Goal: Task Accomplishment & Management: Manage account settings

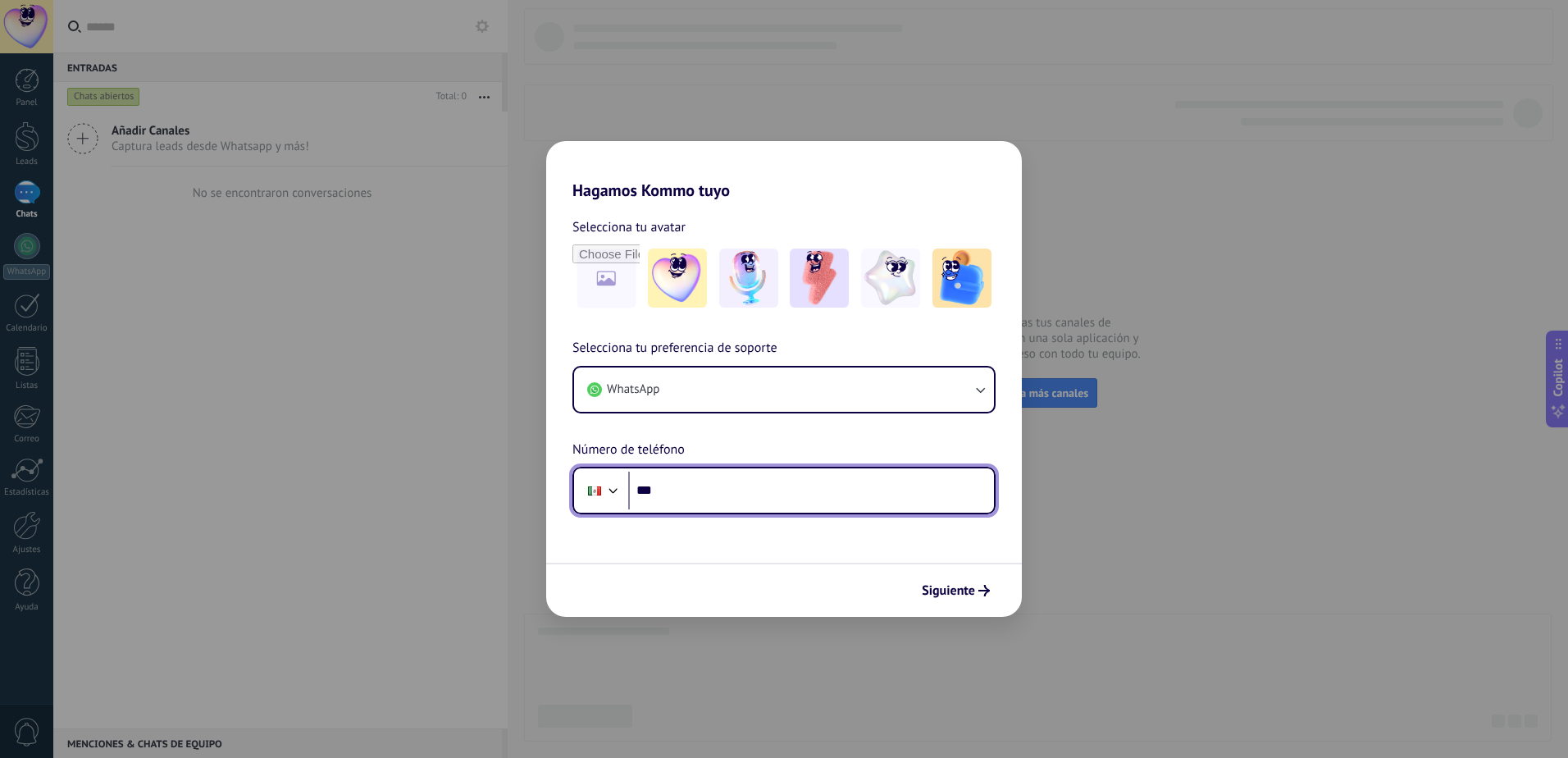
click at [681, 480] on input "***" at bounding box center [812, 491] width 366 height 38
type input "**********"
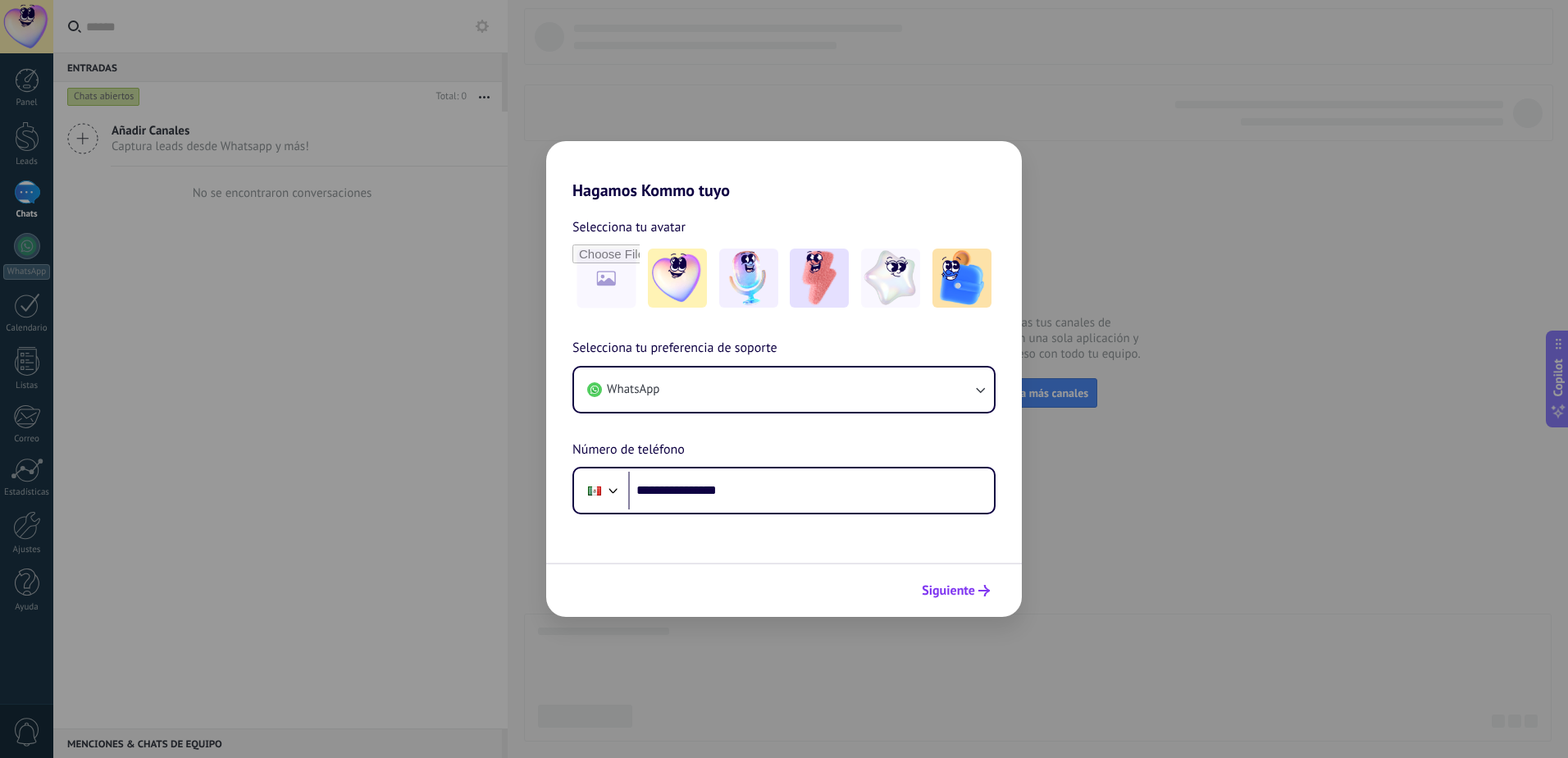
click at [967, 600] on button "Siguiente" at bounding box center [956, 590] width 82 height 28
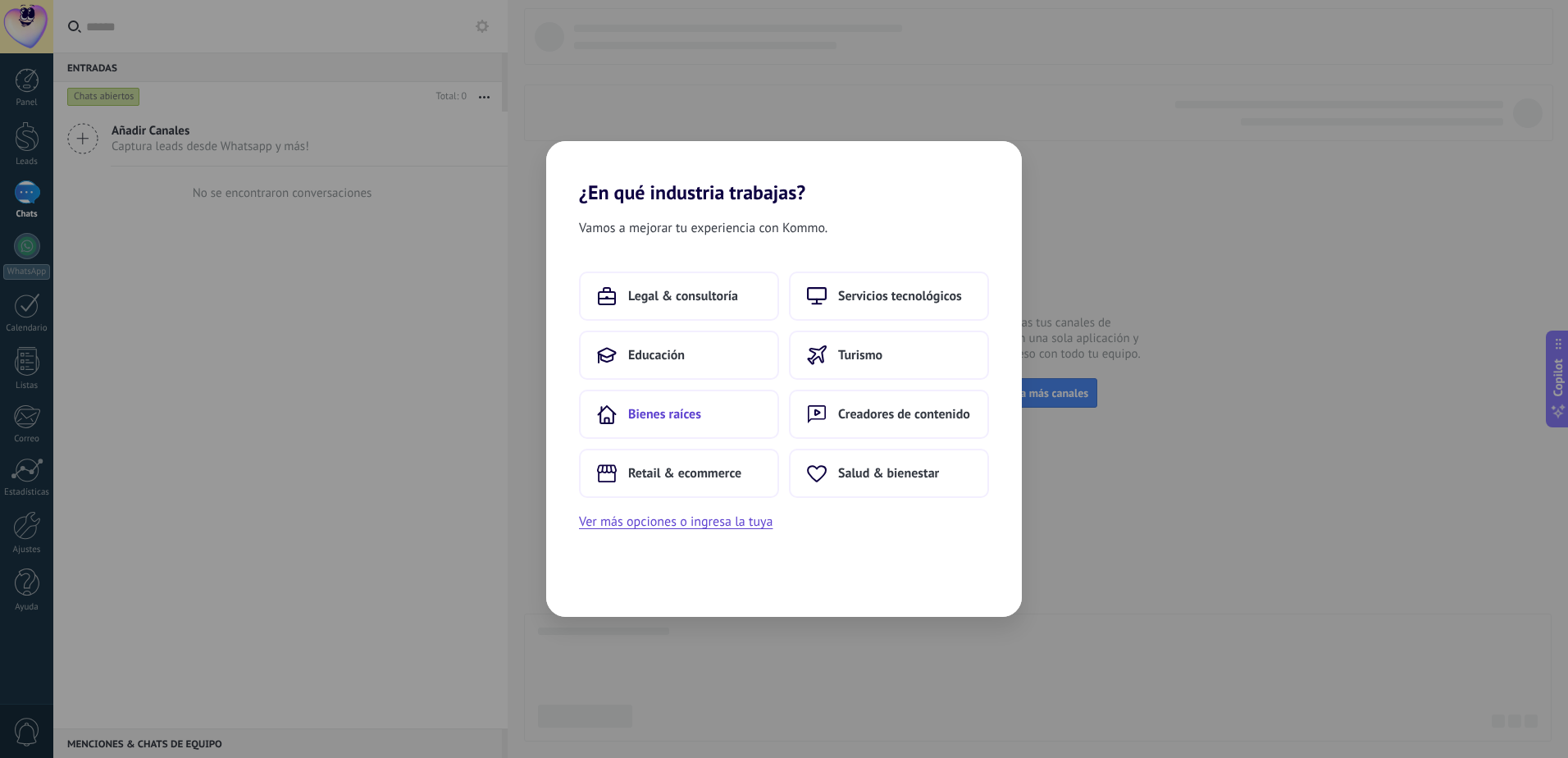
click at [694, 414] on span "Bienes raíces" at bounding box center [665, 414] width 73 height 16
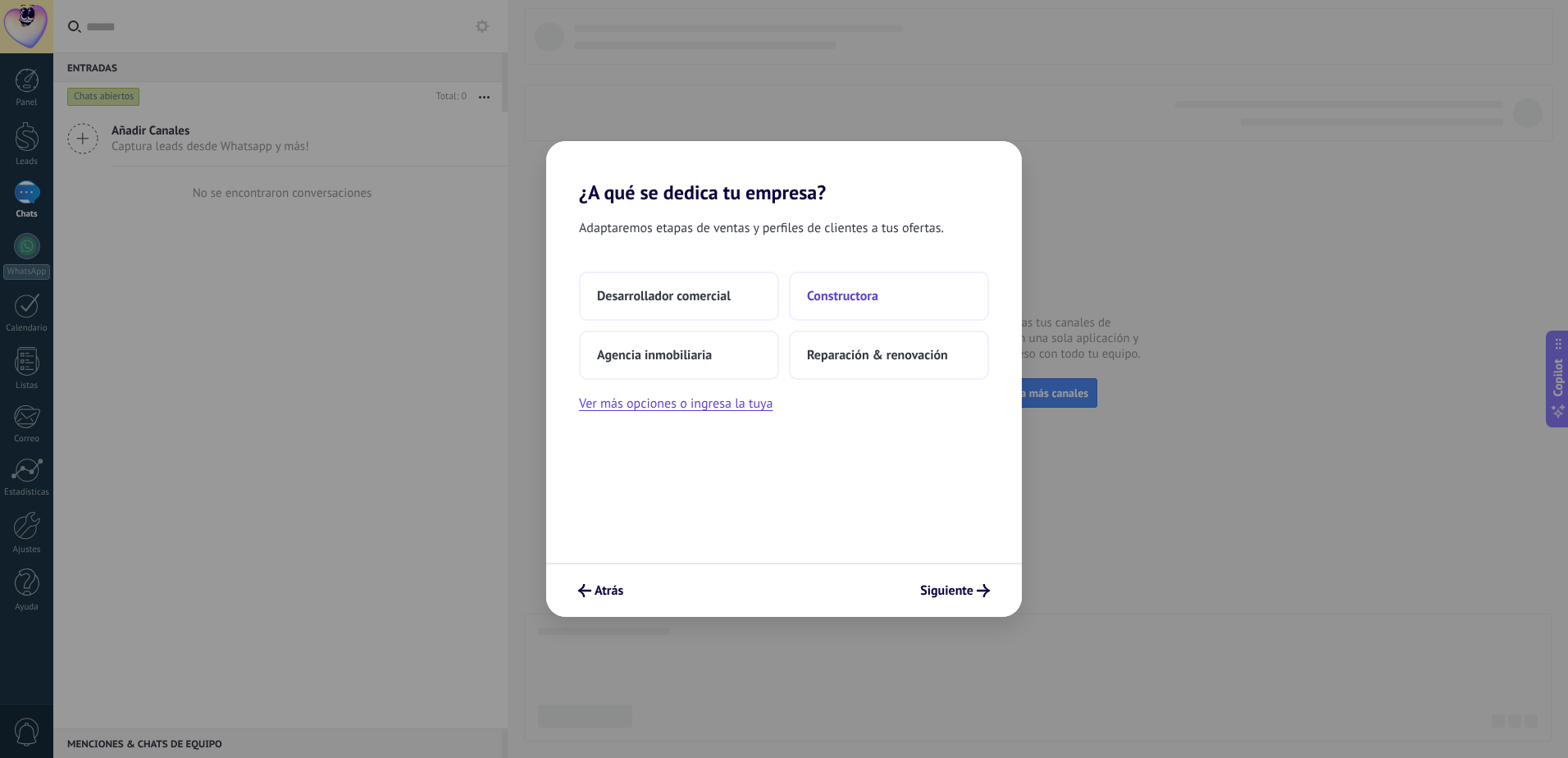
click at [860, 295] on span "Constructora" at bounding box center [842, 296] width 72 height 16
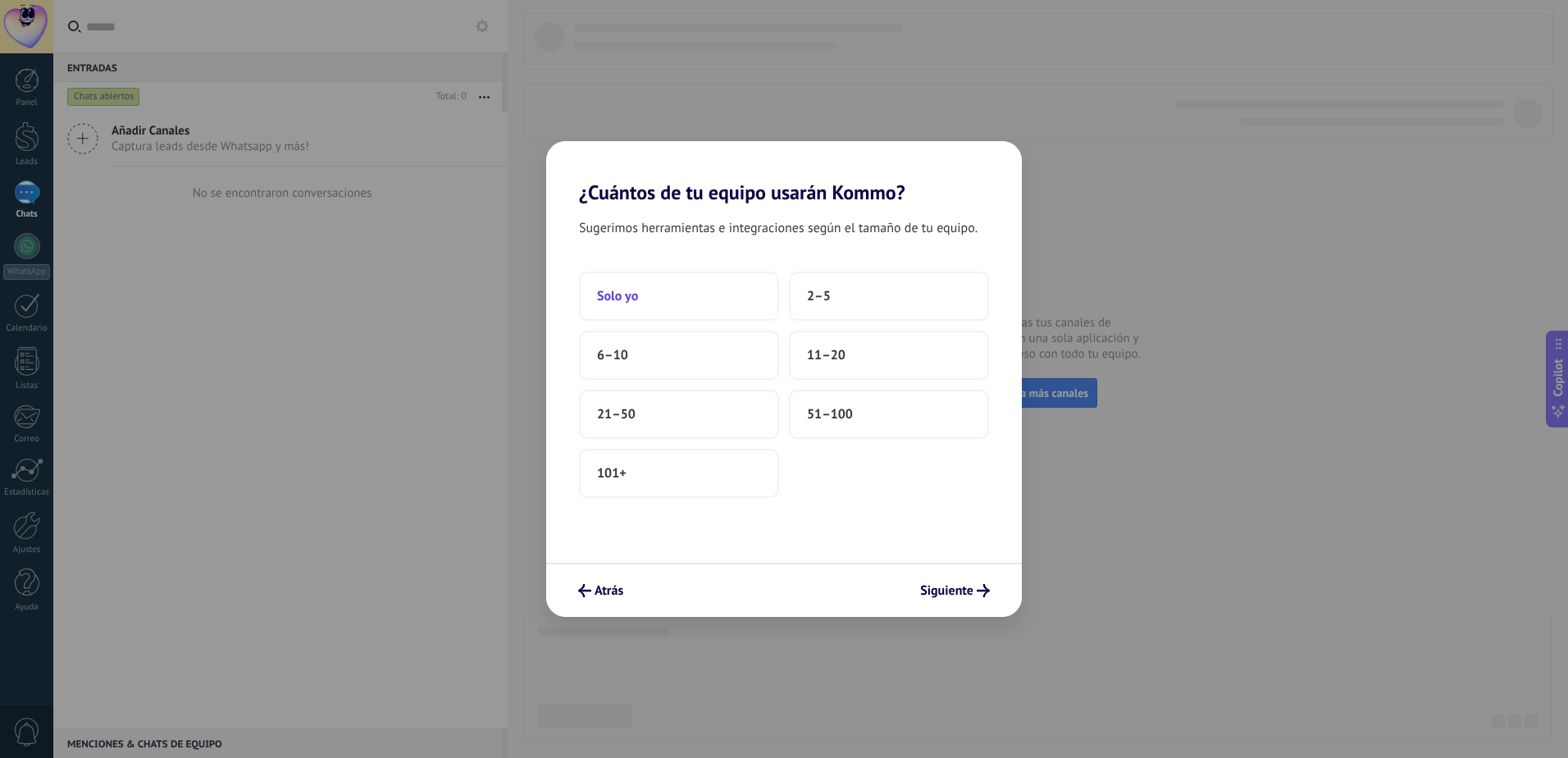
click at [635, 297] on span "Solo yo" at bounding box center [617, 296] width 41 height 16
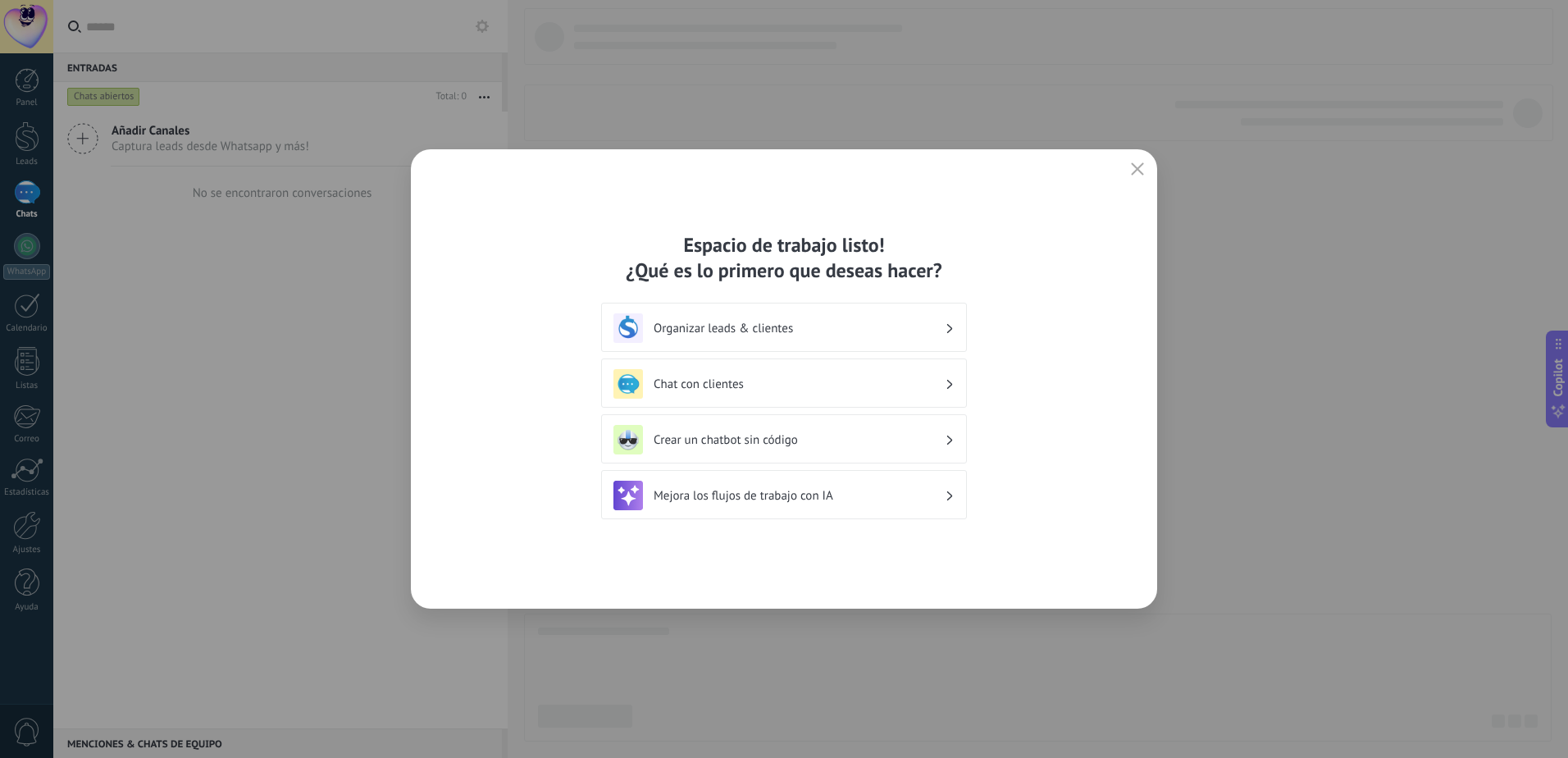
click at [833, 331] on h3 "Organizar leads & clientes" at bounding box center [799, 328] width 291 height 15
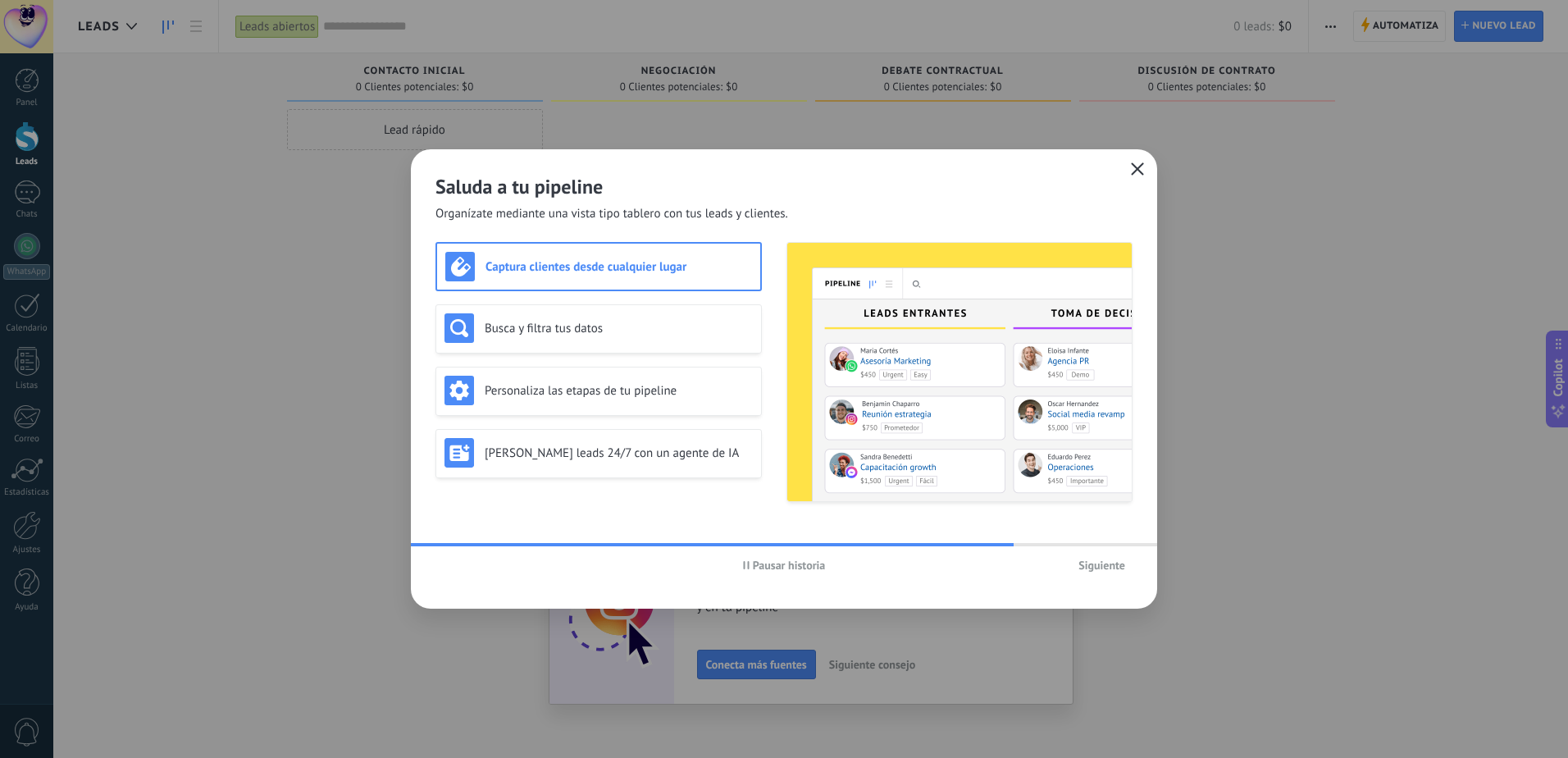
click at [1135, 168] on icon "button" at bounding box center [1138, 168] width 13 height 13
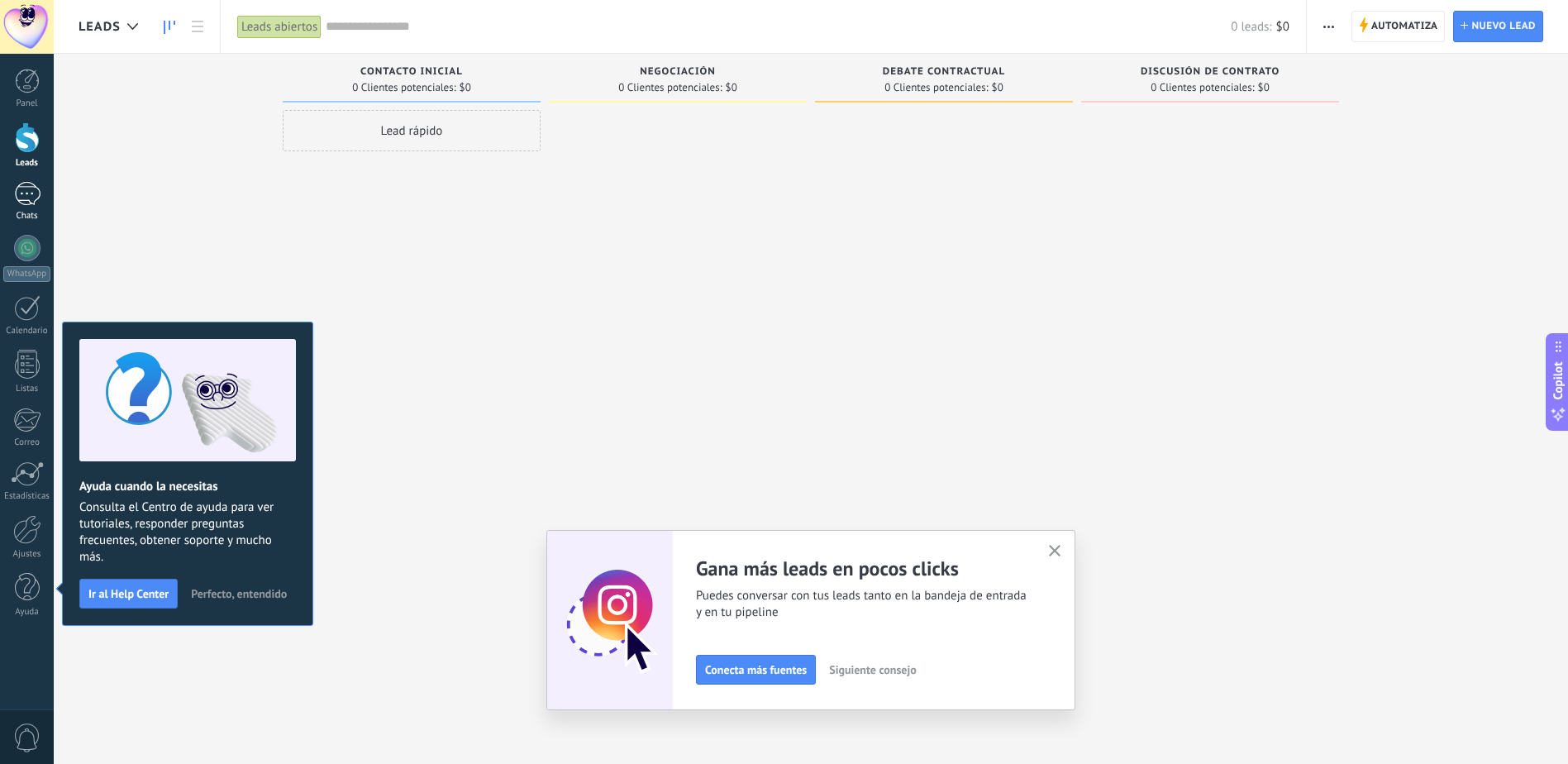
click at [29, 189] on div at bounding box center [26, 194] width 26 height 24
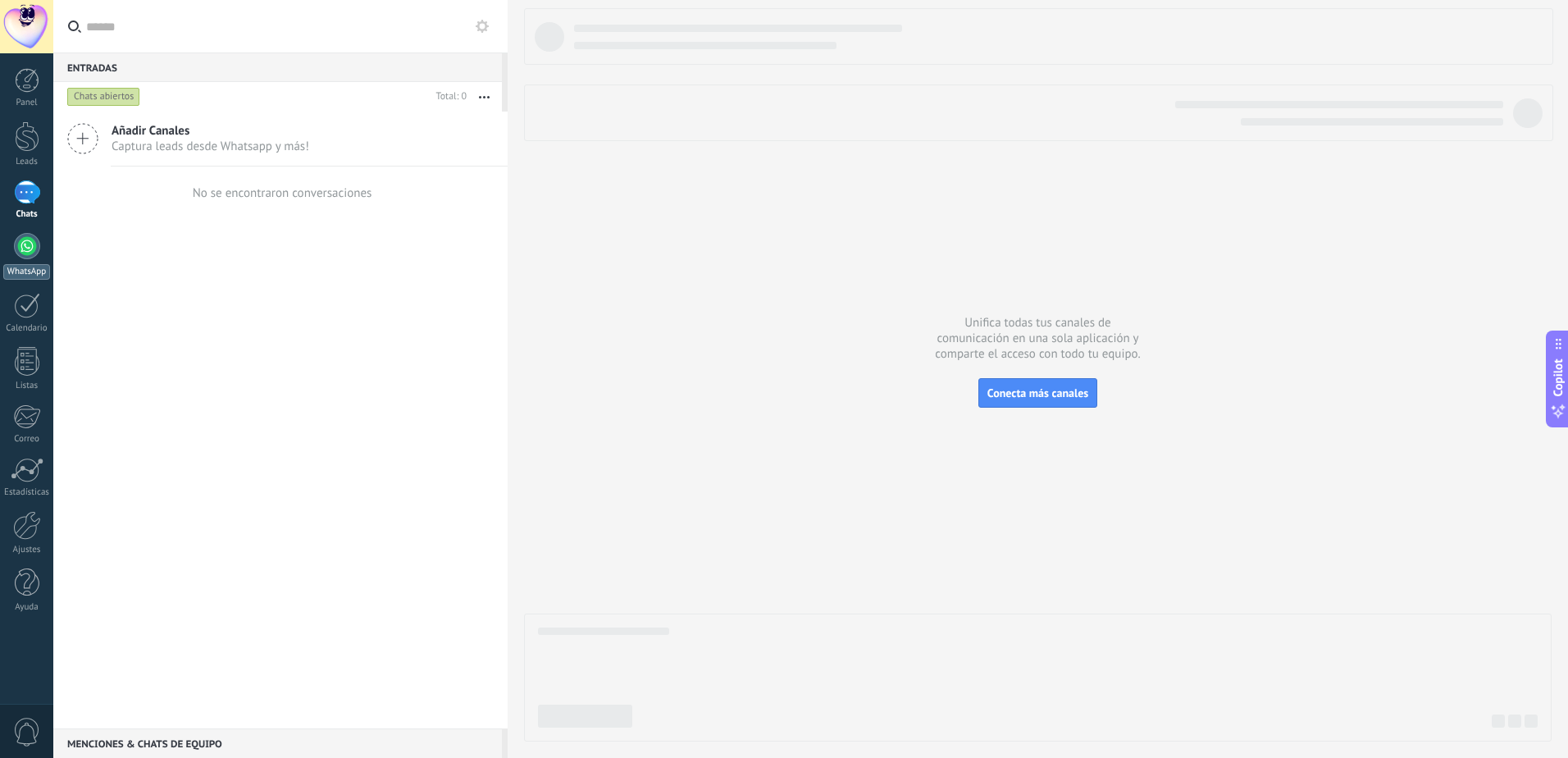
click at [34, 242] on div at bounding box center [26, 245] width 26 height 26
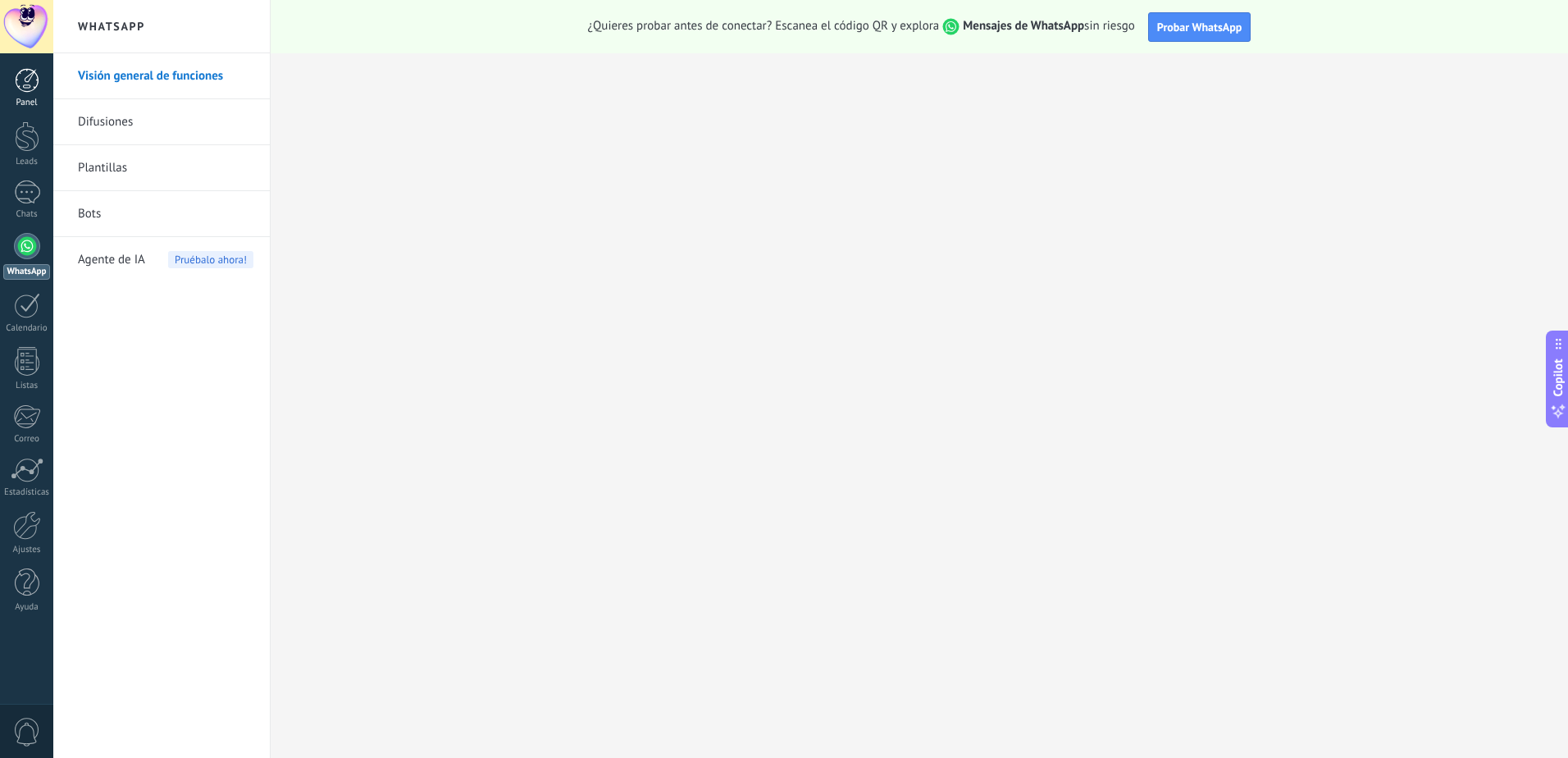
click at [38, 91] on div at bounding box center [26, 80] width 24 height 24
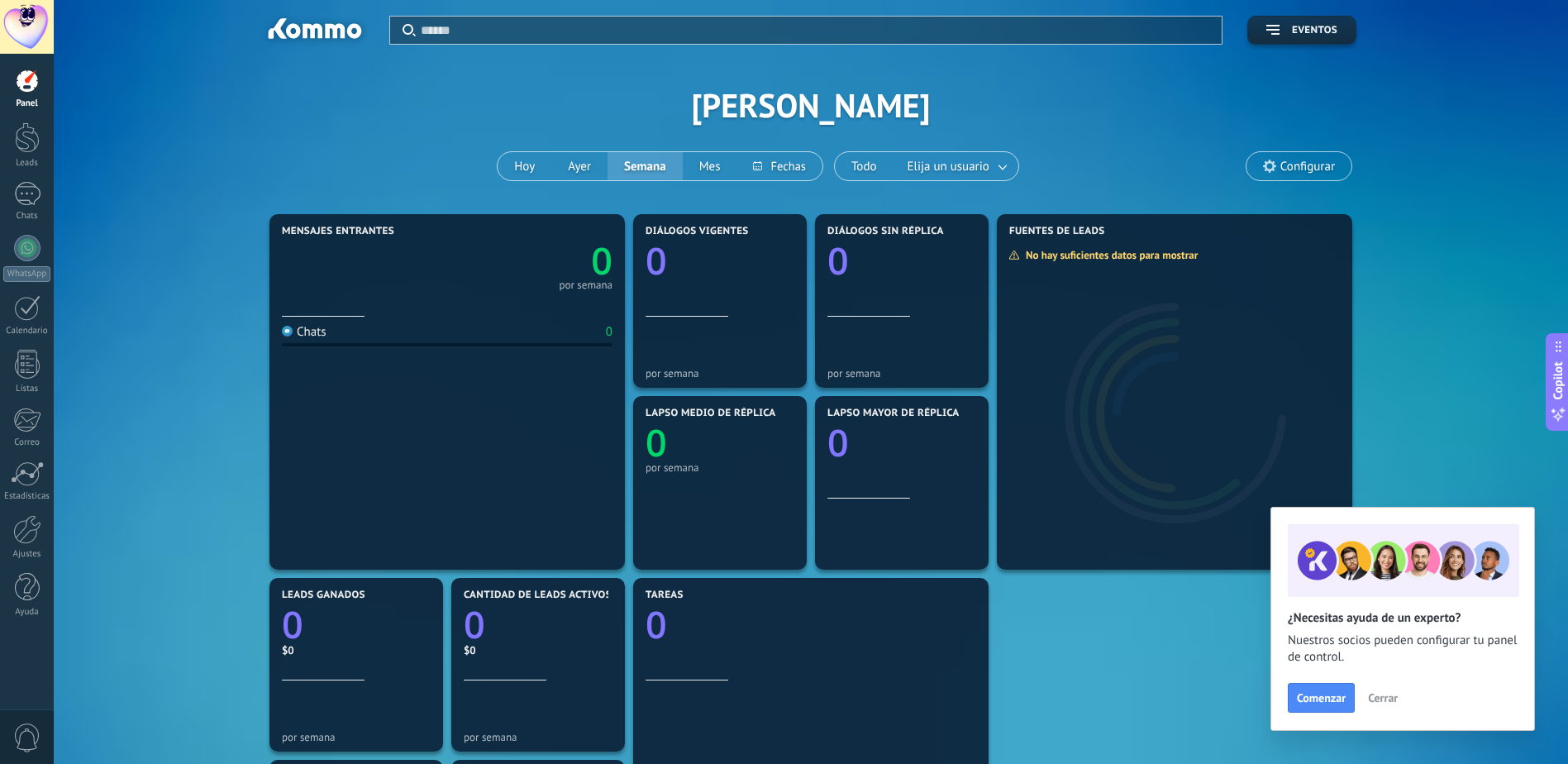
click at [1295, 170] on span "Configurar" at bounding box center [1308, 166] width 55 height 14
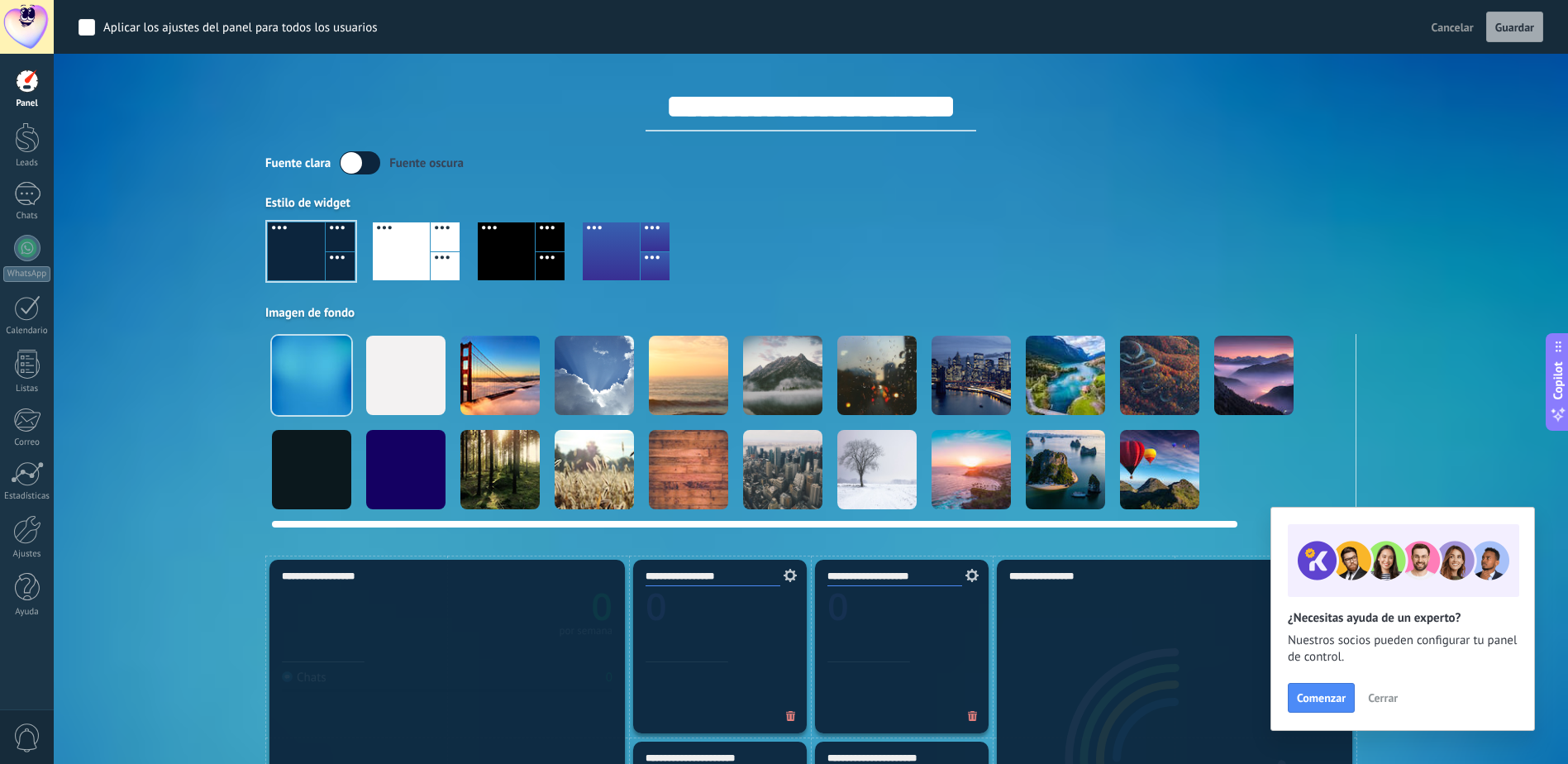
click at [1051, 382] on div at bounding box center [1065, 375] width 79 height 79
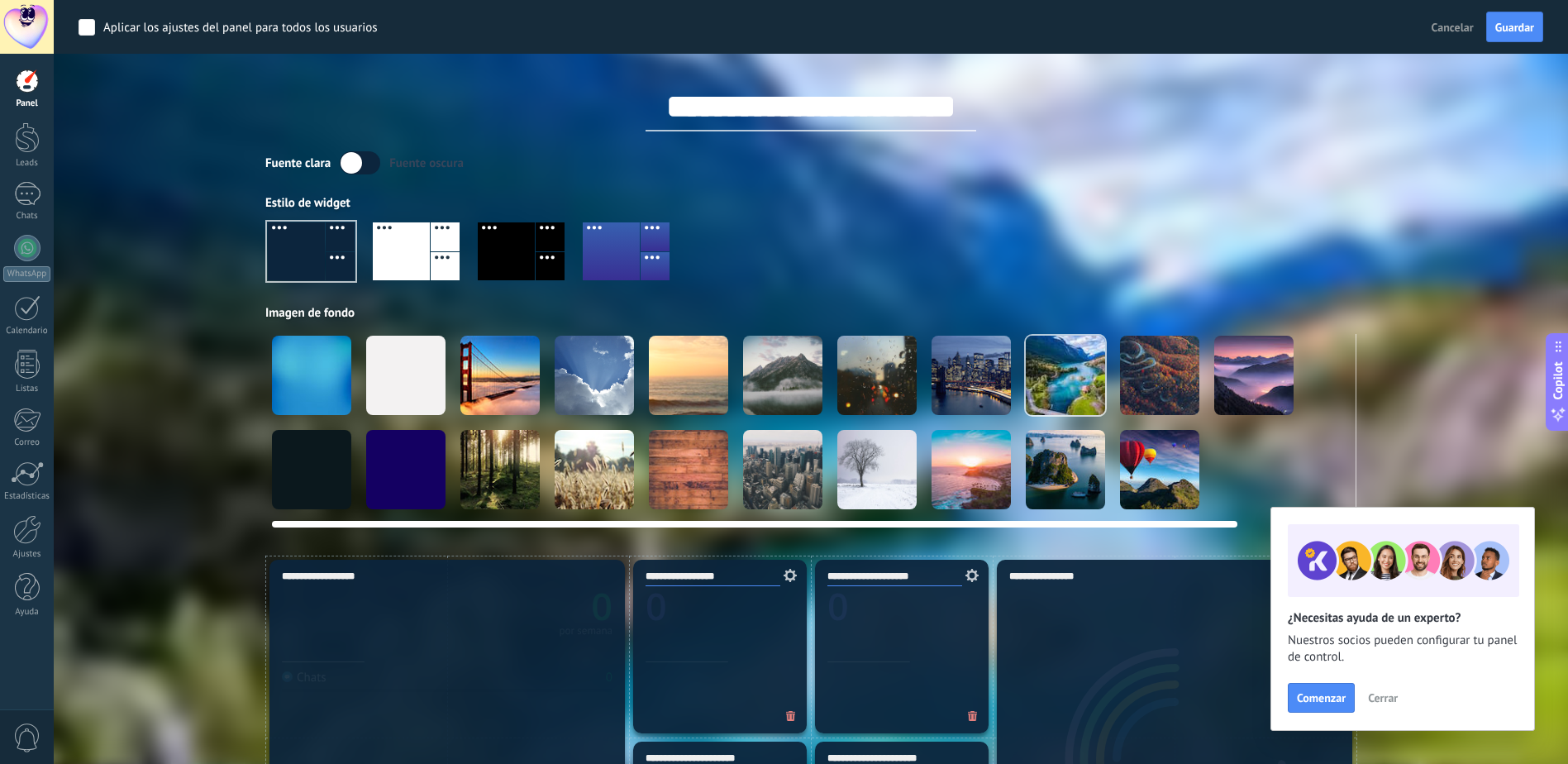
click at [1125, 380] on div at bounding box center [1159, 375] width 79 height 79
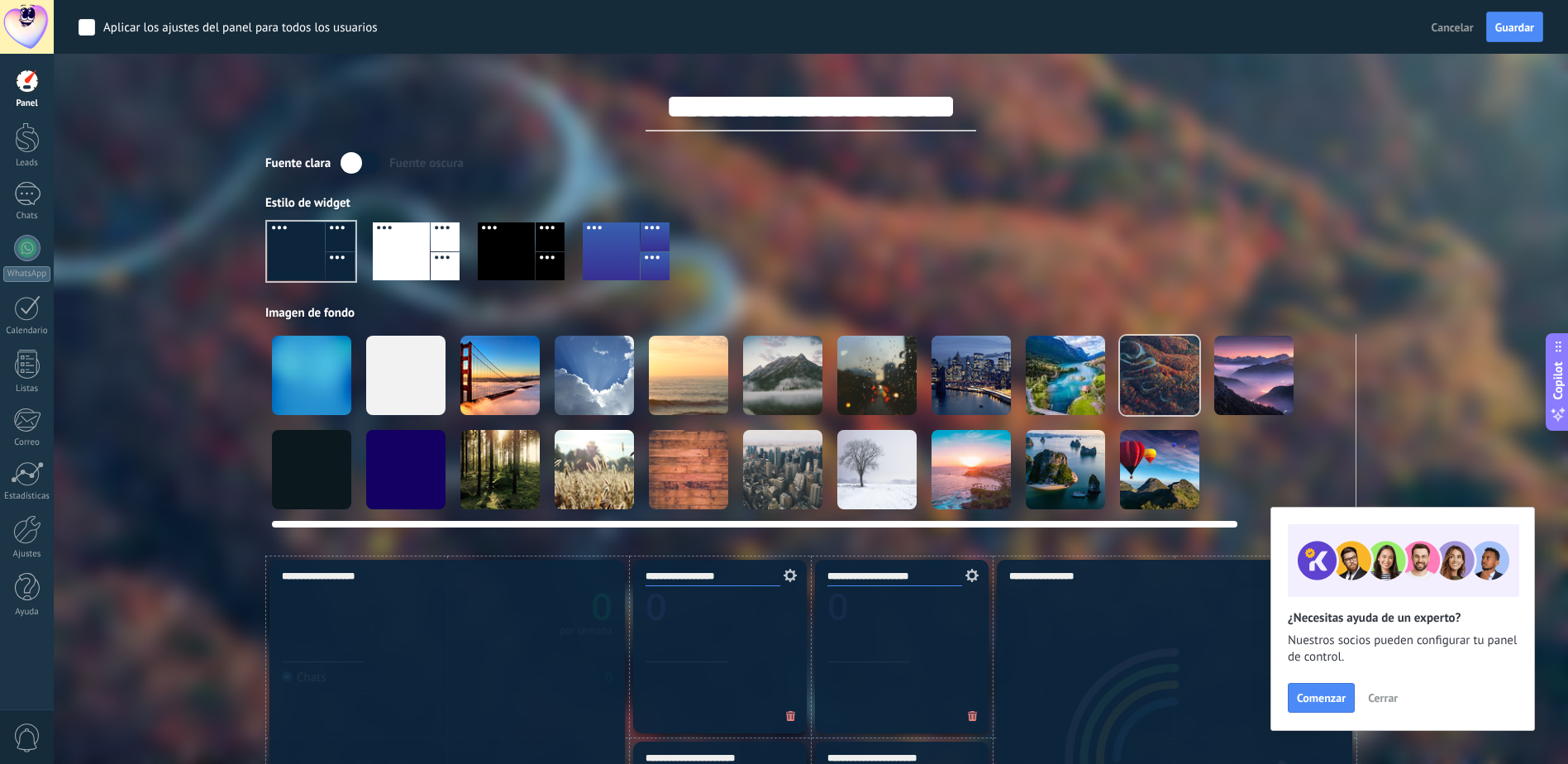
click at [335, 345] on div at bounding box center [311, 375] width 79 height 79
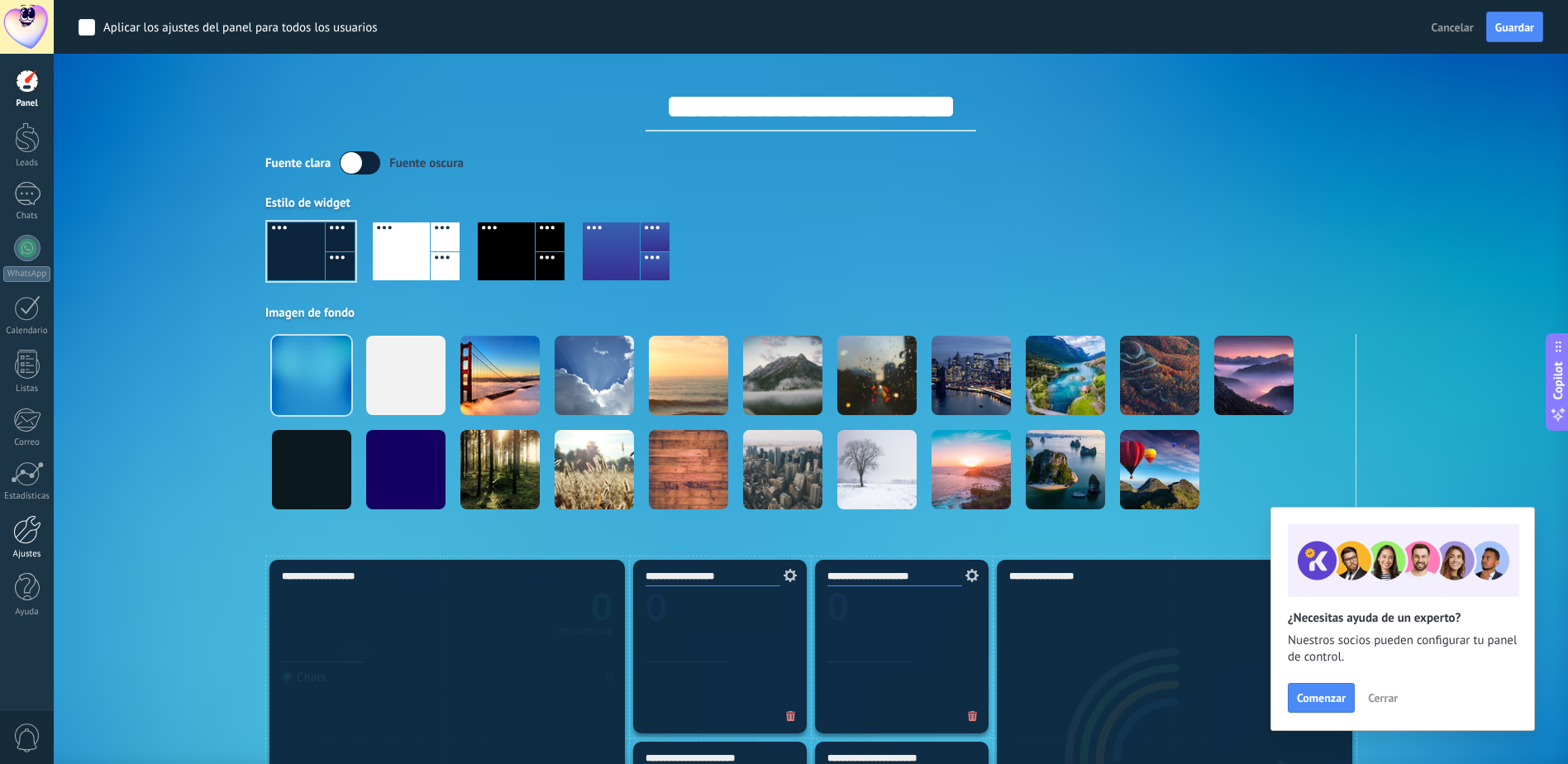
click at [27, 532] on div at bounding box center [26, 529] width 28 height 29
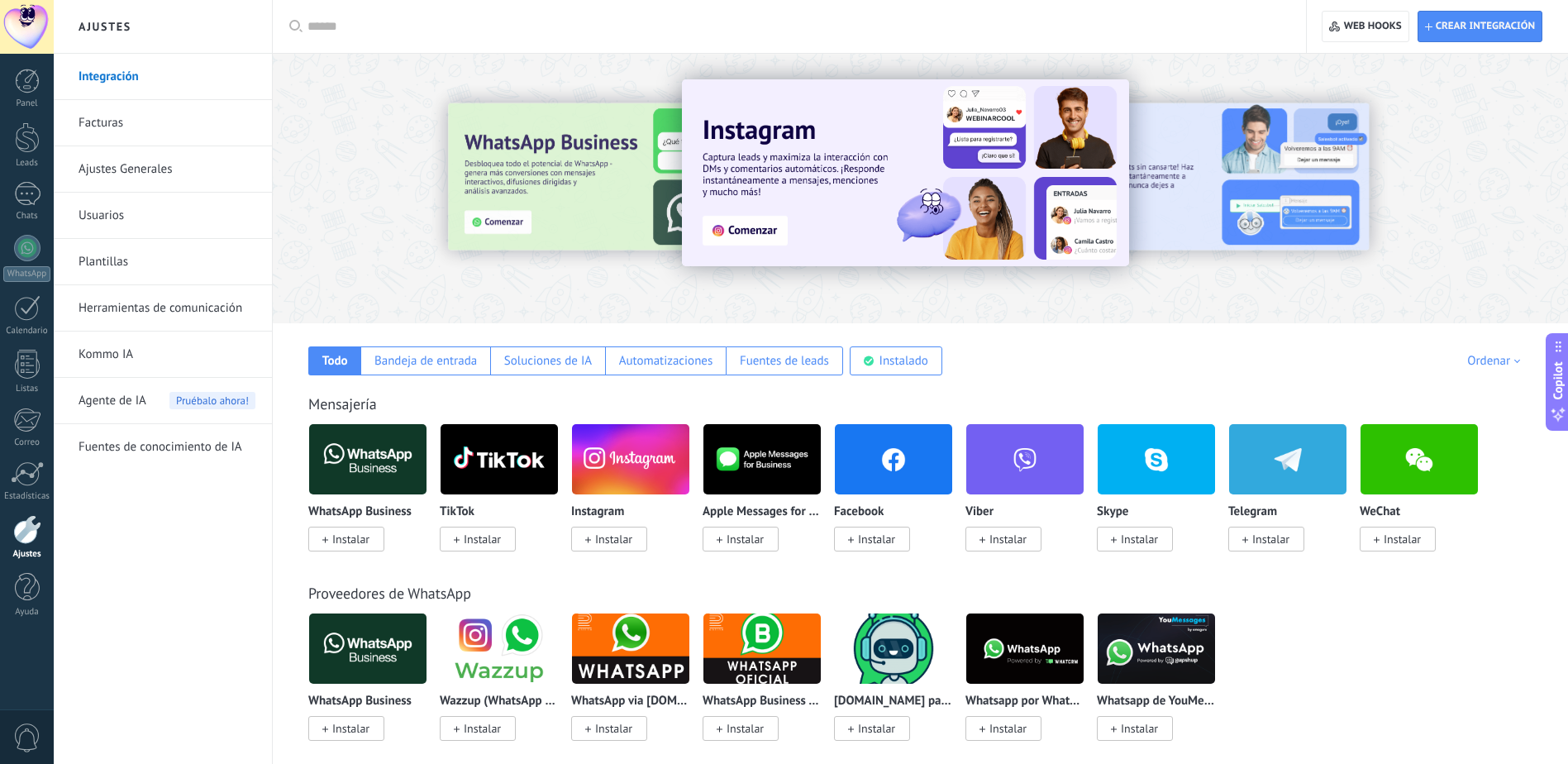
click at [350, 541] on span "Instalar" at bounding box center [350, 539] width 37 height 15
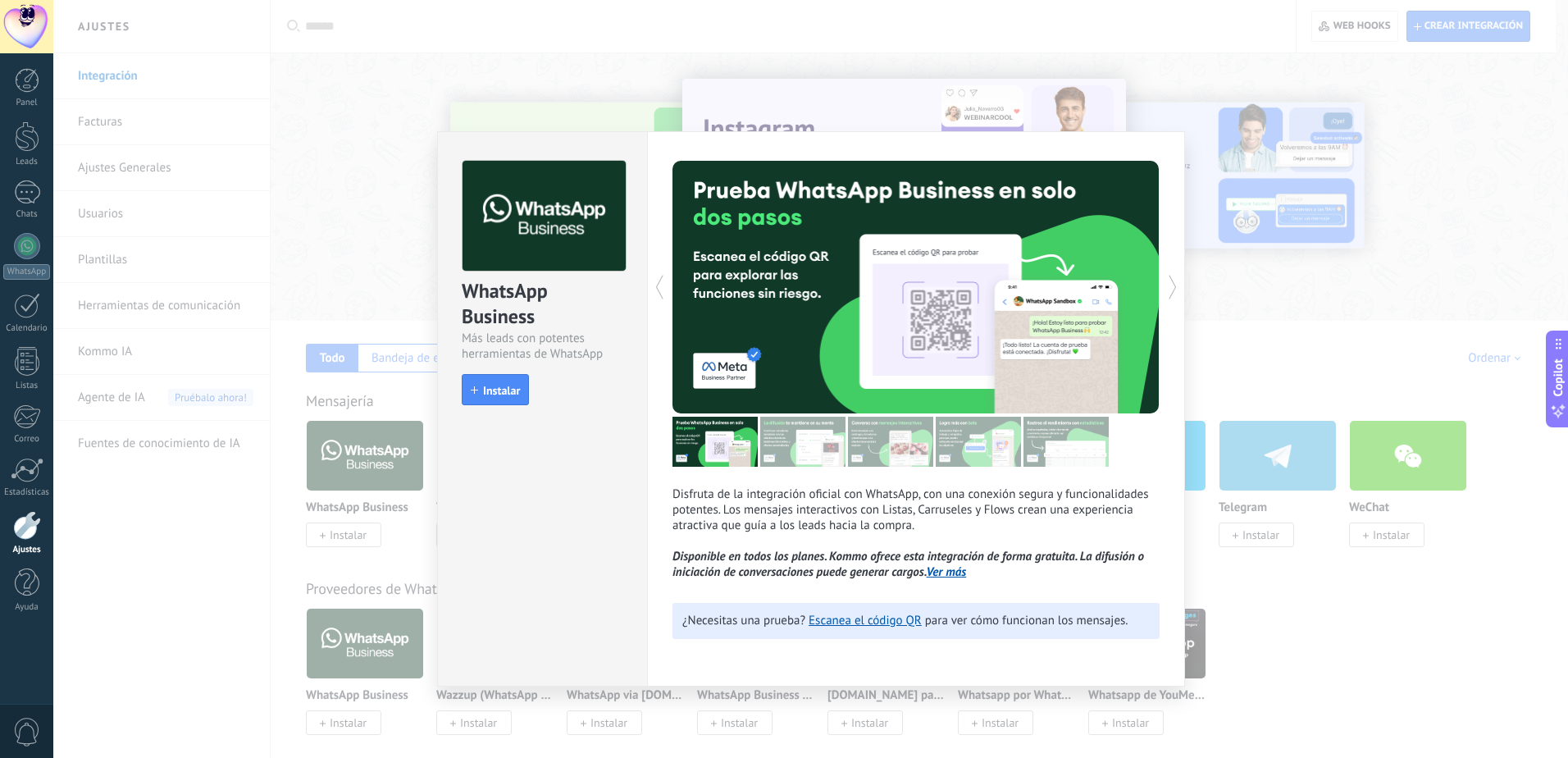
click at [341, 239] on div "WhatsApp Business Más leads con potentes herramientas de WhatsApp install Insta…" at bounding box center [811, 379] width 1515 height 758
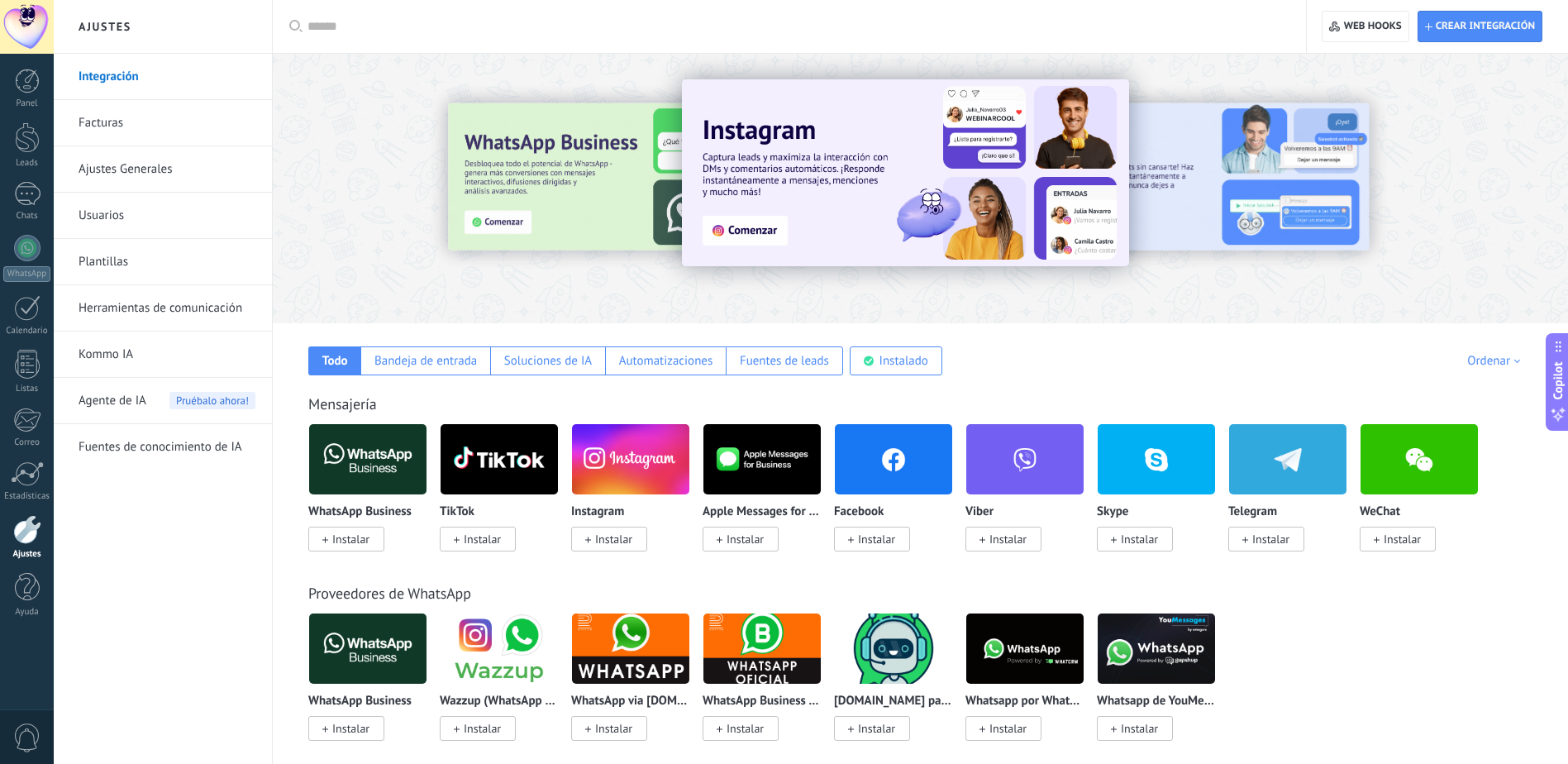
click at [863, 540] on span "Instalar" at bounding box center [876, 539] width 37 height 15
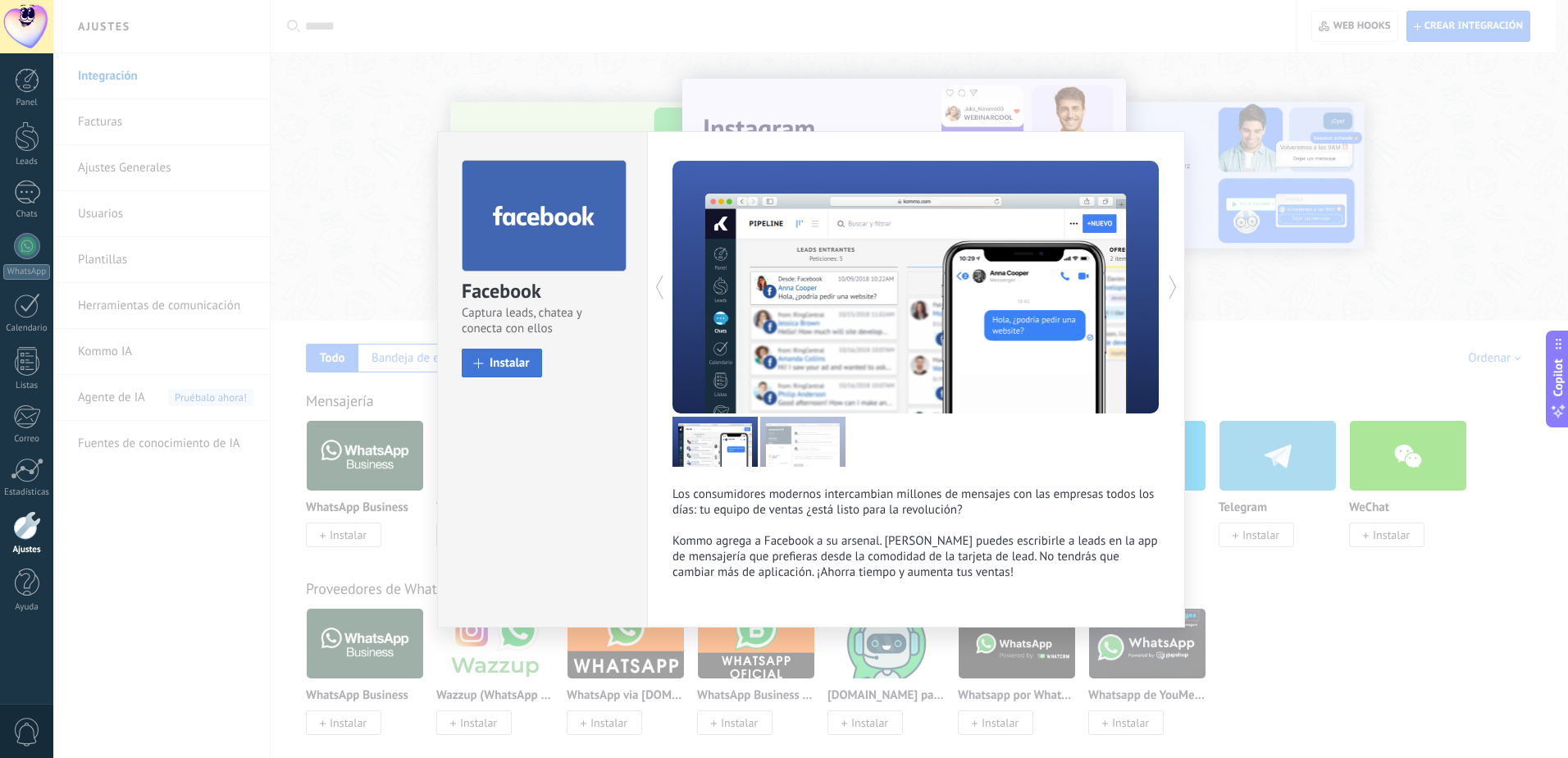
click at [535, 369] on button "Instalar" at bounding box center [502, 363] width 81 height 29
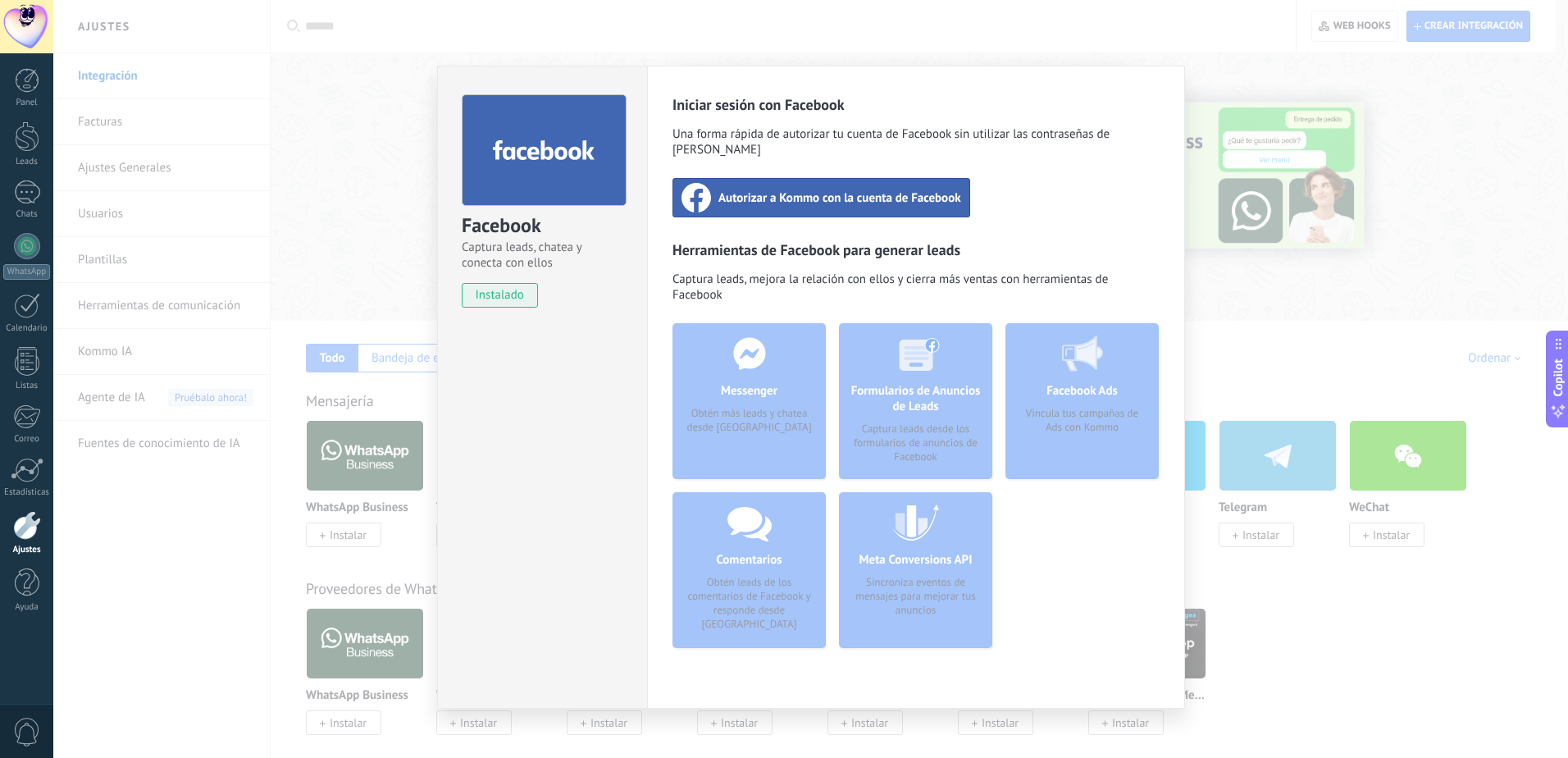
click at [881, 191] on div "Autorizar a Kommo con la cuenta de Facebook" at bounding box center [822, 197] width 298 height 39
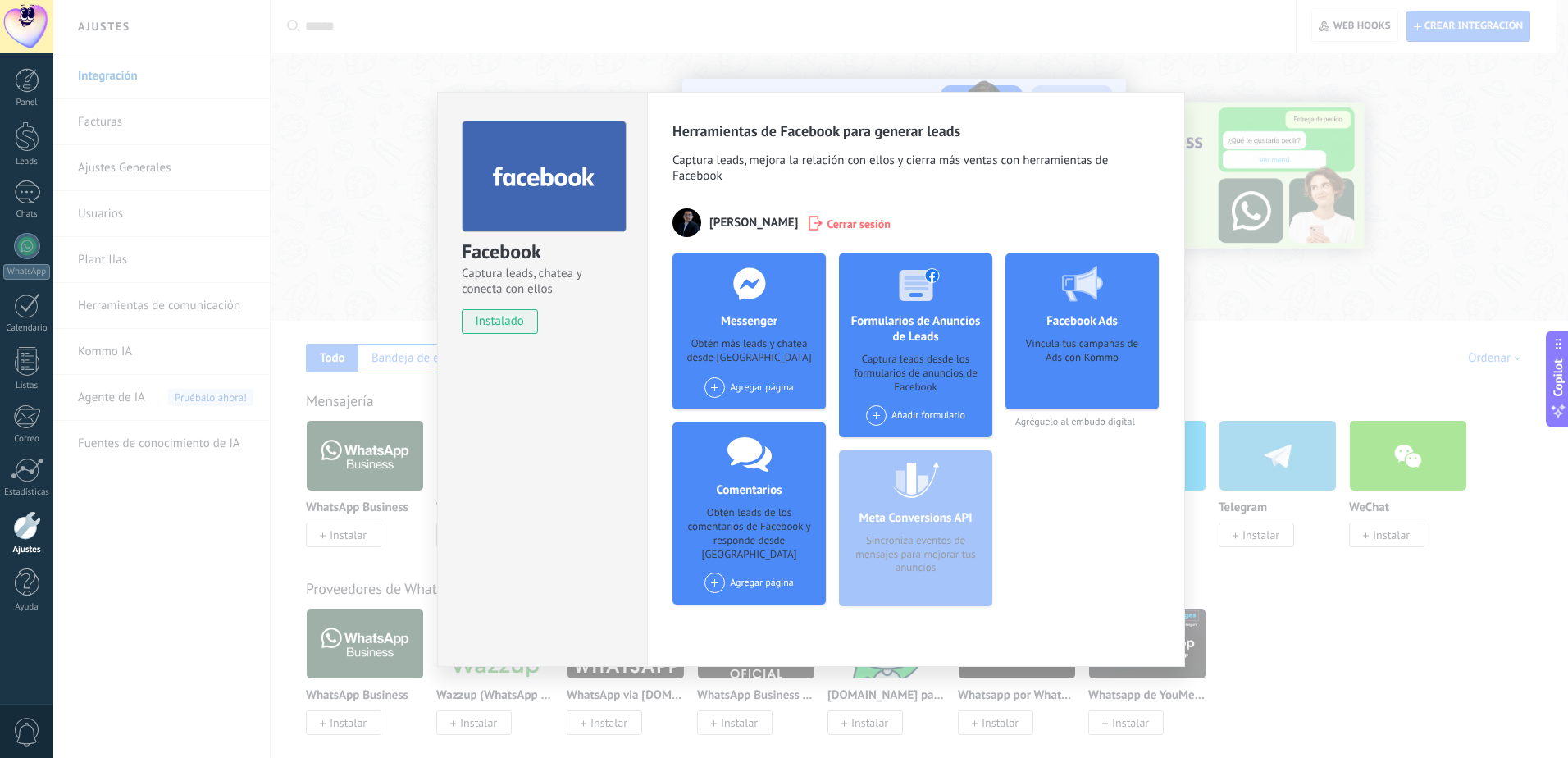
click at [162, 504] on div "Facebook Captura leads, chatea y conecta con ellos instalado Desinstalar Herram…" at bounding box center [811, 379] width 1515 height 758
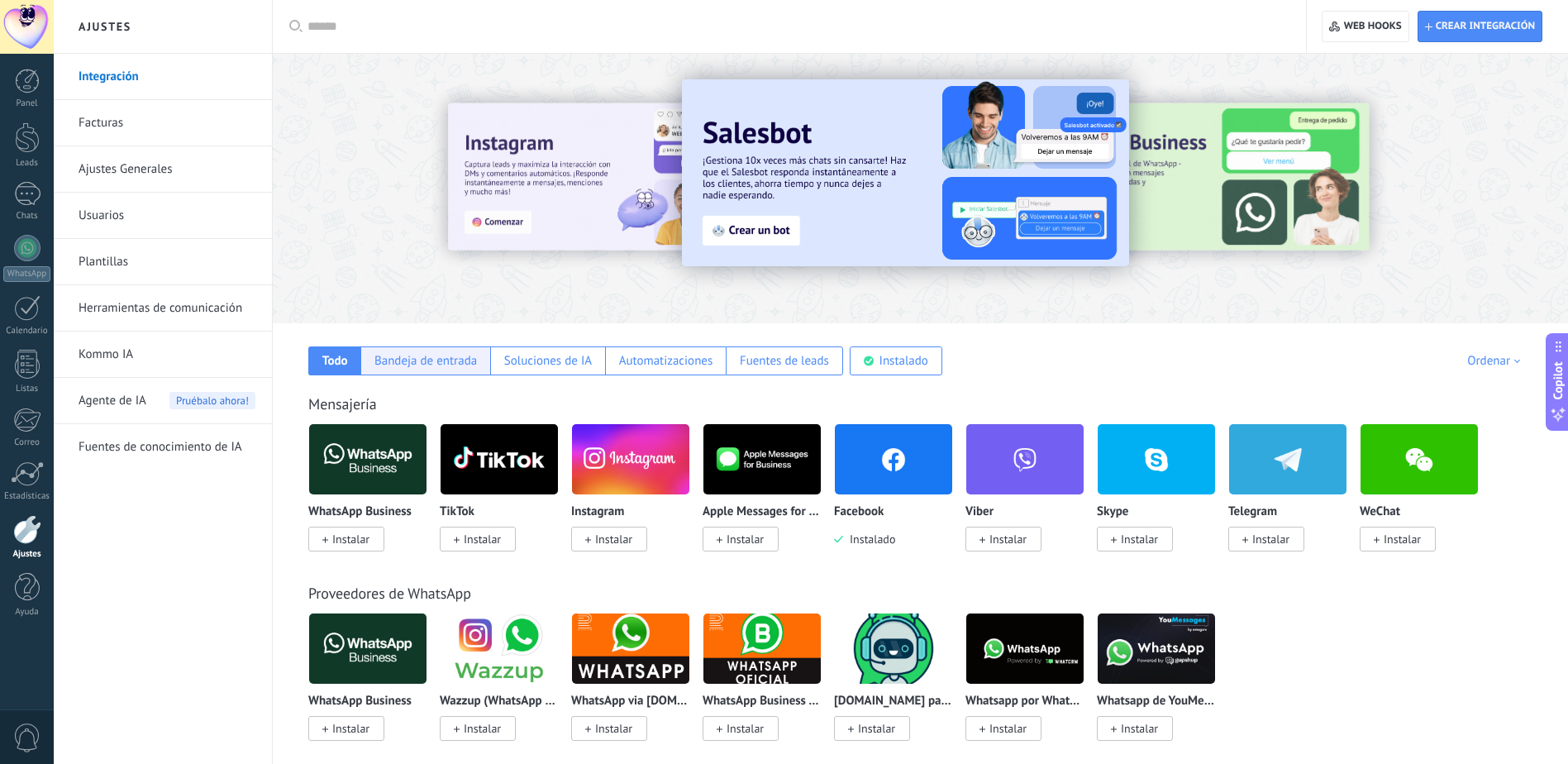
click at [453, 366] on div "Bandeja de entrada" at bounding box center [425, 361] width 102 height 16
click at [887, 357] on div "Instalado" at bounding box center [903, 361] width 48 height 16
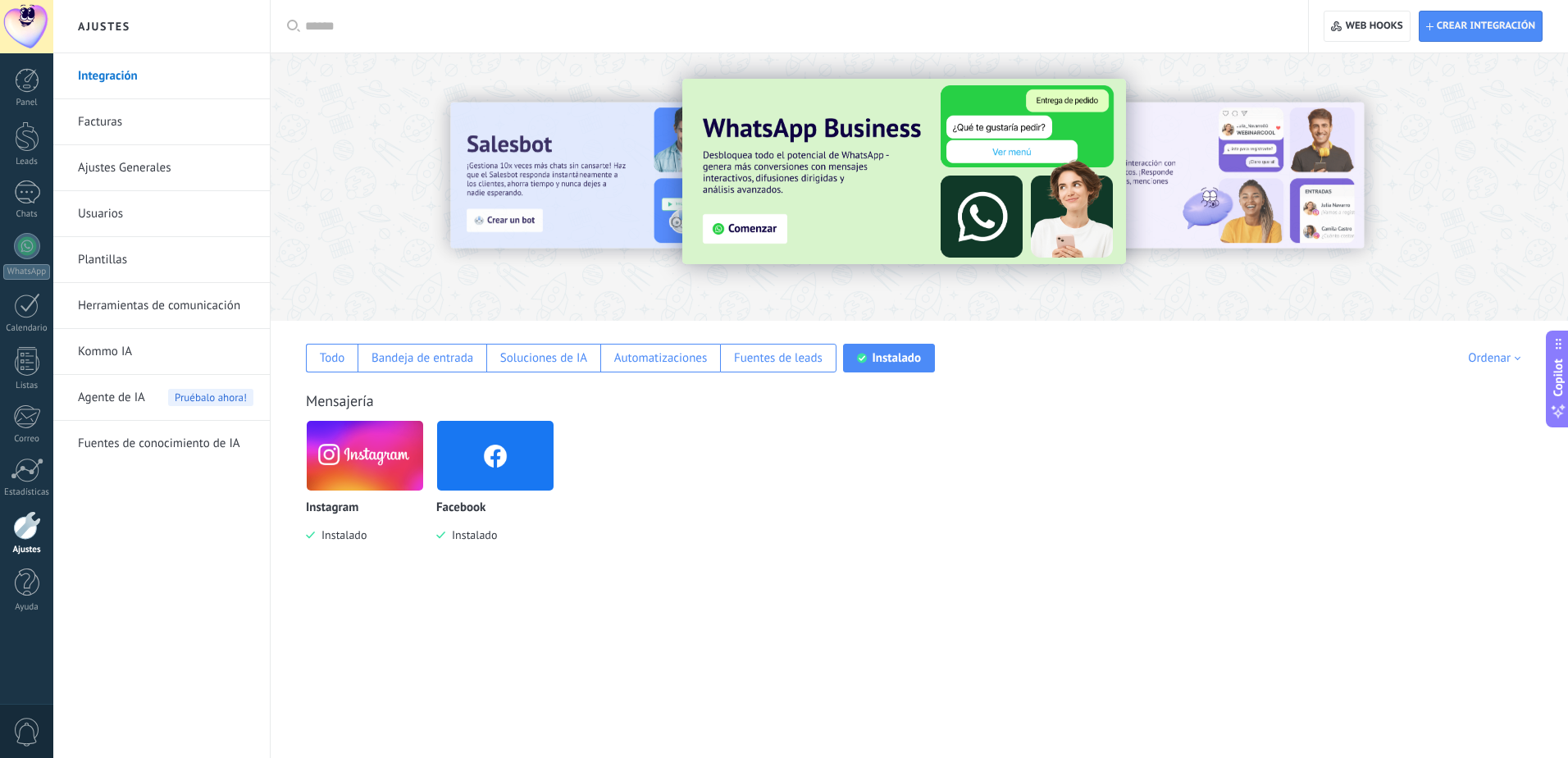
click at [526, 448] on img at bounding box center [495, 456] width 117 height 80
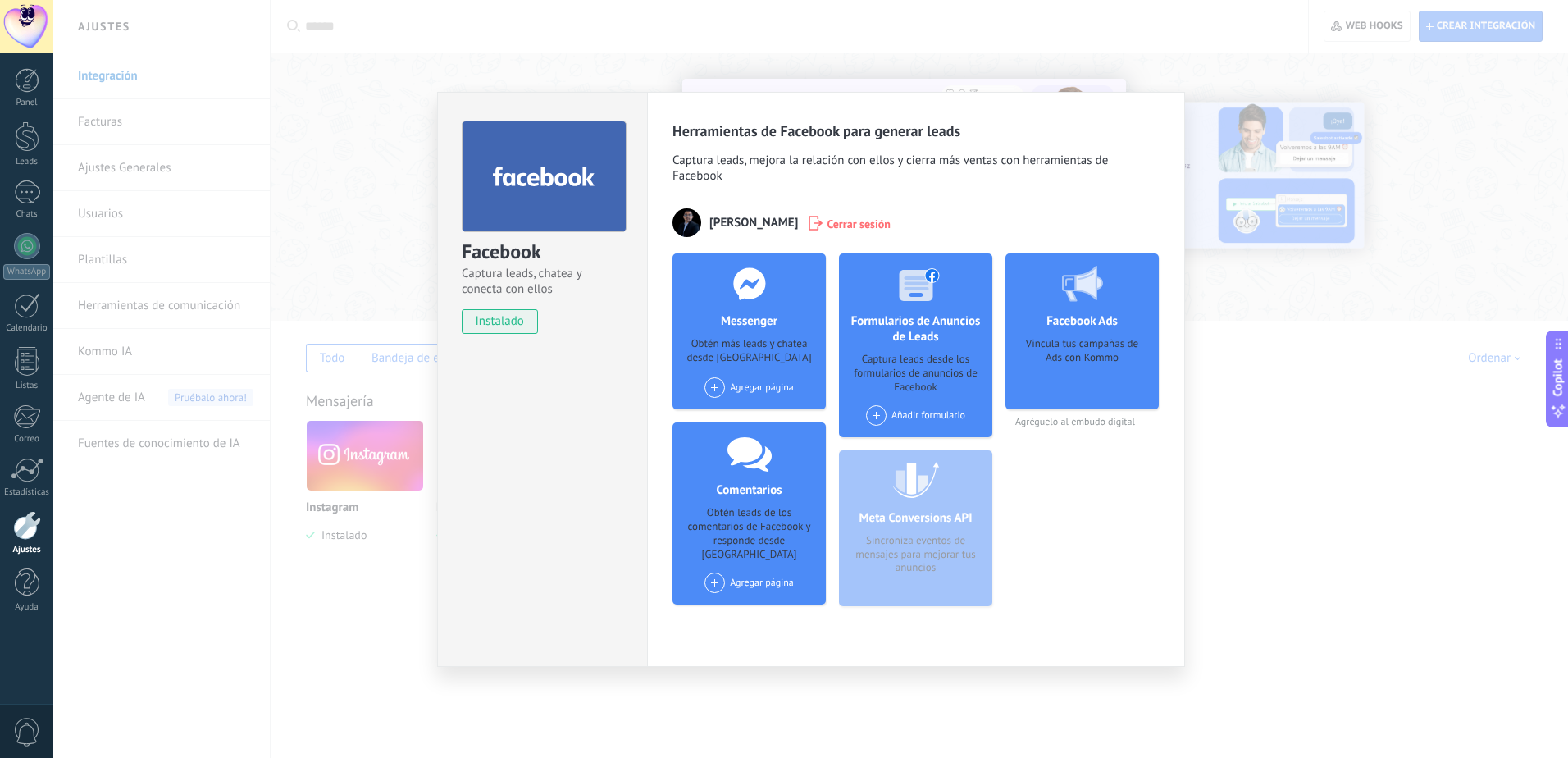
click at [1072, 353] on div "Vincula tus campañas de Ads con Kommo" at bounding box center [1082, 368] width 127 height 62
click at [1068, 417] on span "Agréguelo al embudo digital" at bounding box center [1082, 422] width 153 height 13
click at [725, 389] on div "Agregar página" at bounding box center [749, 388] width 90 height 21
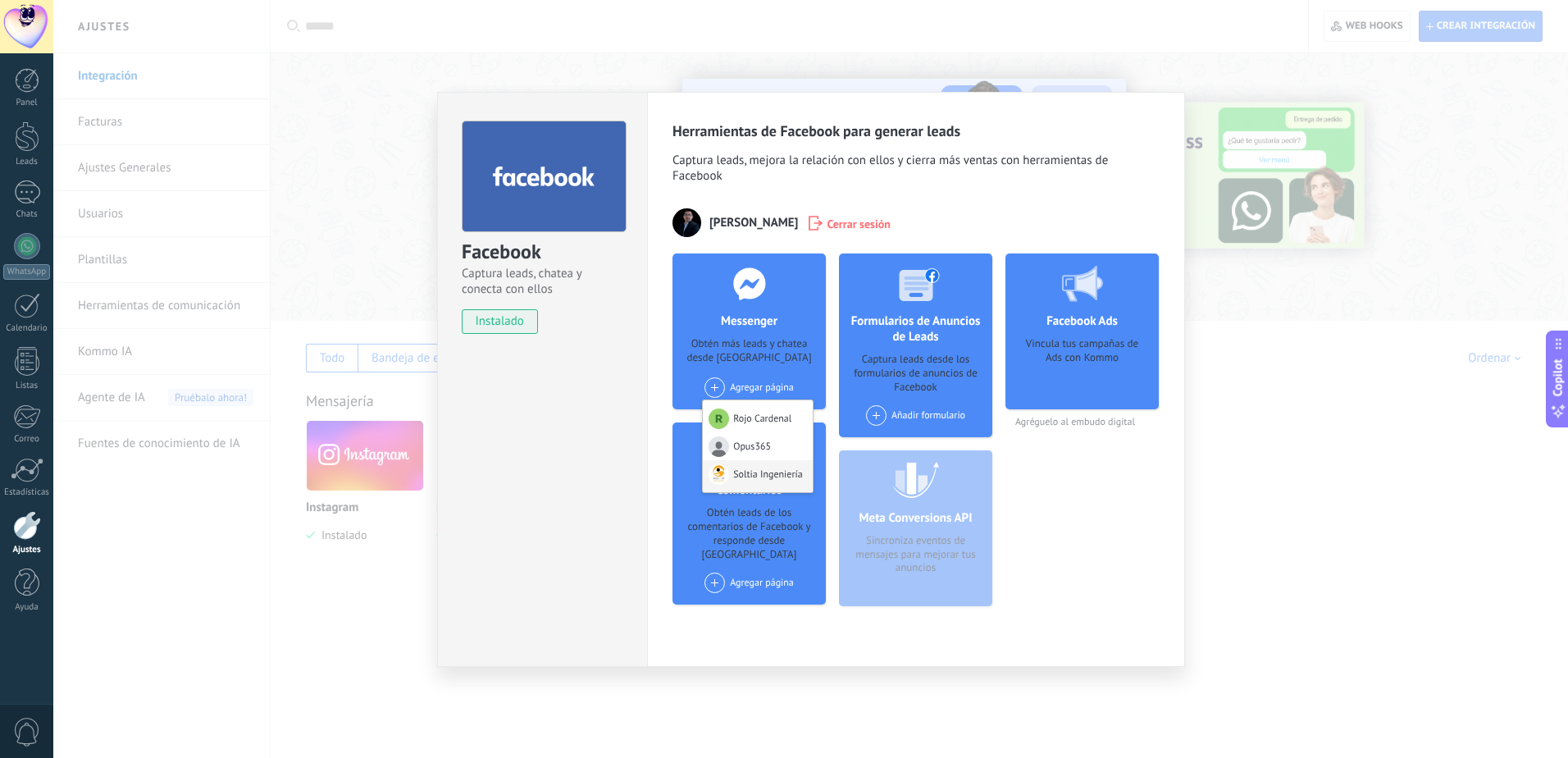
click at [772, 477] on div "Soltia Ingeniería" at bounding box center [757, 475] width 110 height 32
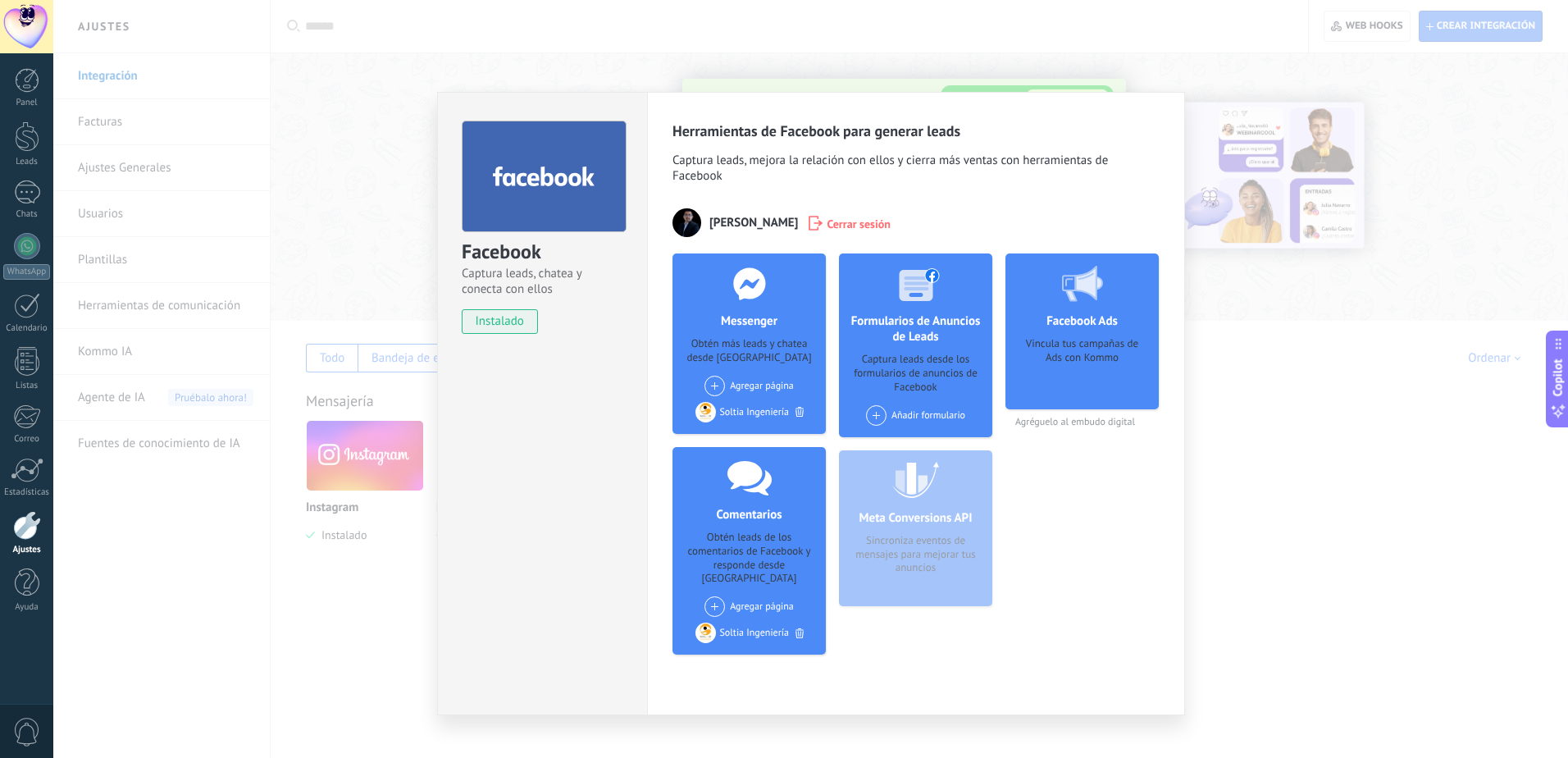
click at [887, 412] on div "Añadir formulario" at bounding box center [916, 415] width 100 height 21
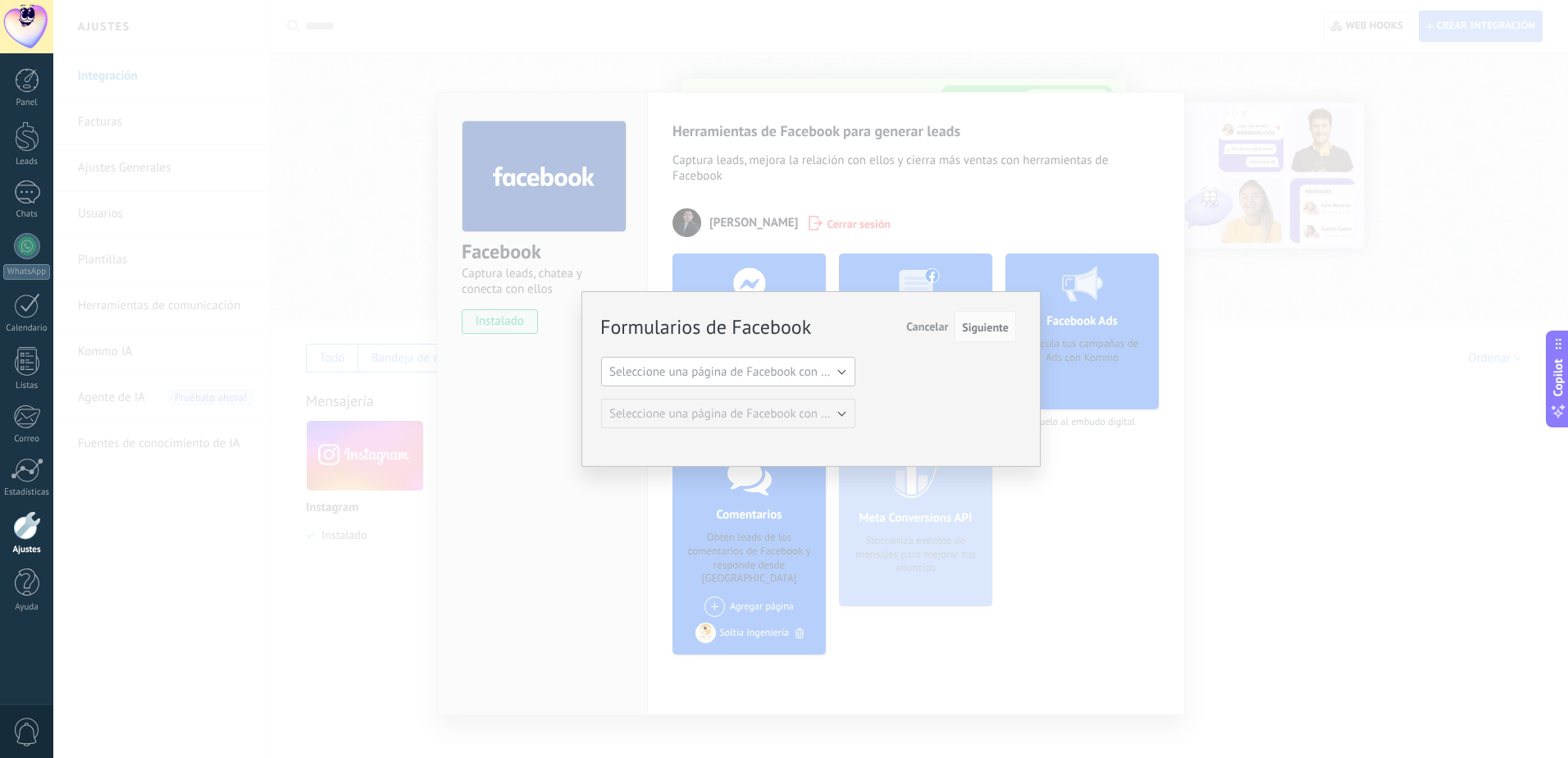
click at [844, 378] on span "Seleccione una página de Facebook con formas" at bounding box center [733, 371] width 247 height 15
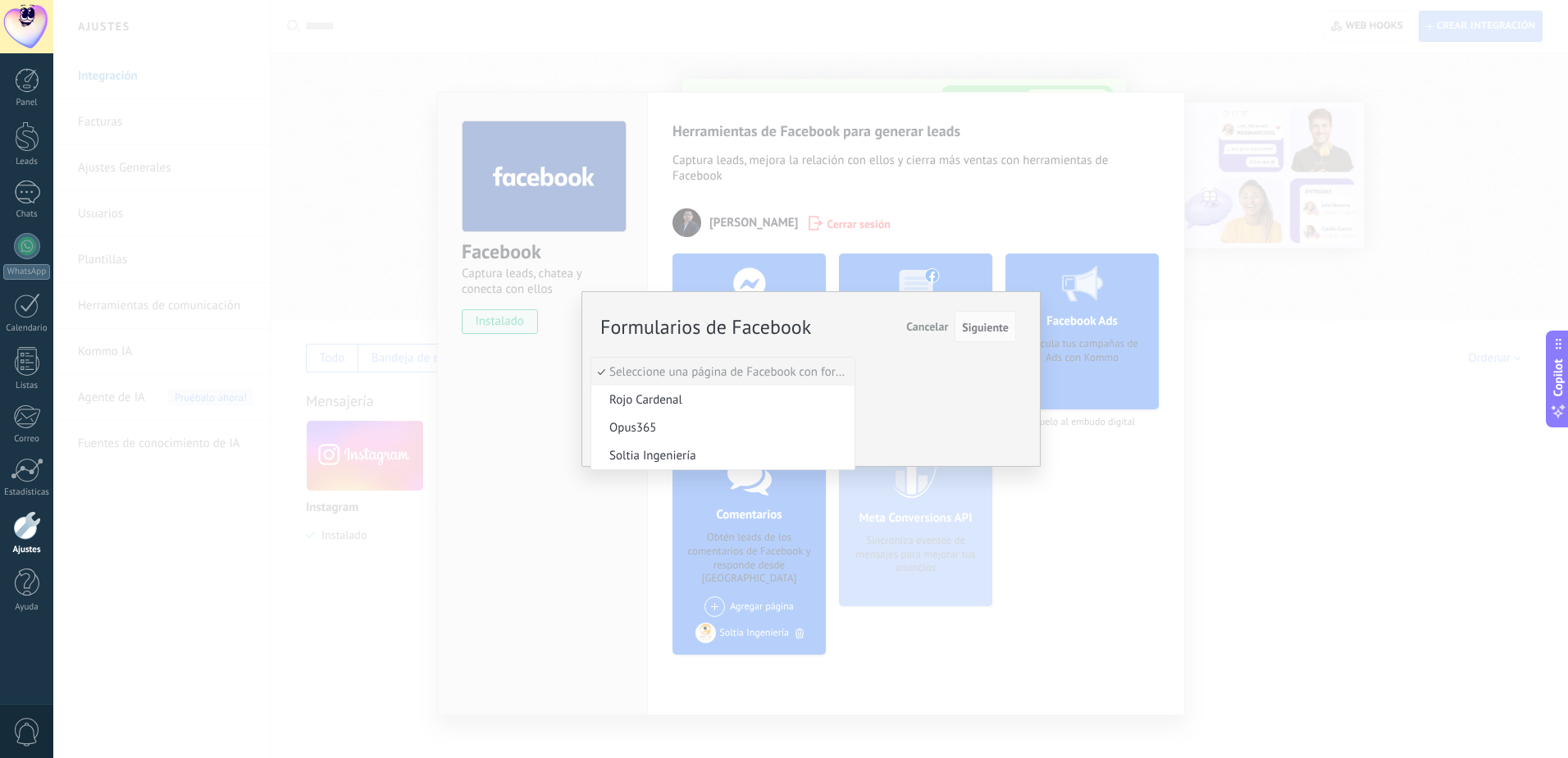
click at [861, 319] on div "Formularios de Facebook Siguiente Cancelar" at bounding box center [809, 327] width 415 height 30
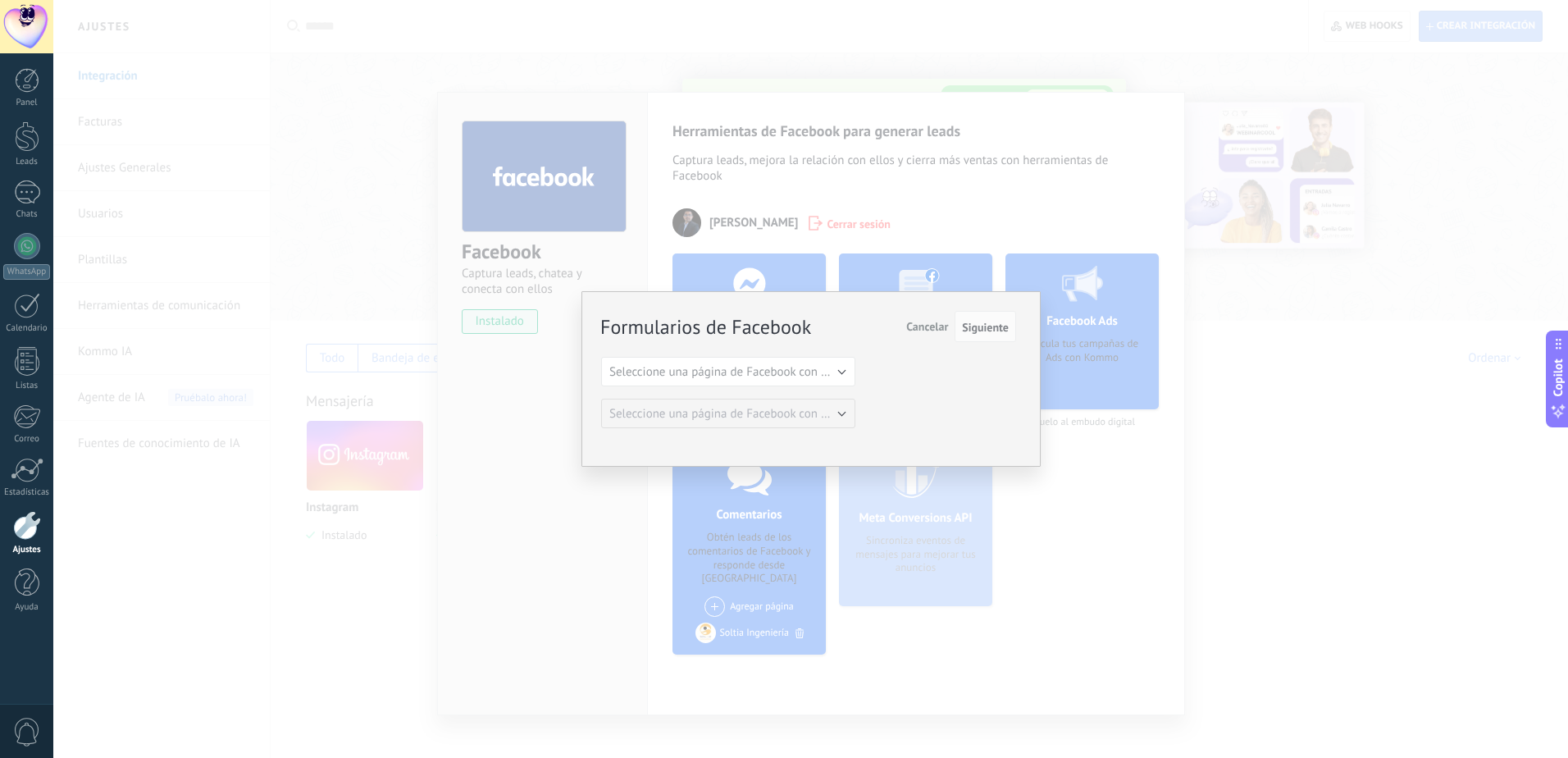
click at [1130, 504] on div "Formularios de Facebook Siguiente Cancelar Seleccione una página de Facebook co…" at bounding box center [811, 379] width 1515 height 758
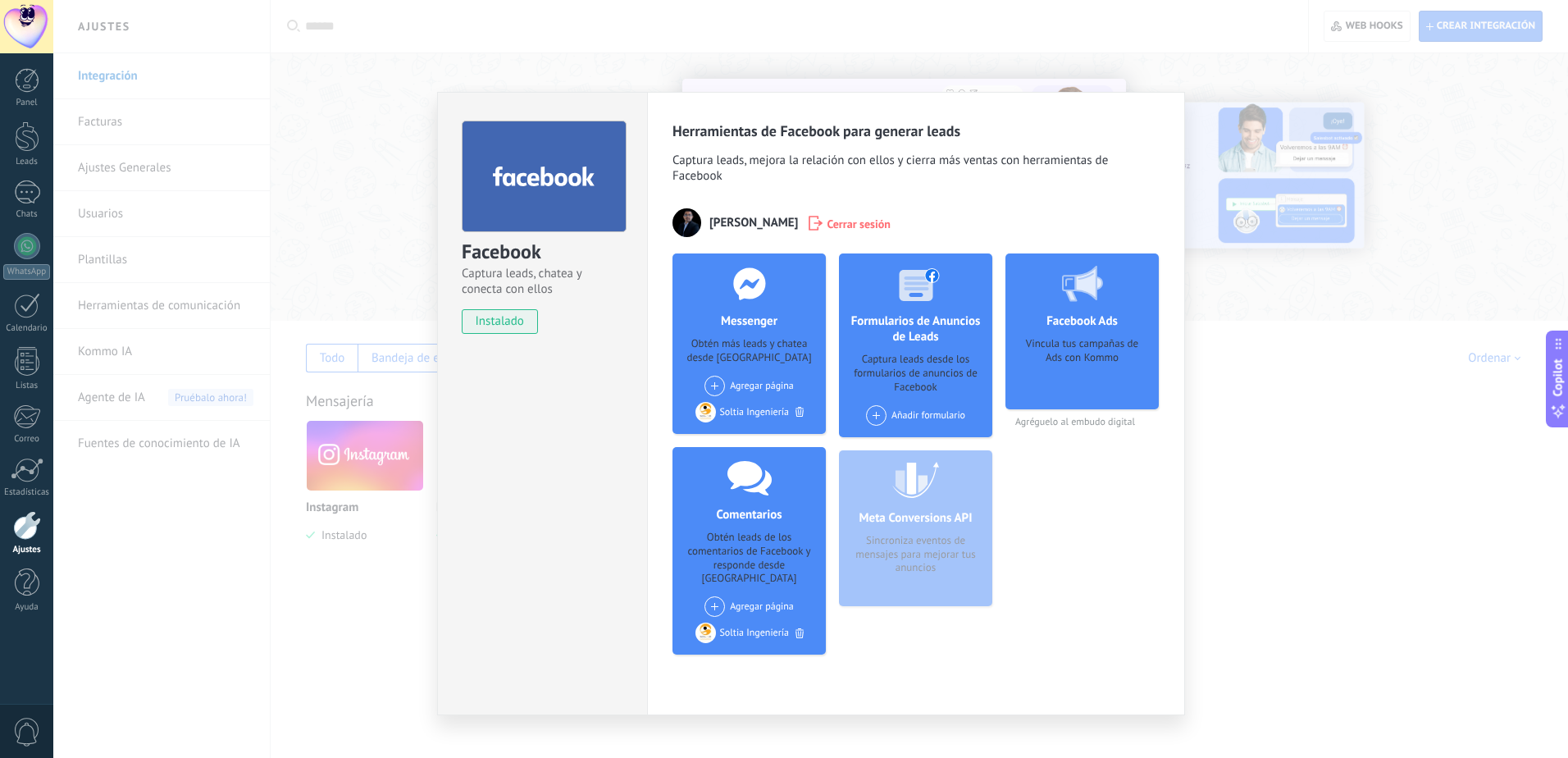
click at [1246, 495] on div "Facebook Captura leads, chatea y conecta con ellos instalado Desinstalar Herram…" at bounding box center [811, 379] width 1515 height 758
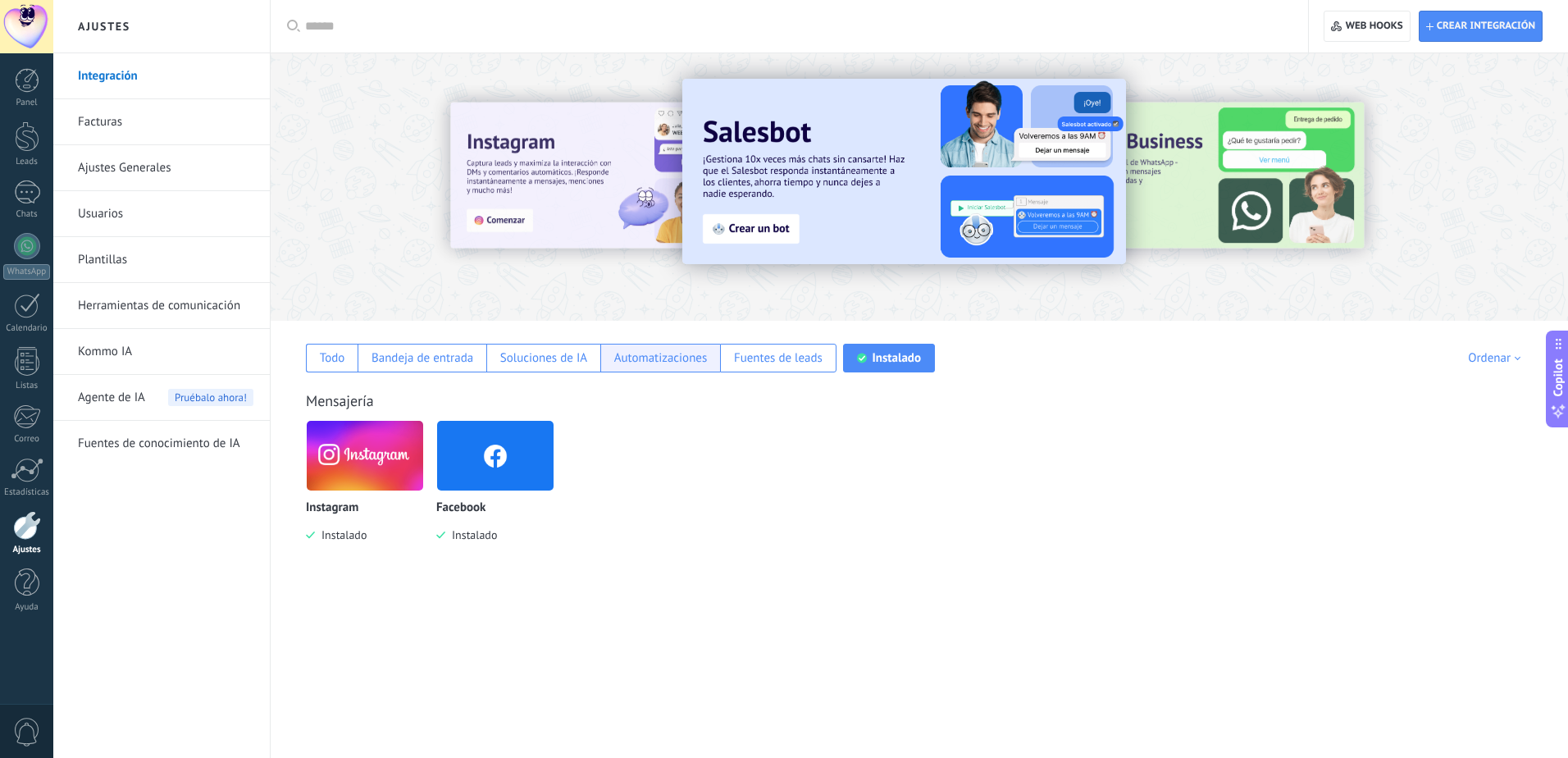
click at [668, 361] on div "Automatizaciones" at bounding box center [660, 358] width 93 height 15
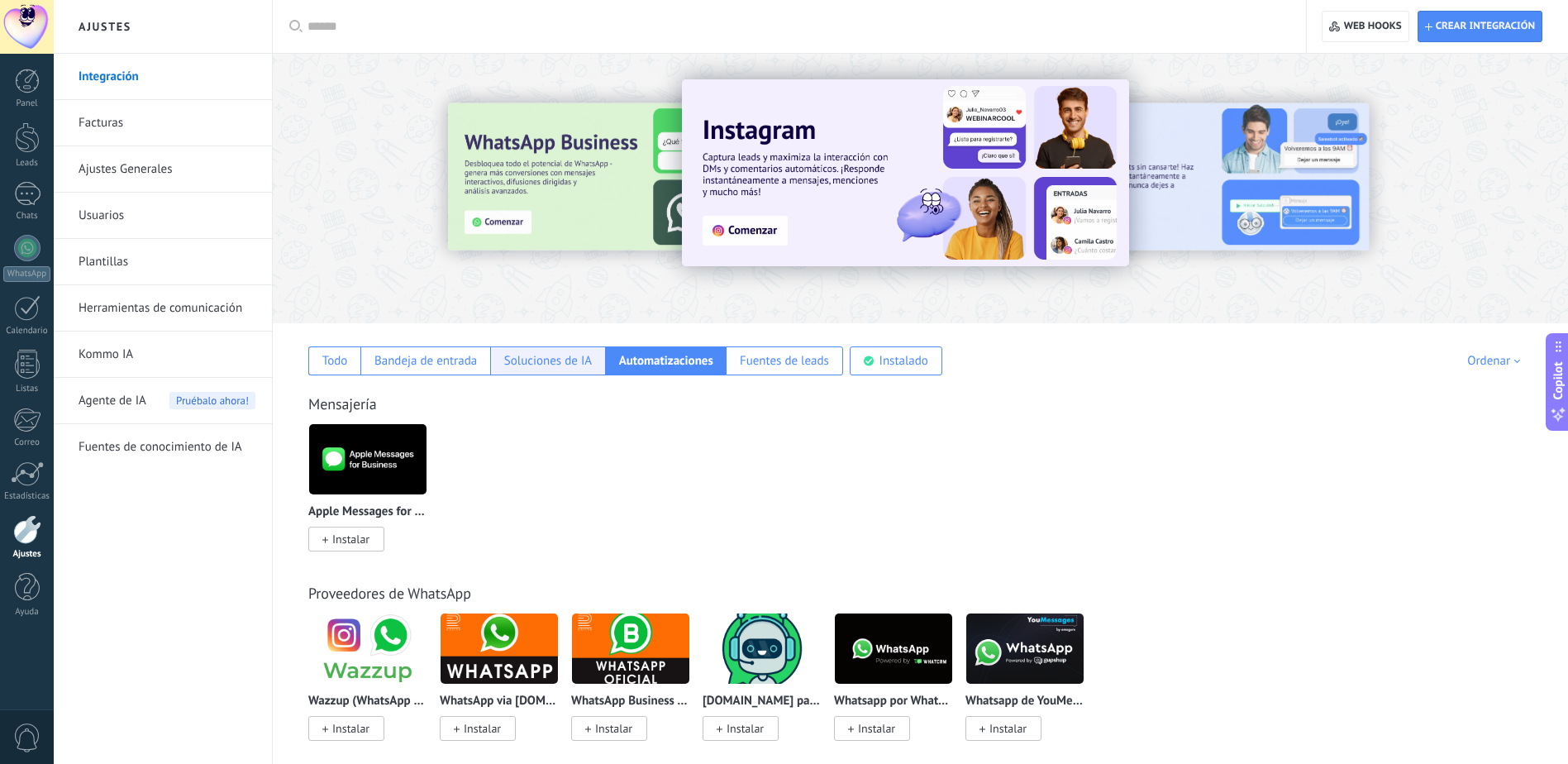
click at [568, 371] on div "Soluciones de IA" at bounding box center [548, 361] width 115 height 29
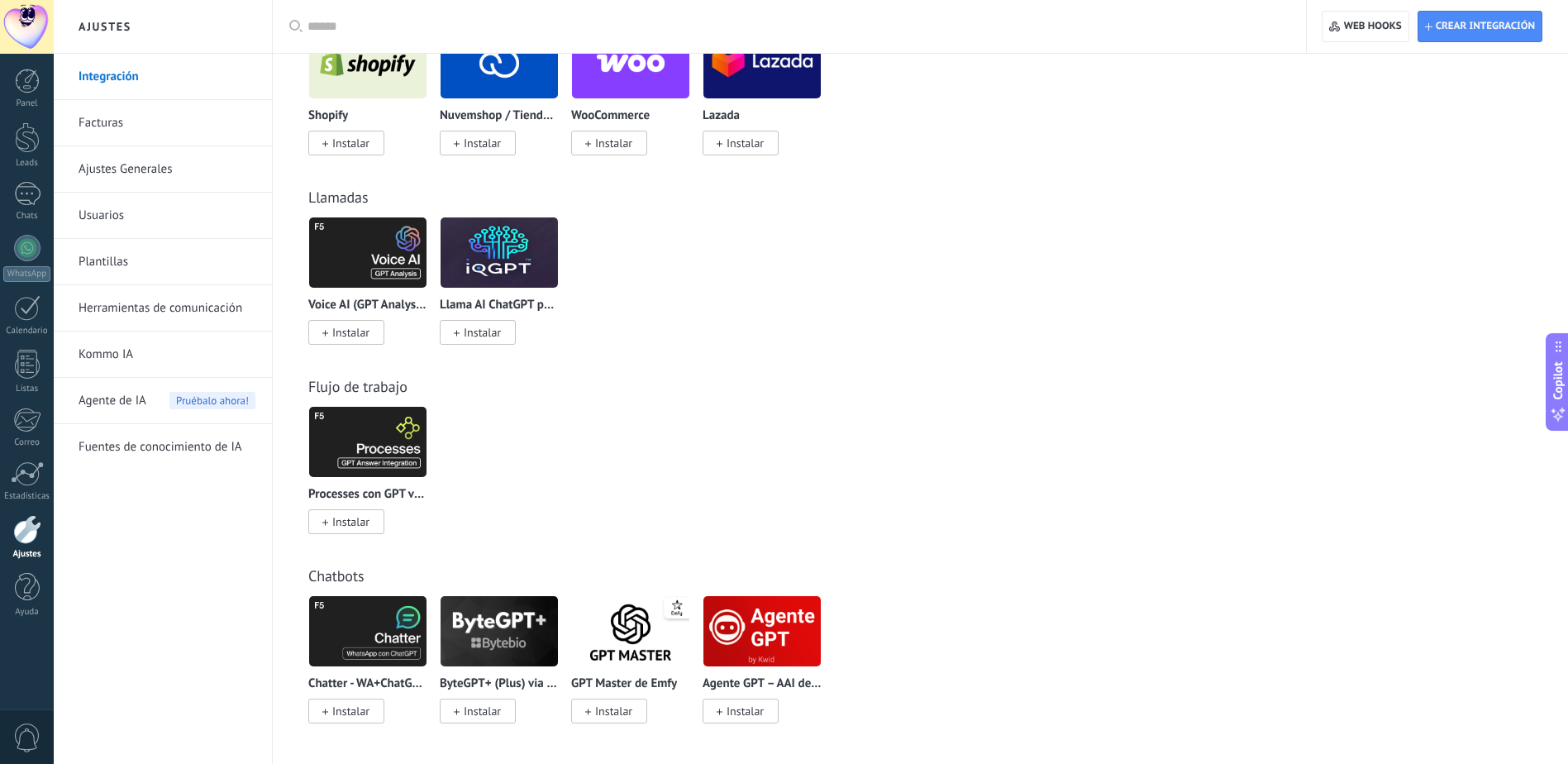
scroll to position [66, 0]
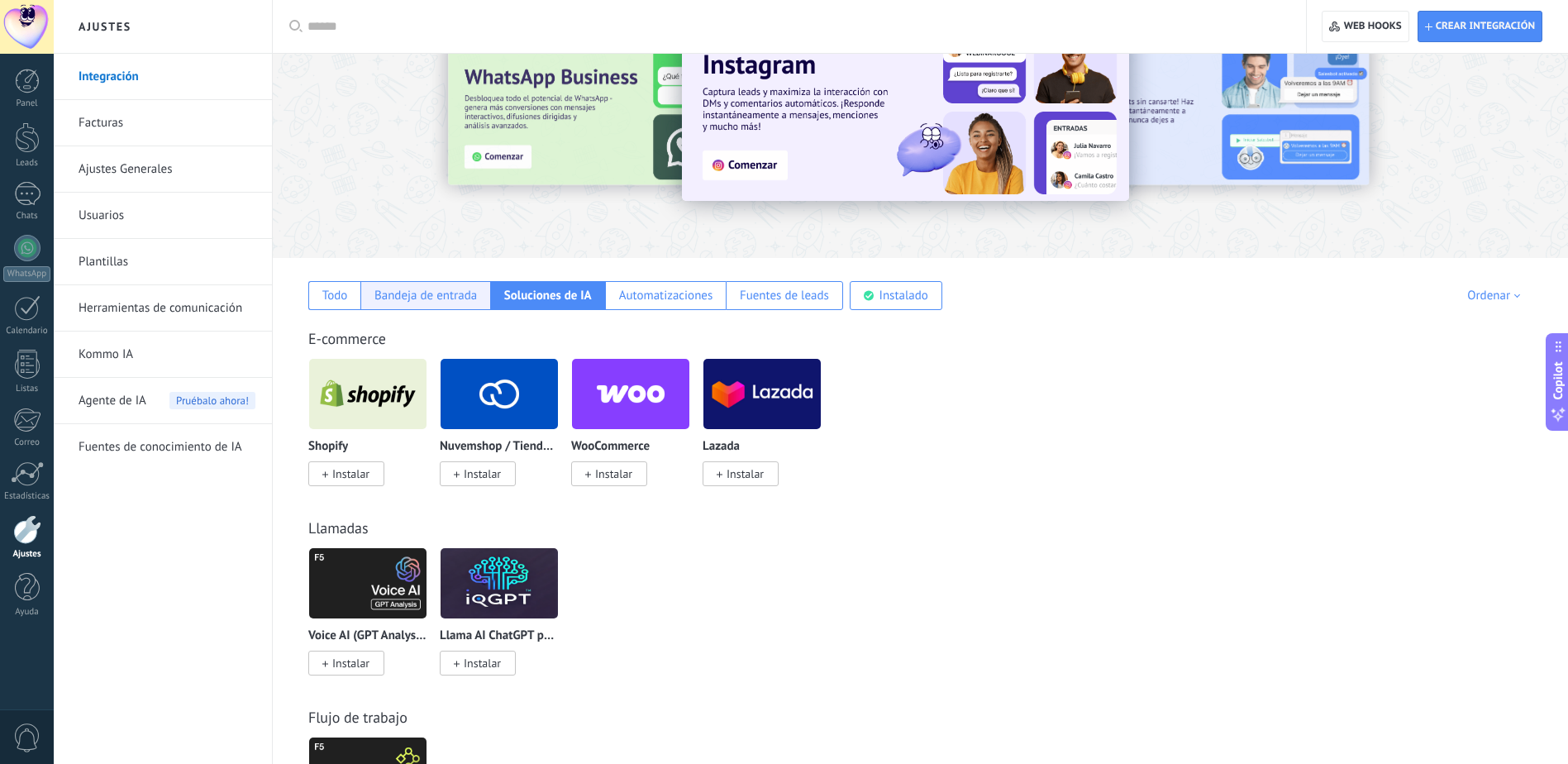
click at [408, 300] on div "Bandeja de entrada" at bounding box center [425, 295] width 102 height 16
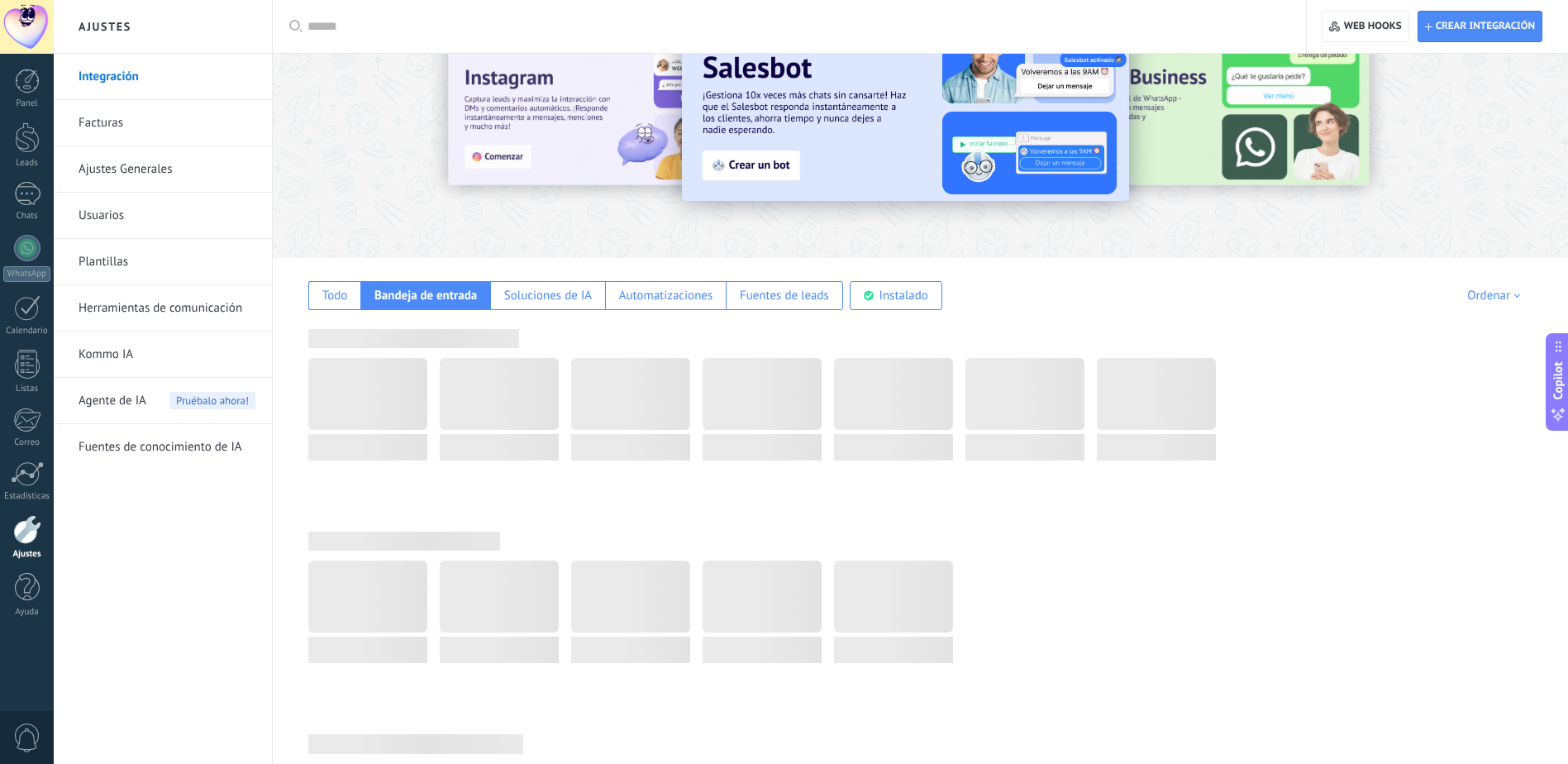
scroll to position [0, 0]
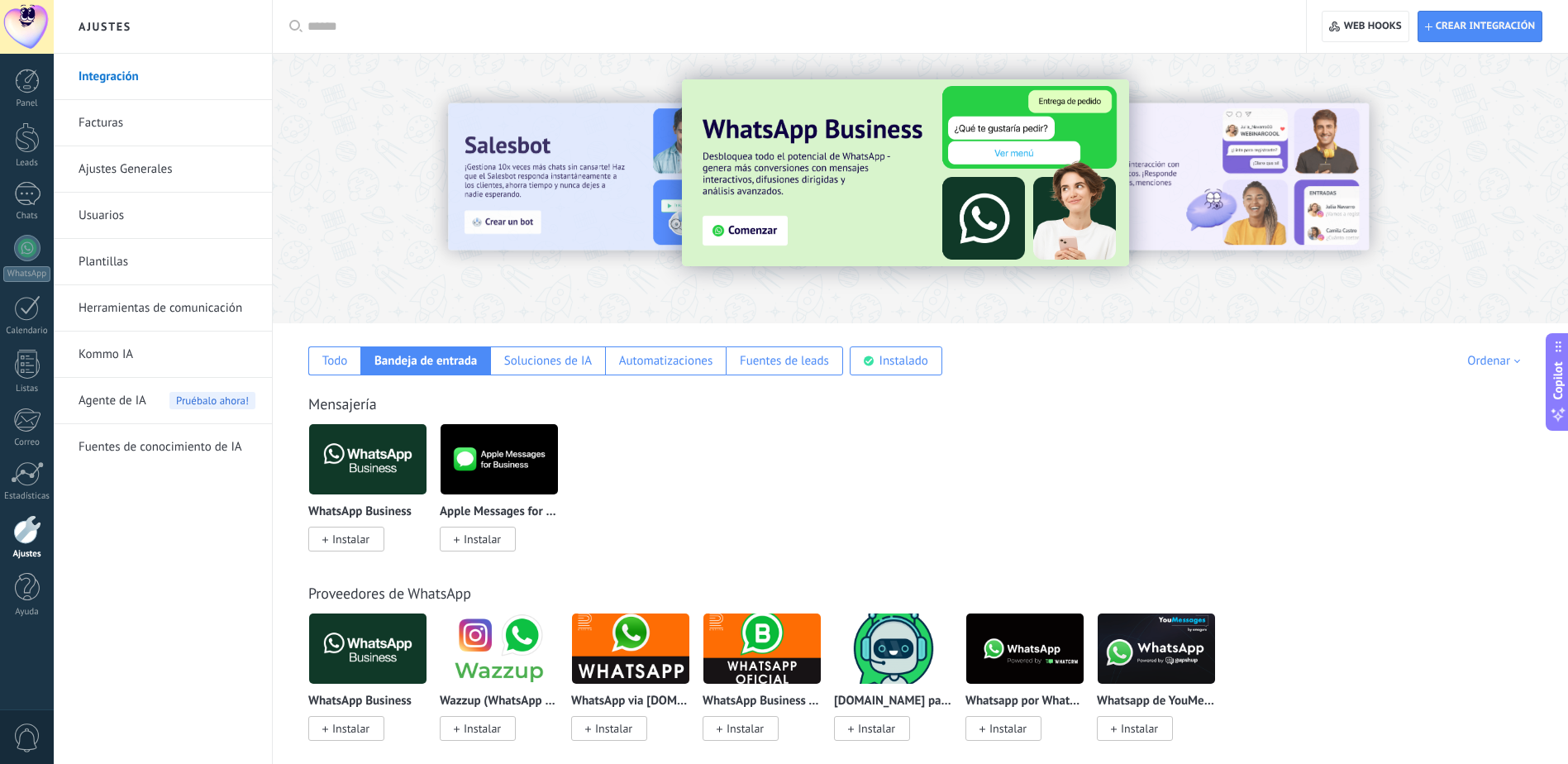
click at [112, 177] on link "Ajustes Generales" at bounding box center [167, 169] width 177 height 47
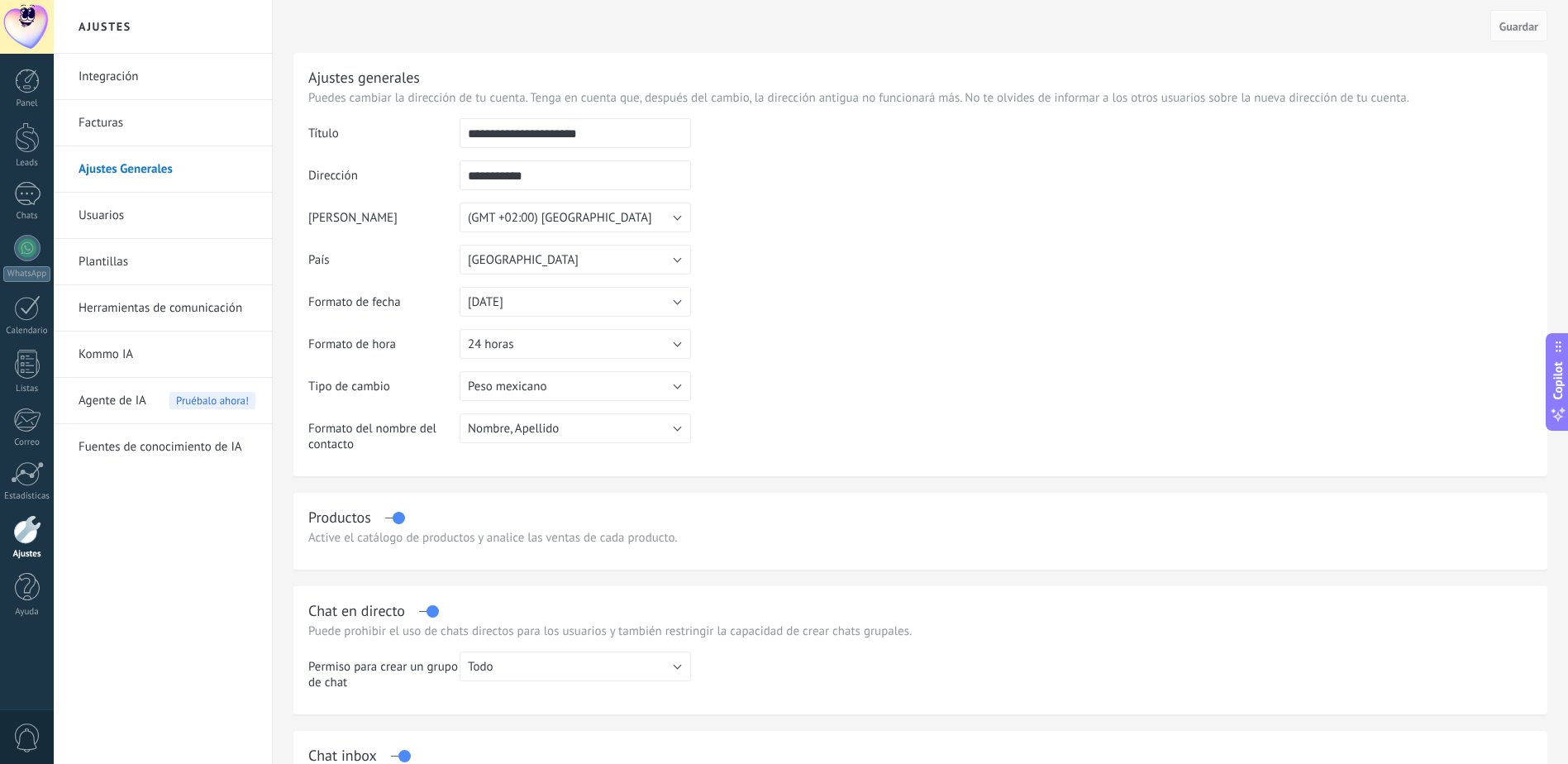
drag, startPoint x: 602, startPoint y: 128, endPoint x: 398, endPoint y: 143, distance: 204.6
click at [398, 143] on tr "**********" at bounding box center [920, 139] width 1224 height 42
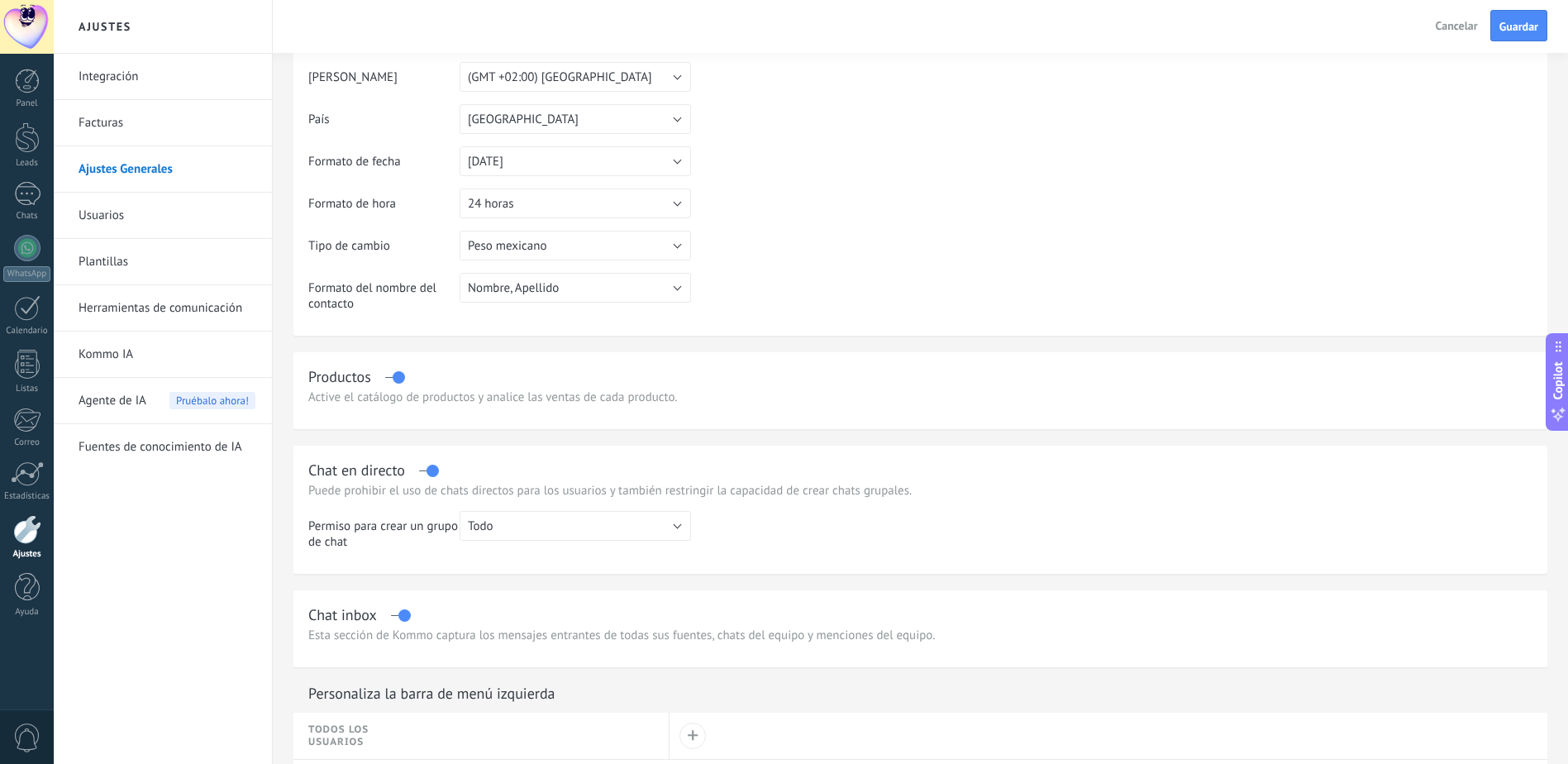
scroll to position [165, 0]
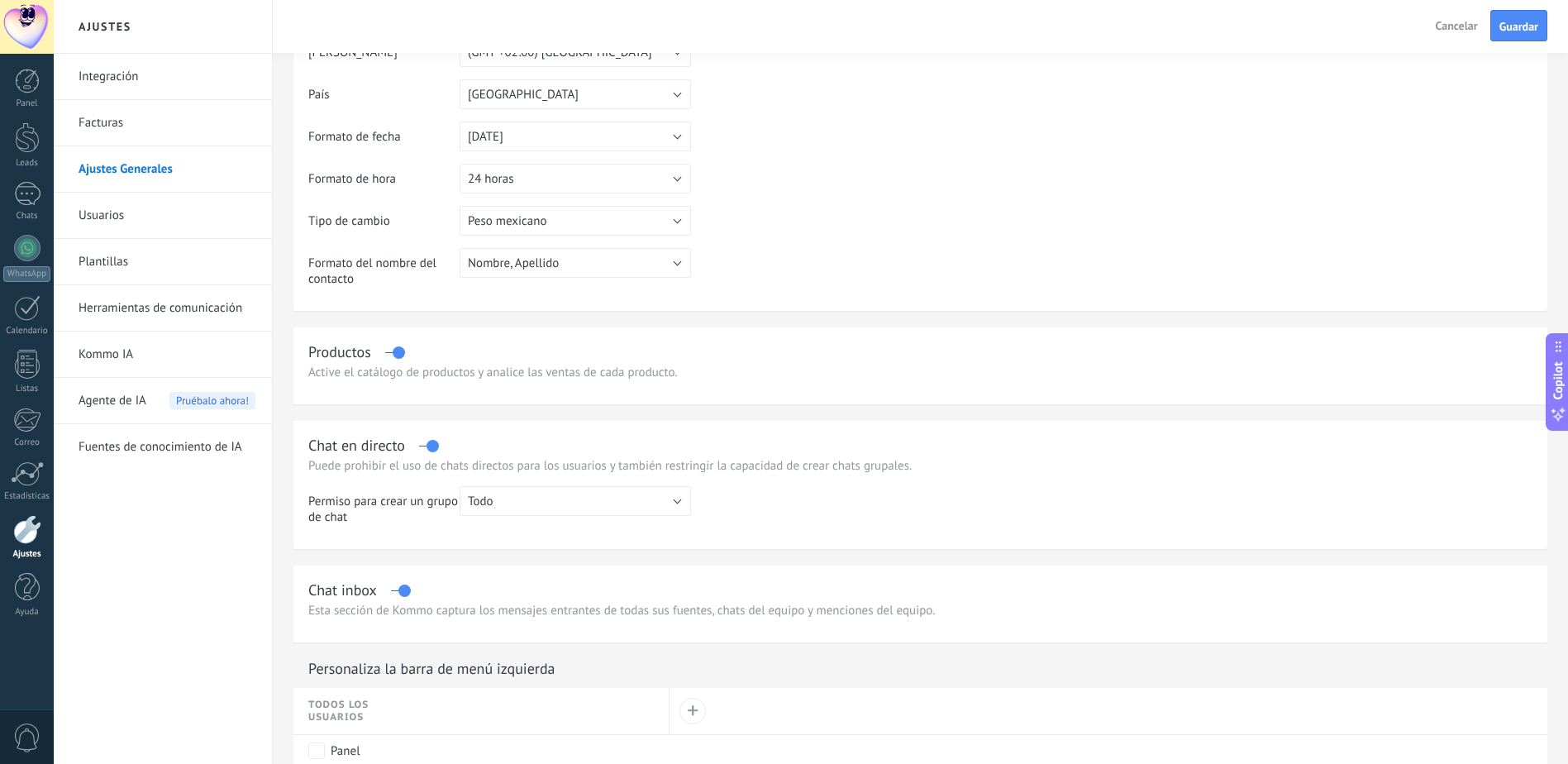
type input "**********"
click at [550, 505] on button "Todo" at bounding box center [575, 500] width 232 height 30
drag, startPoint x: 550, startPoint y: 505, endPoint x: 843, endPoint y: 517, distance: 293.2
click at [843, 517] on td at bounding box center [1112, 511] width 841 height 51
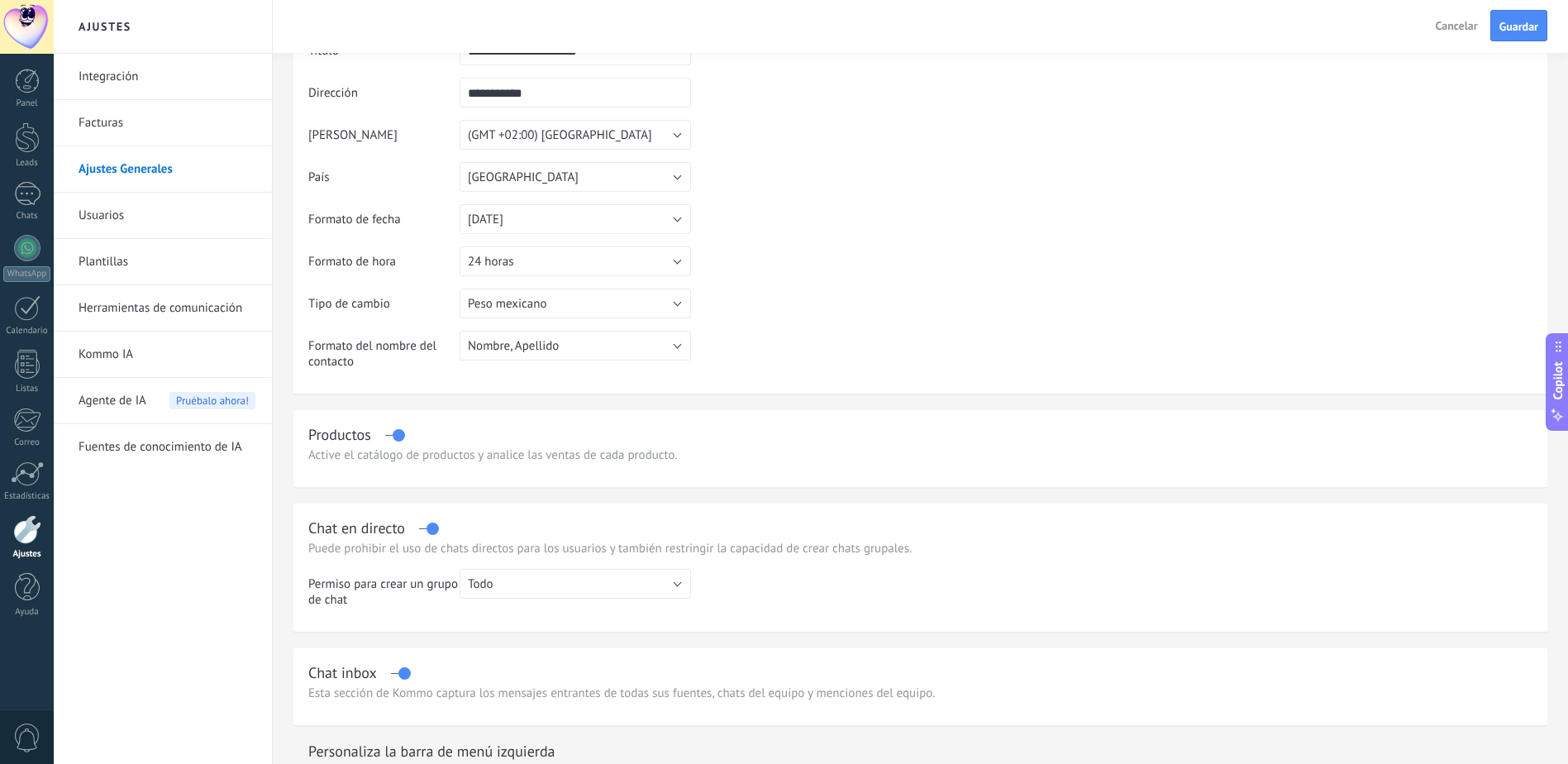
scroll to position [0, 0]
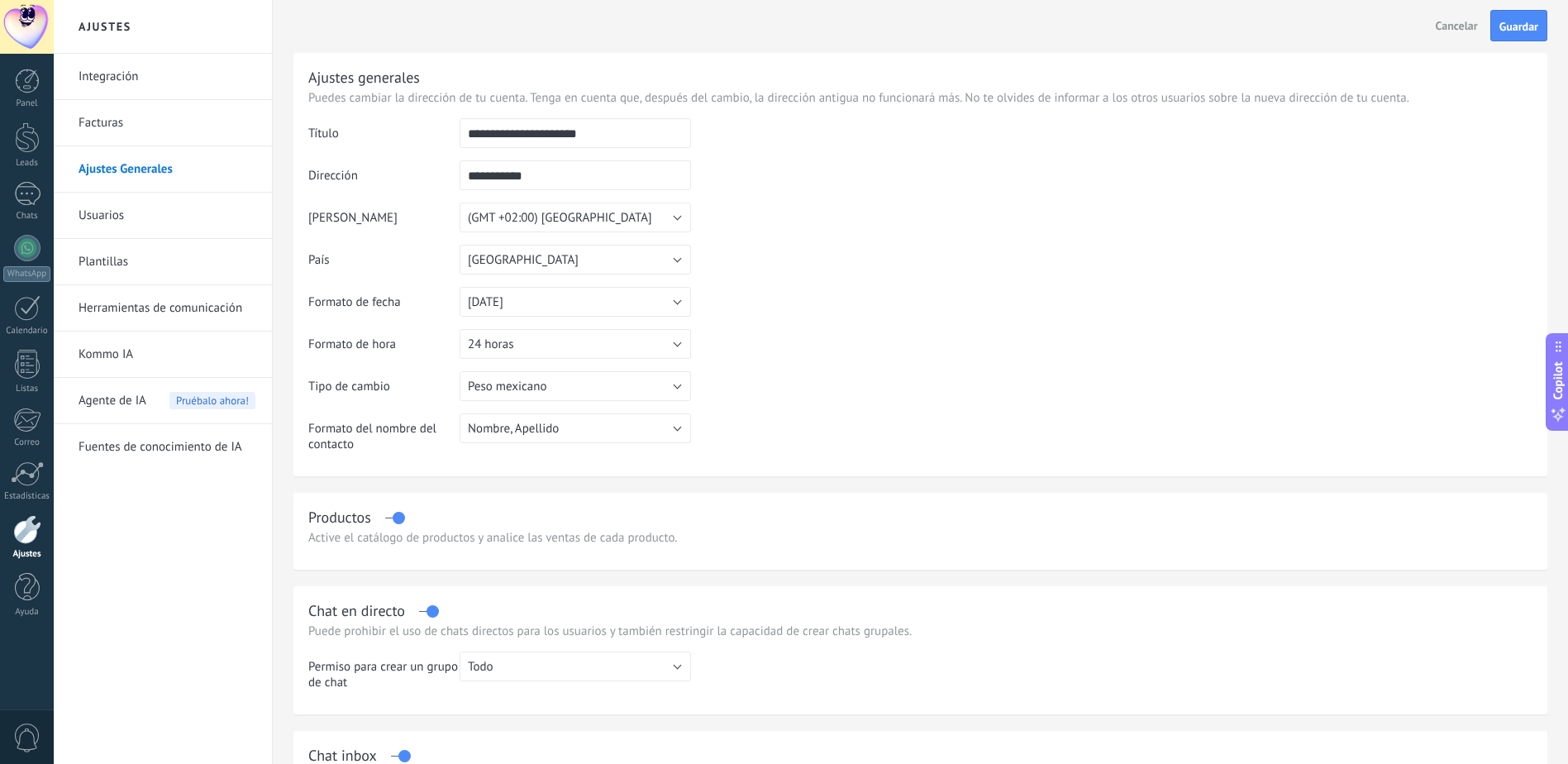
click at [131, 310] on link "Herramientas de comunicación" at bounding box center [167, 308] width 177 height 47
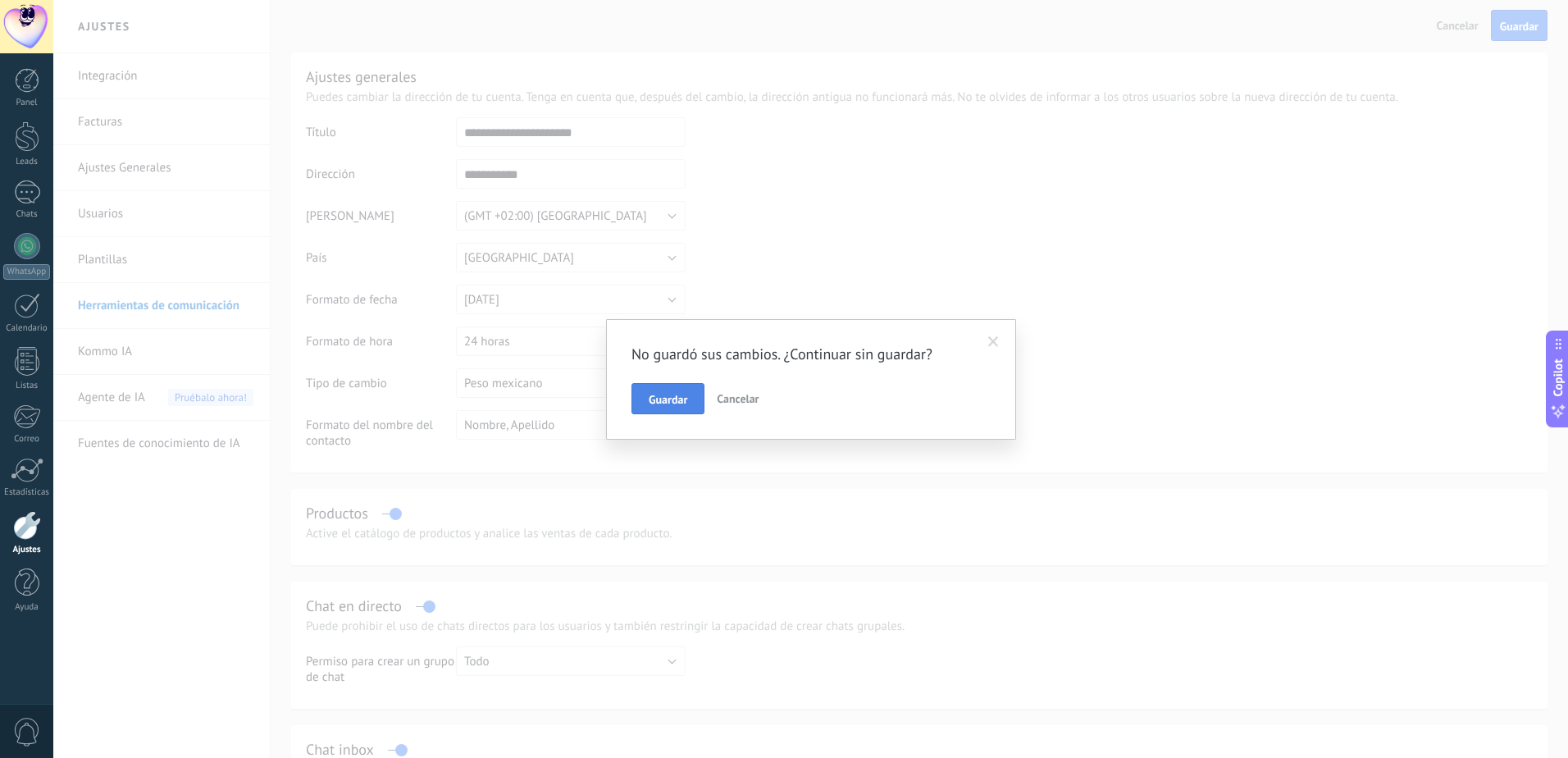
click at [688, 407] on button "Guardar" at bounding box center [668, 398] width 73 height 31
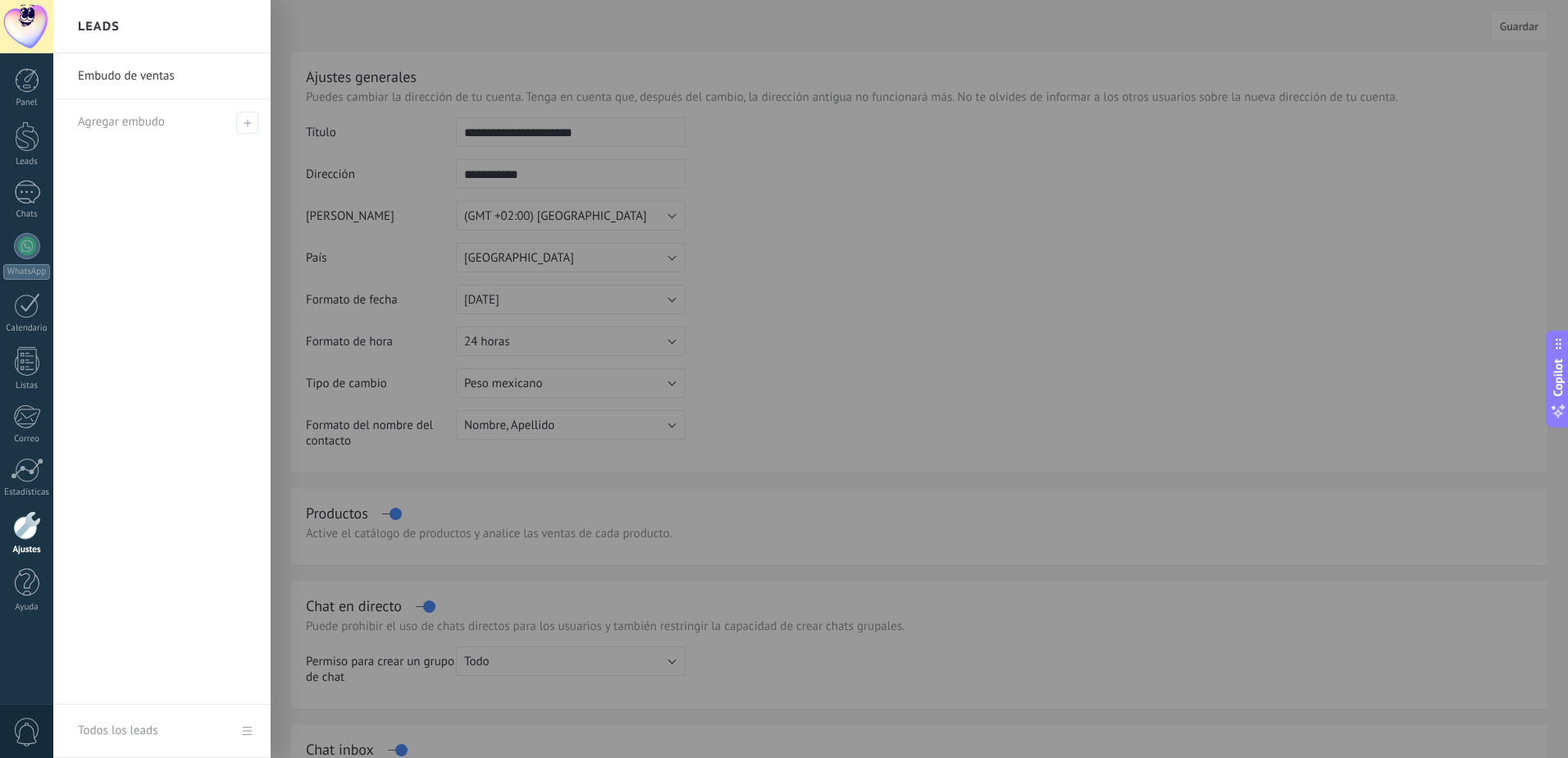
click at [120, 253] on div "Embudo de ventas Agregar embudo" at bounding box center [162, 379] width 217 height 651
click at [249, 129] on span at bounding box center [247, 122] width 22 height 22
click at [209, 127] on input "text" at bounding box center [155, 121] width 154 height 26
type input "**********"
click at [248, 120] on span at bounding box center [249, 122] width 14 height 12
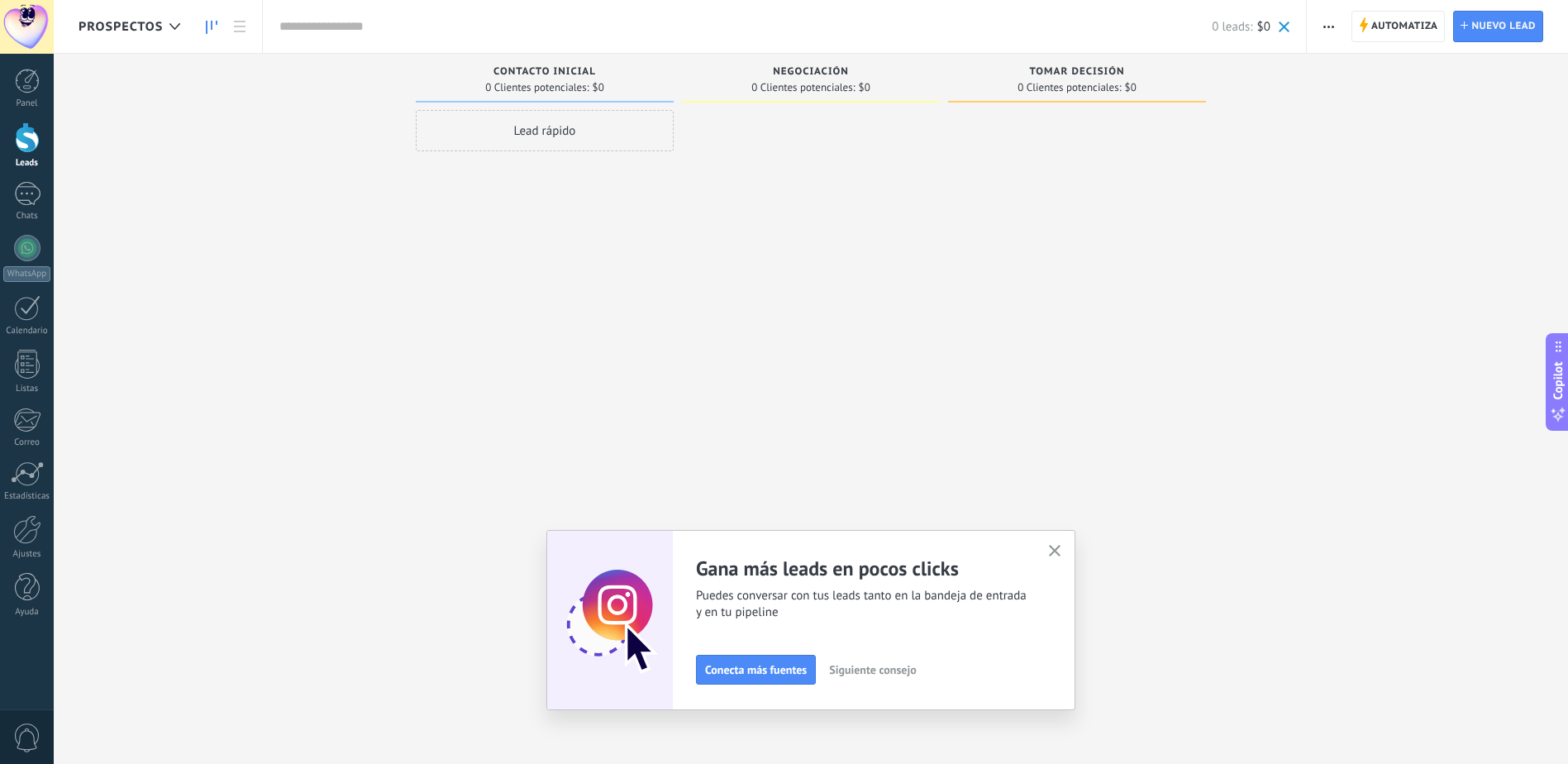
click at [1061, 544] on button "button" at bounding box center [1055, 551] width 21 height 22
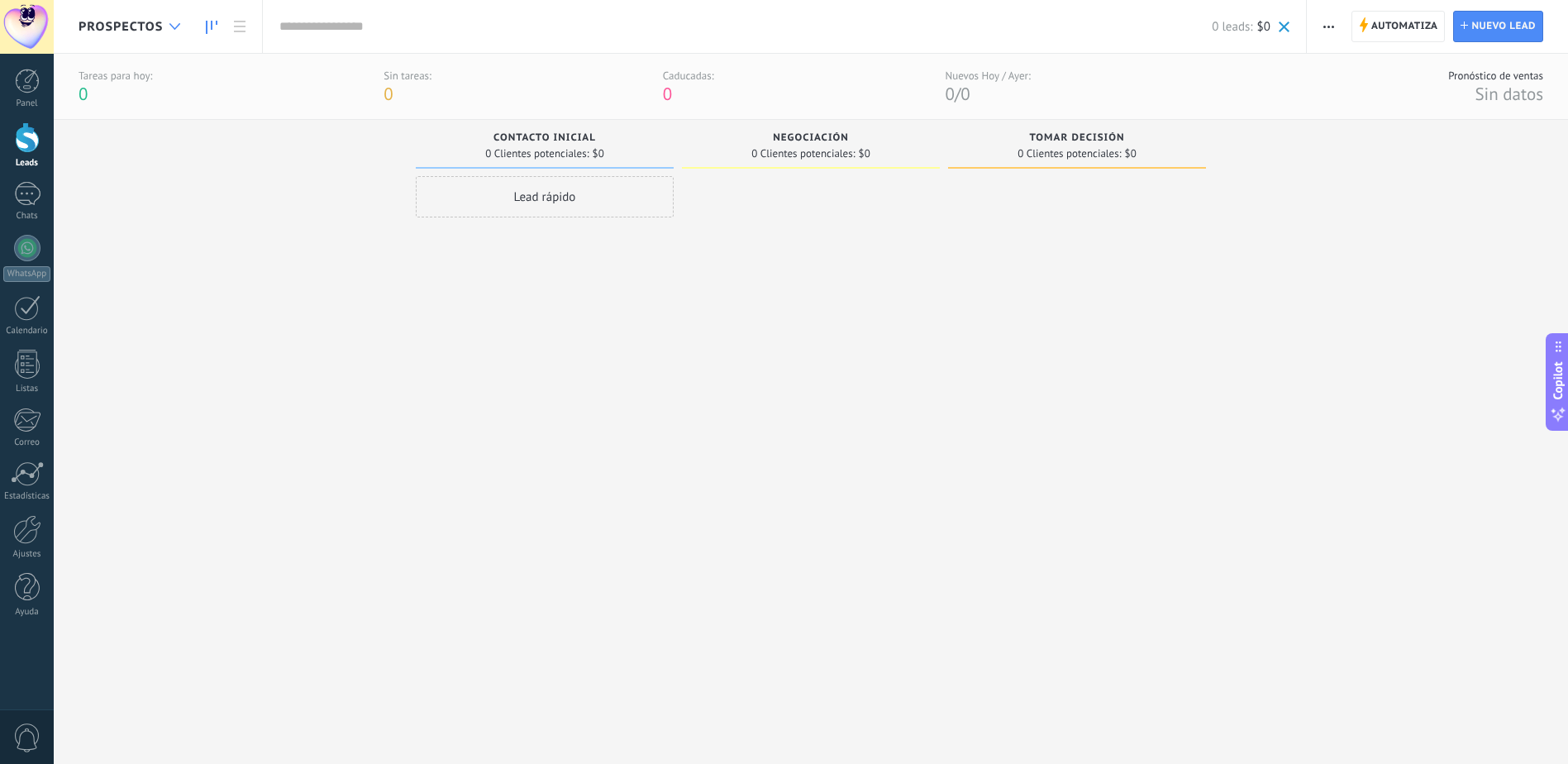
click at [179, 21] on div at bounding box center [175, 26] width 27 height 32
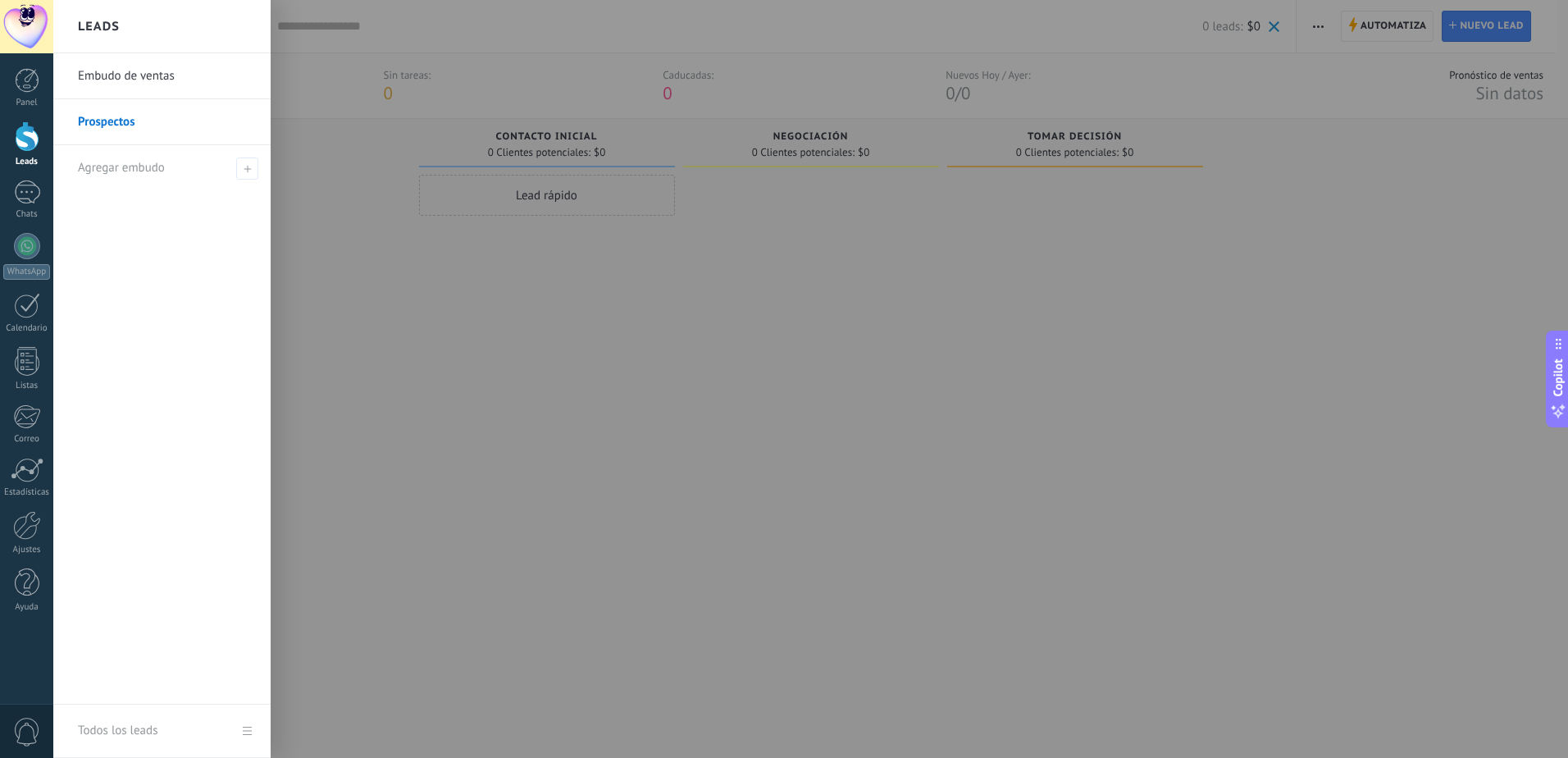
click at [122, 120] on link "Prospectos" at bounding box center [166, 122] width 177 height 46
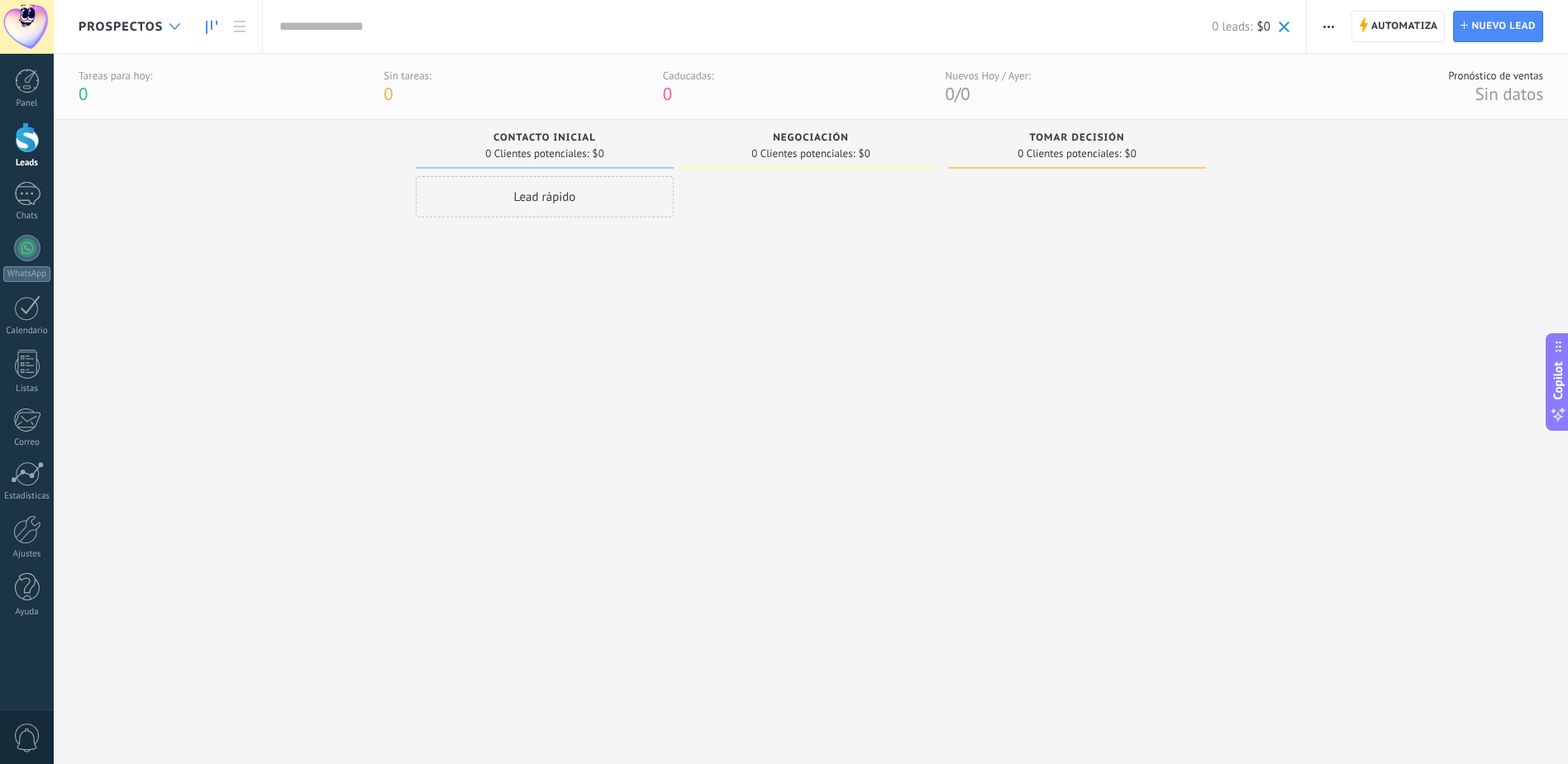
click at [177, 21] on div at bounding box center [175, 26] width 27 height 32
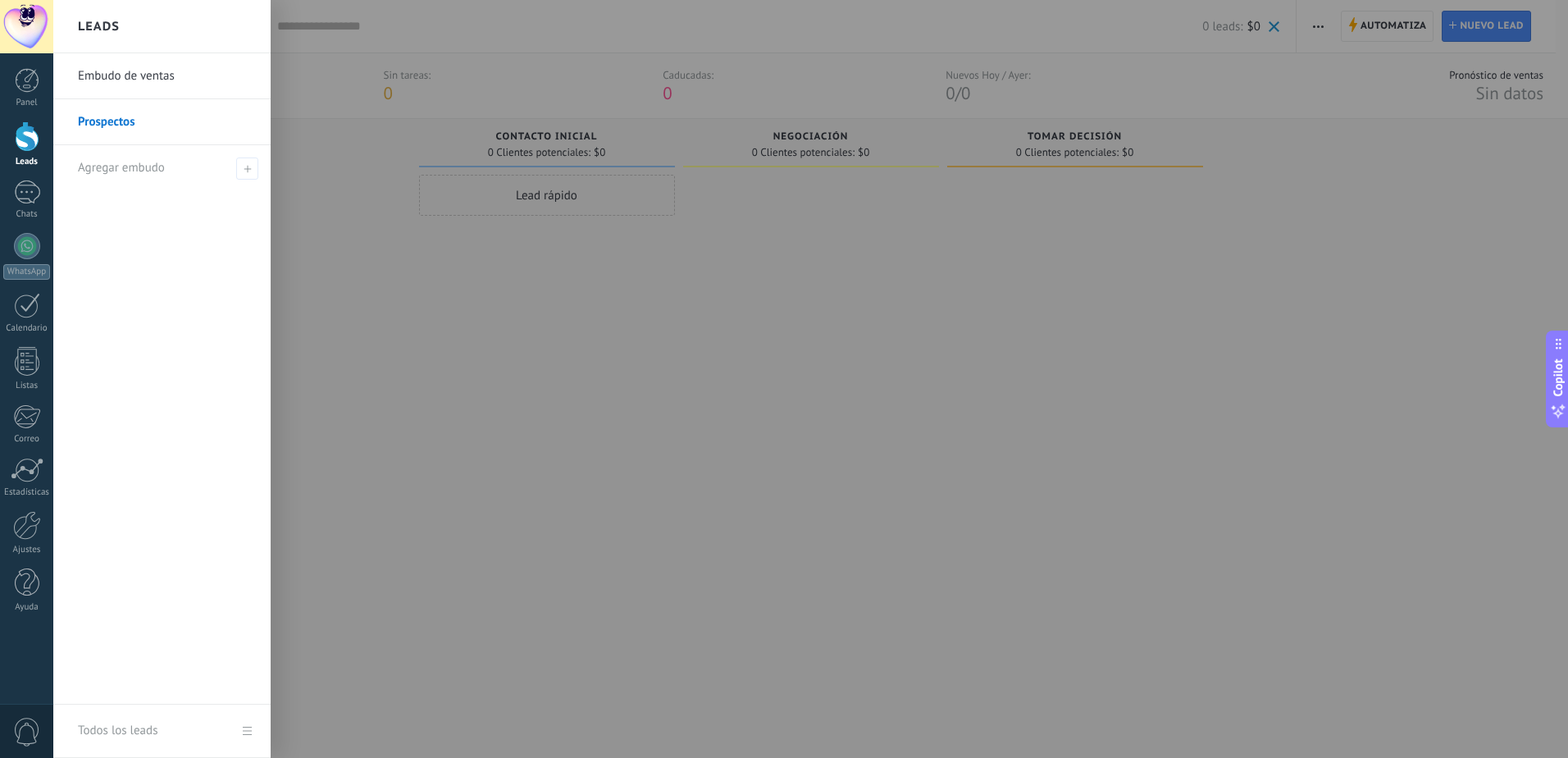
click at [135, 67] on link "Embudo de ventas" at bounding box center [166, 76] width 177 height 46
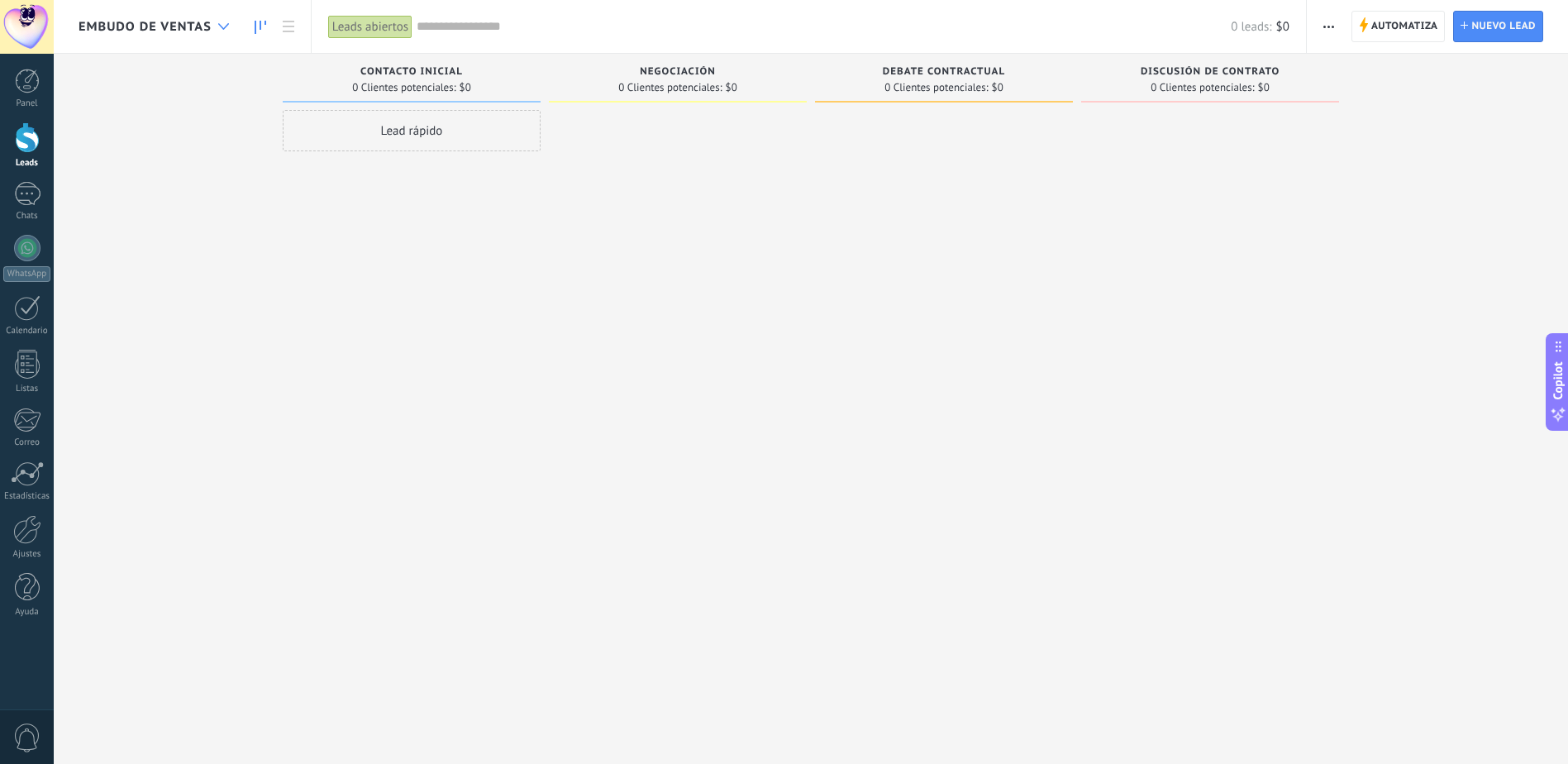
click at [216, 26] on div at bounding box center [224, 26] width 27 height 32
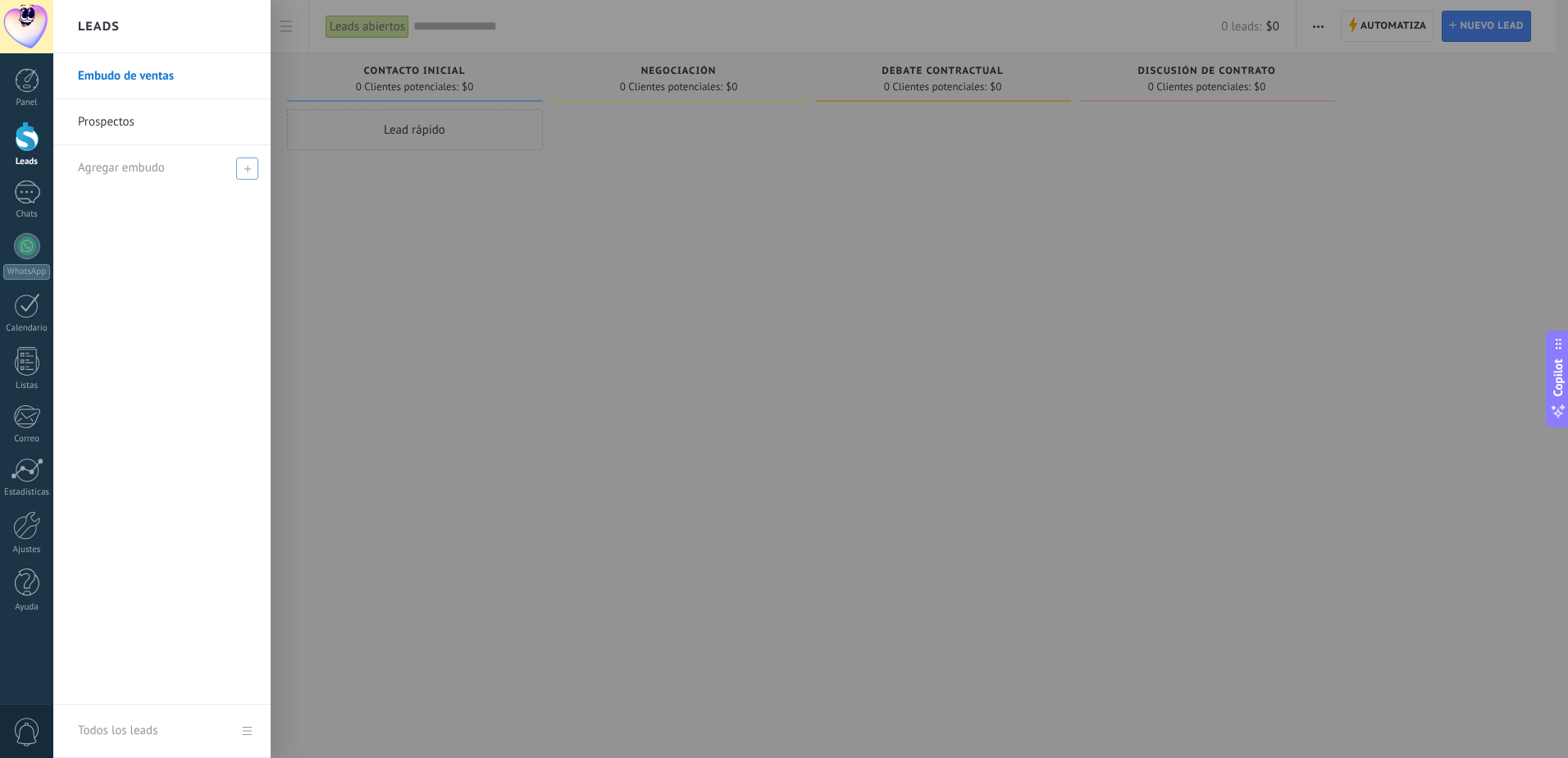
click at [160, 165] on span "Agregar embudo" at bounding box center [121, 168] width 87 height 15
type input "**********"
click at [243, 169] on span at bounding box center [249, 168] width 14 height 12
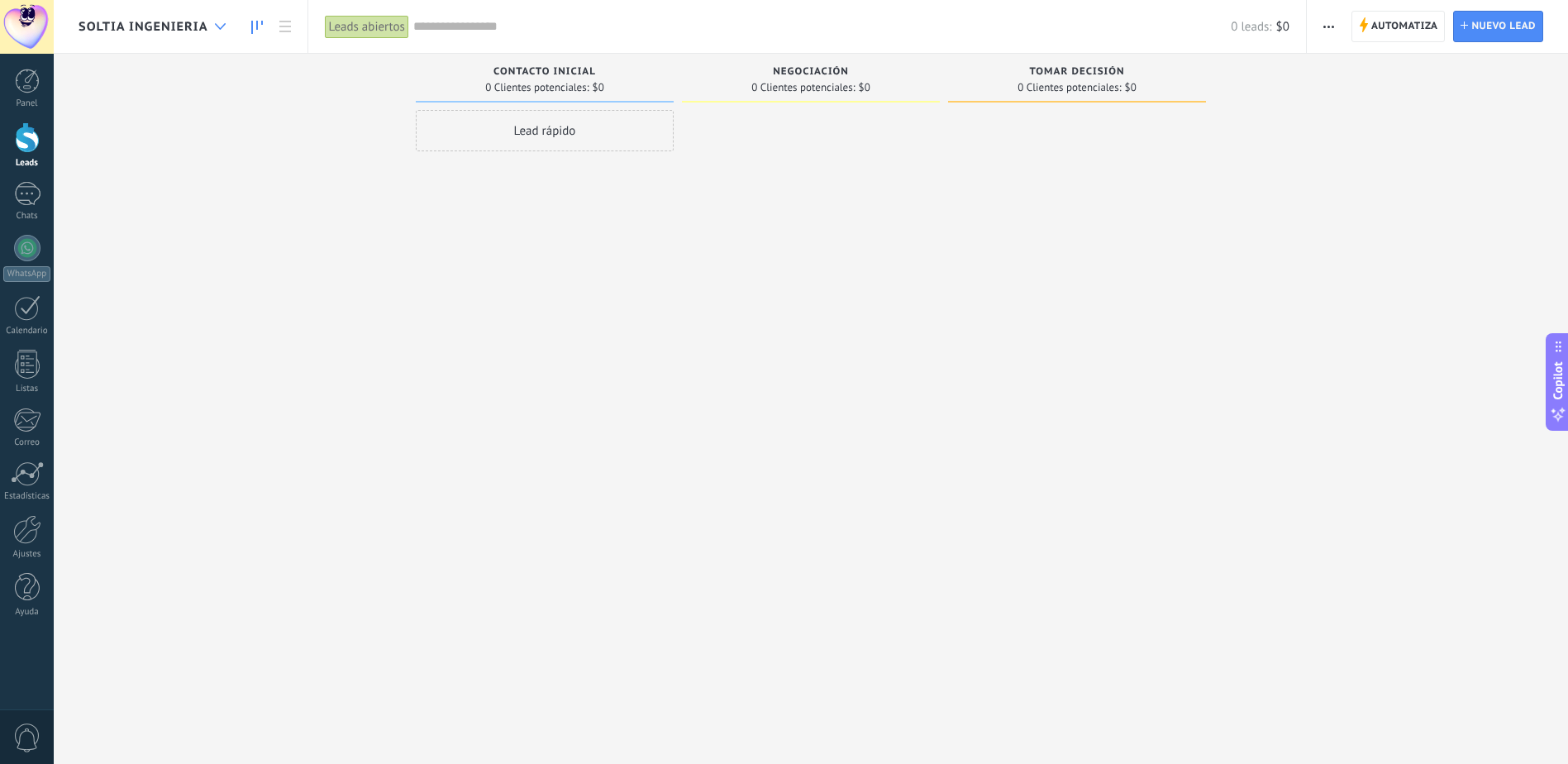
click at [229, 23] on div at bounding box center [220, 26] width 27 height 32
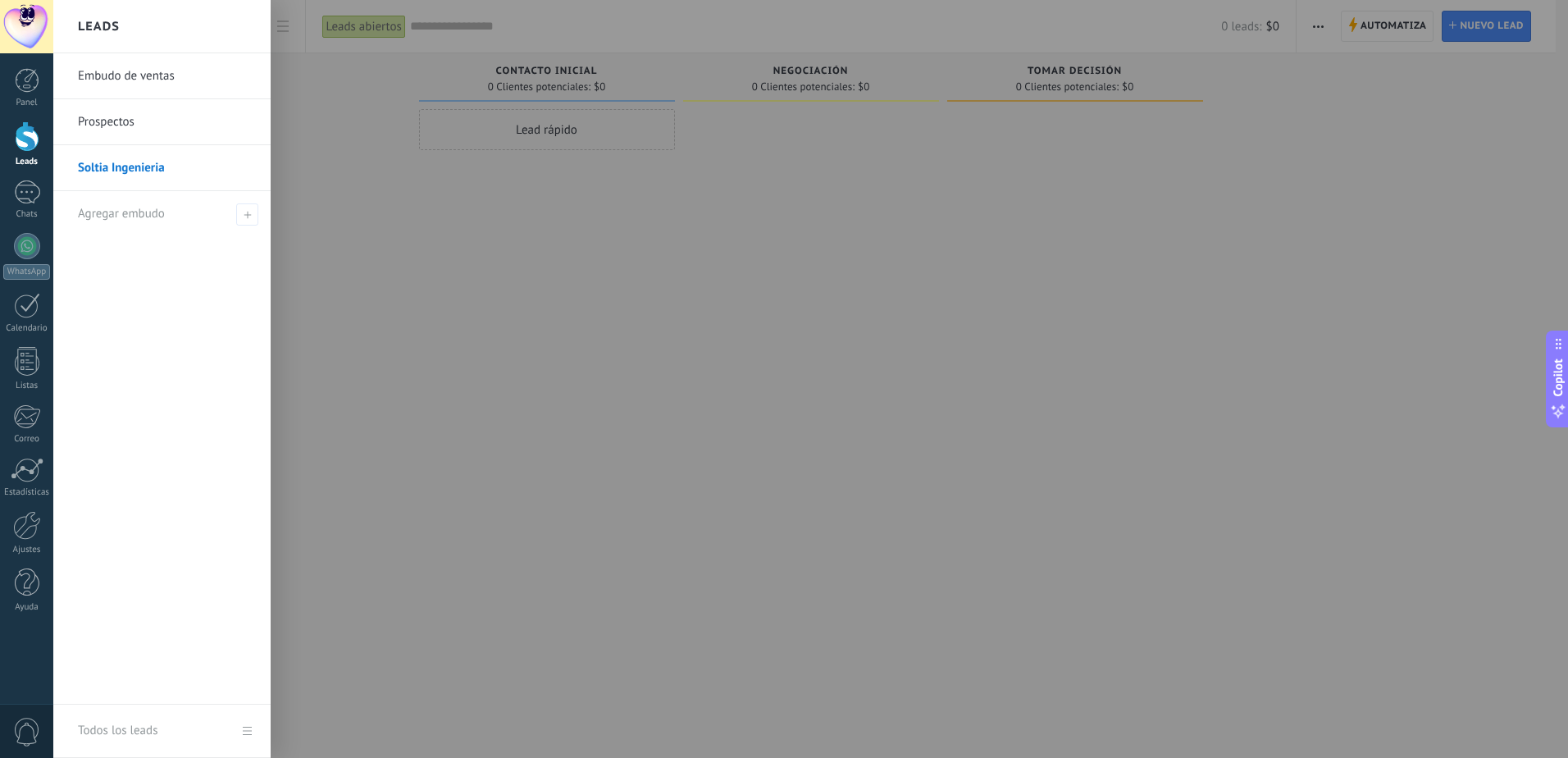
click at [432, 289] on div at bounding box center [837, 379] width 1568 height 758
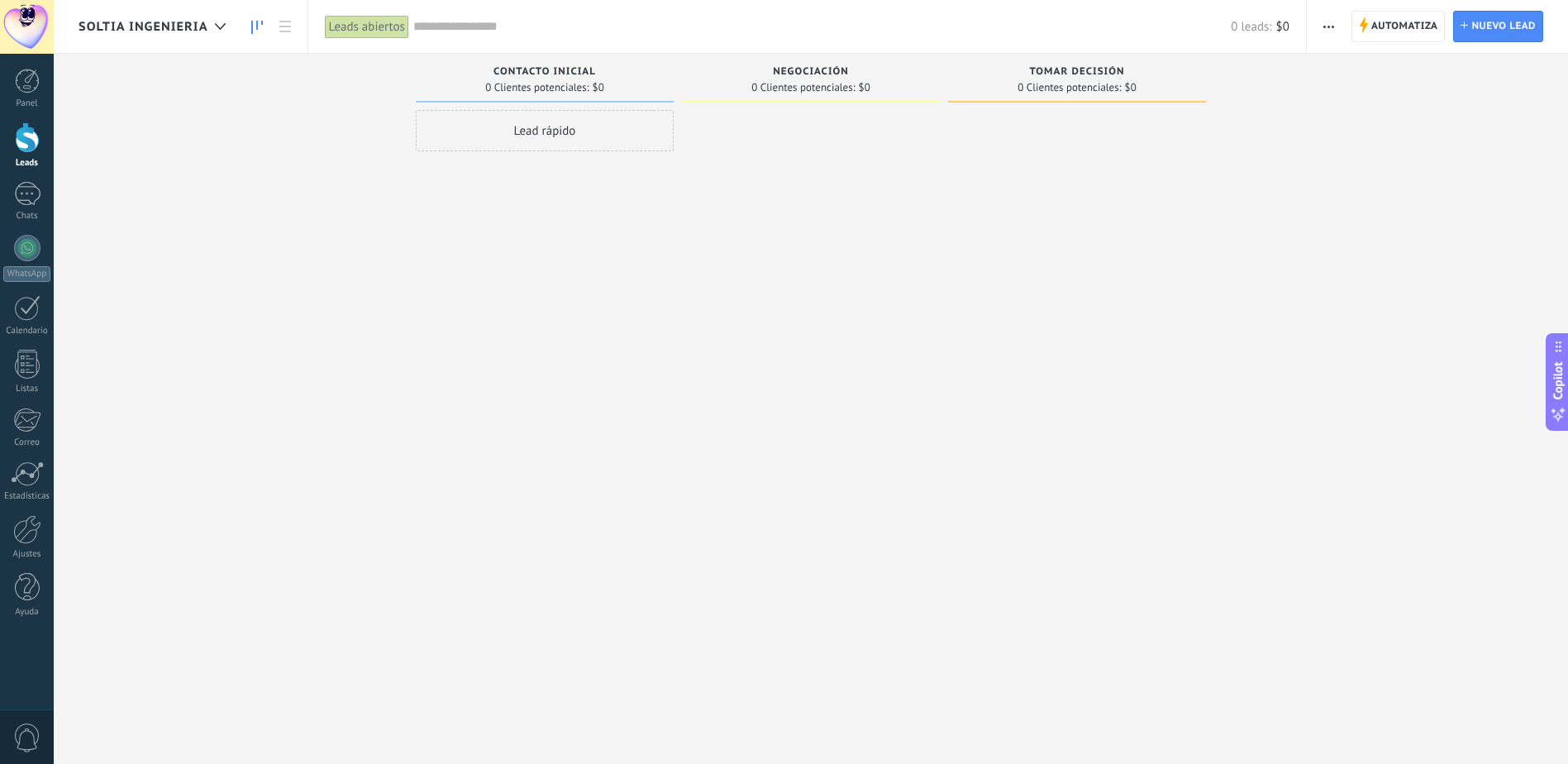
click at [559, 136] on div "Lead rápido" at bounding box center [544, 130] width 258 height 41
click at [792, 277] on div at bounding box center [810, 383] width 258 height 548
click at [530, 346] on span "Cancelar" at bounding box center [512, 352] width 42 height 15
click at [28, 190] on div at bounding box center [26, 194] width 26 height 24
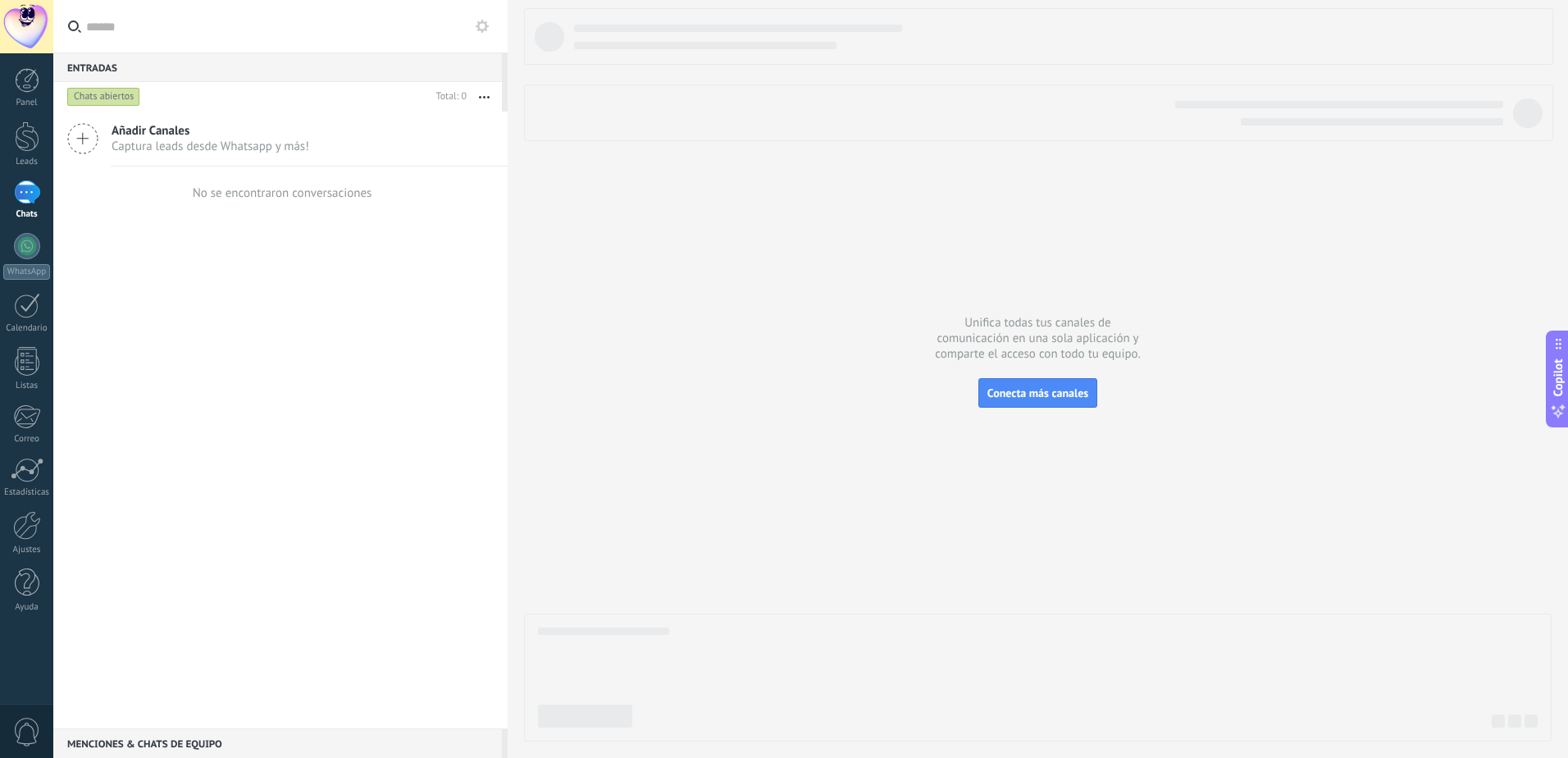
click at [87, 143] on icon at bounding box center [82, 139] width 31 height 31
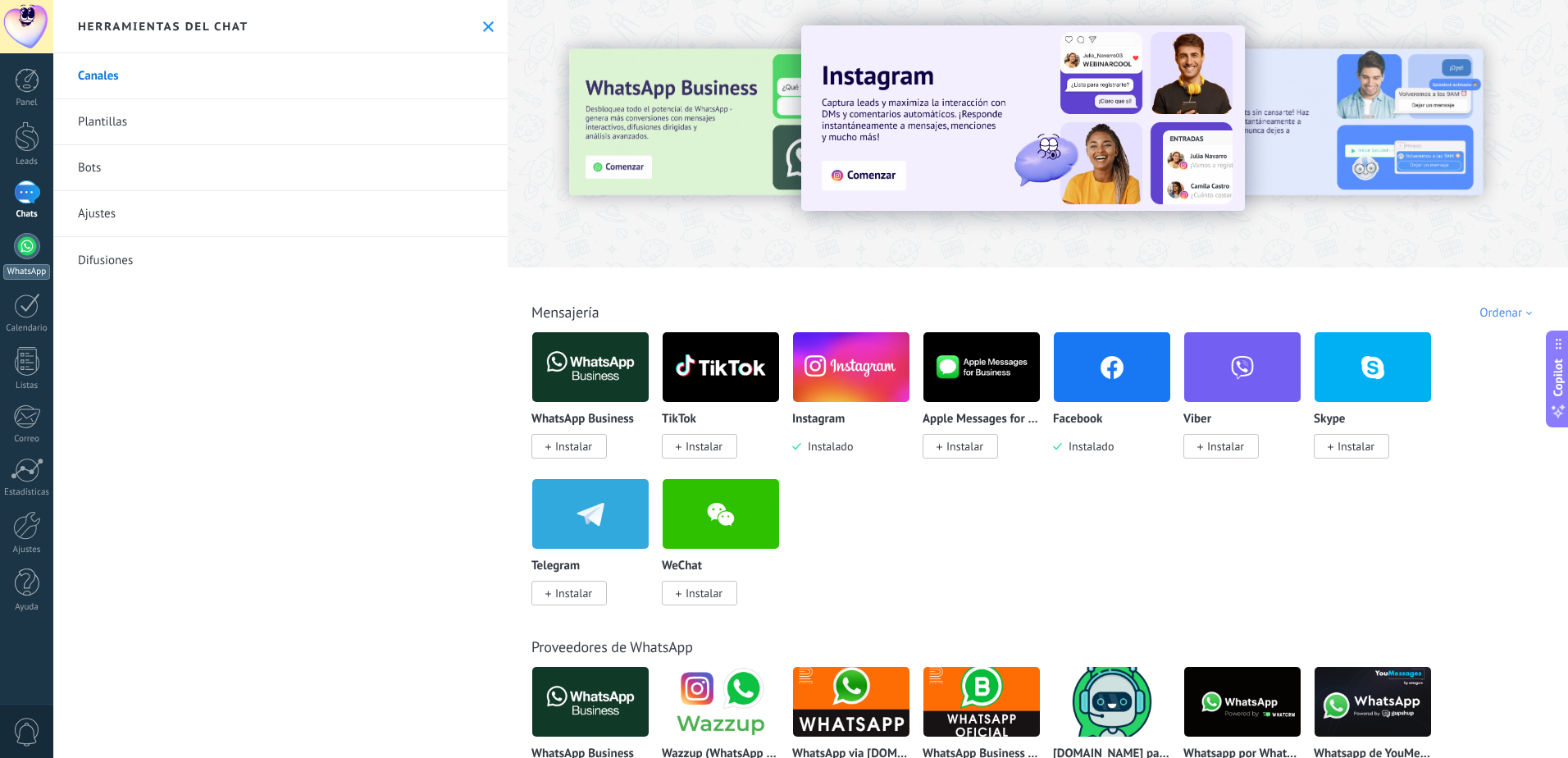
click at [25, 249] on div at bounding box center [26, 245] width 26 height 26
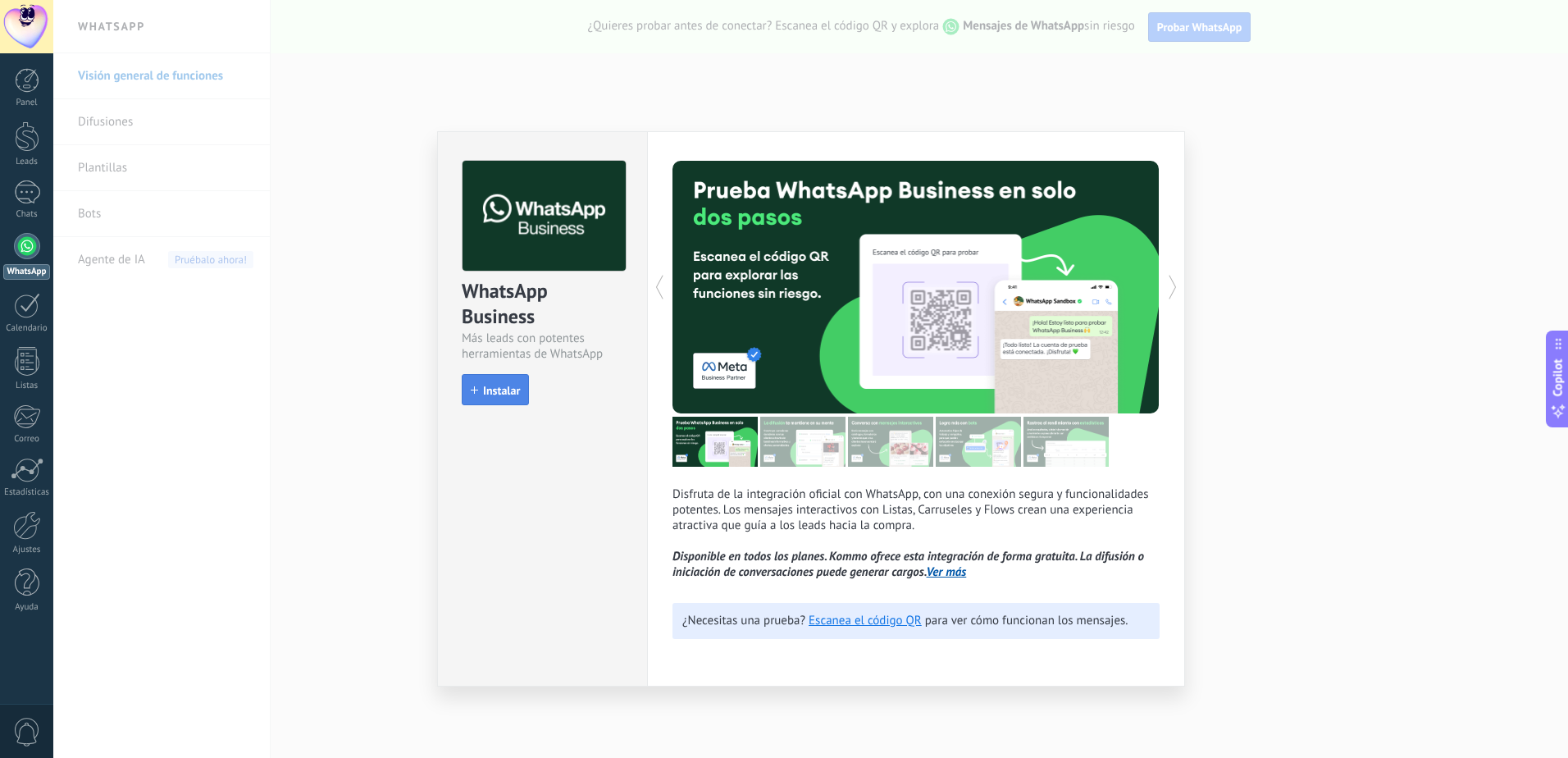
click at [489, 393] on span "Instalar" at bounding box center [501, 390] width 37 height 12
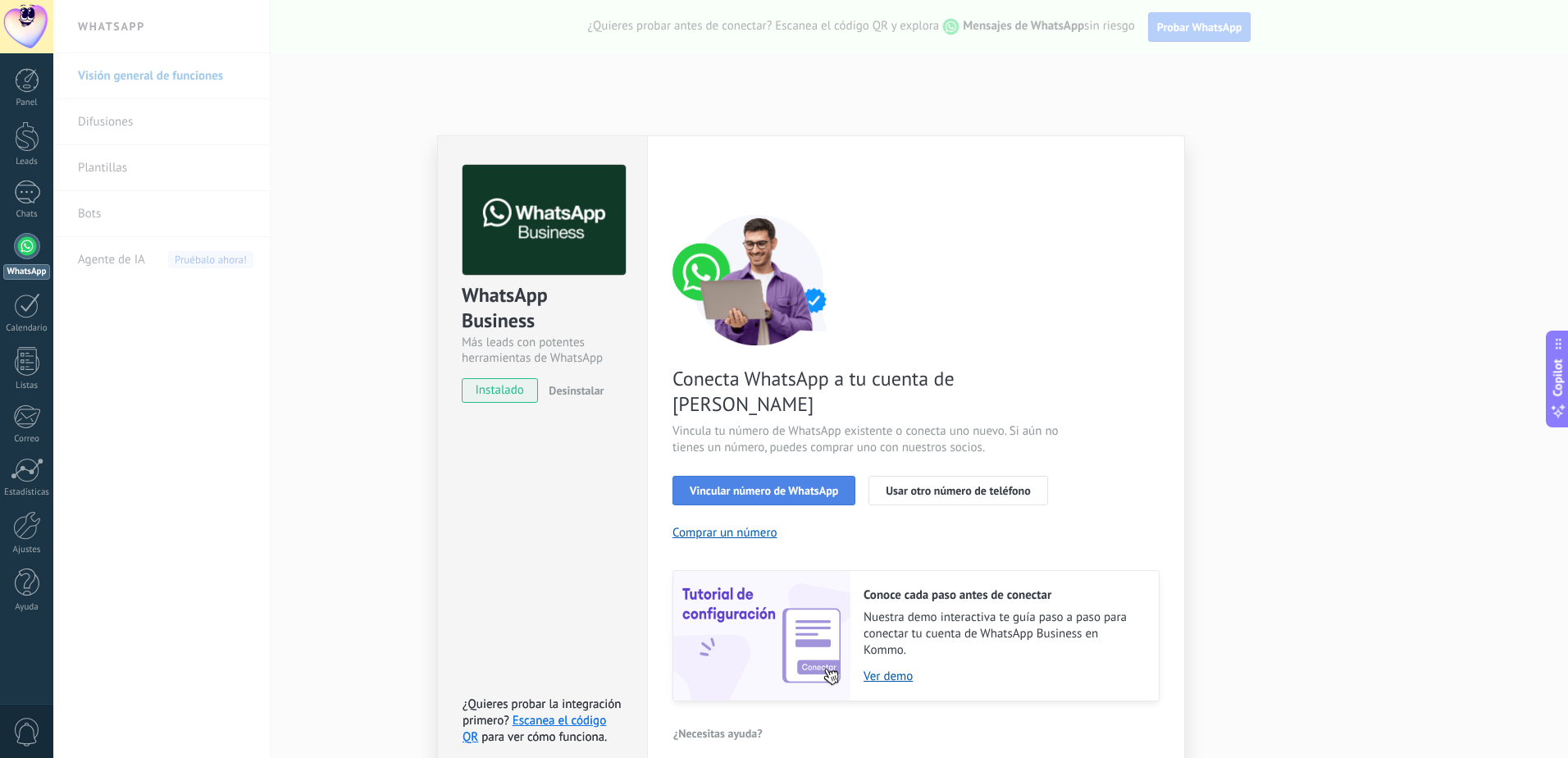
click at [753, 485] on span "Vincular número de WhatsApp" at bounding box center [765, 490] width 149 height 12
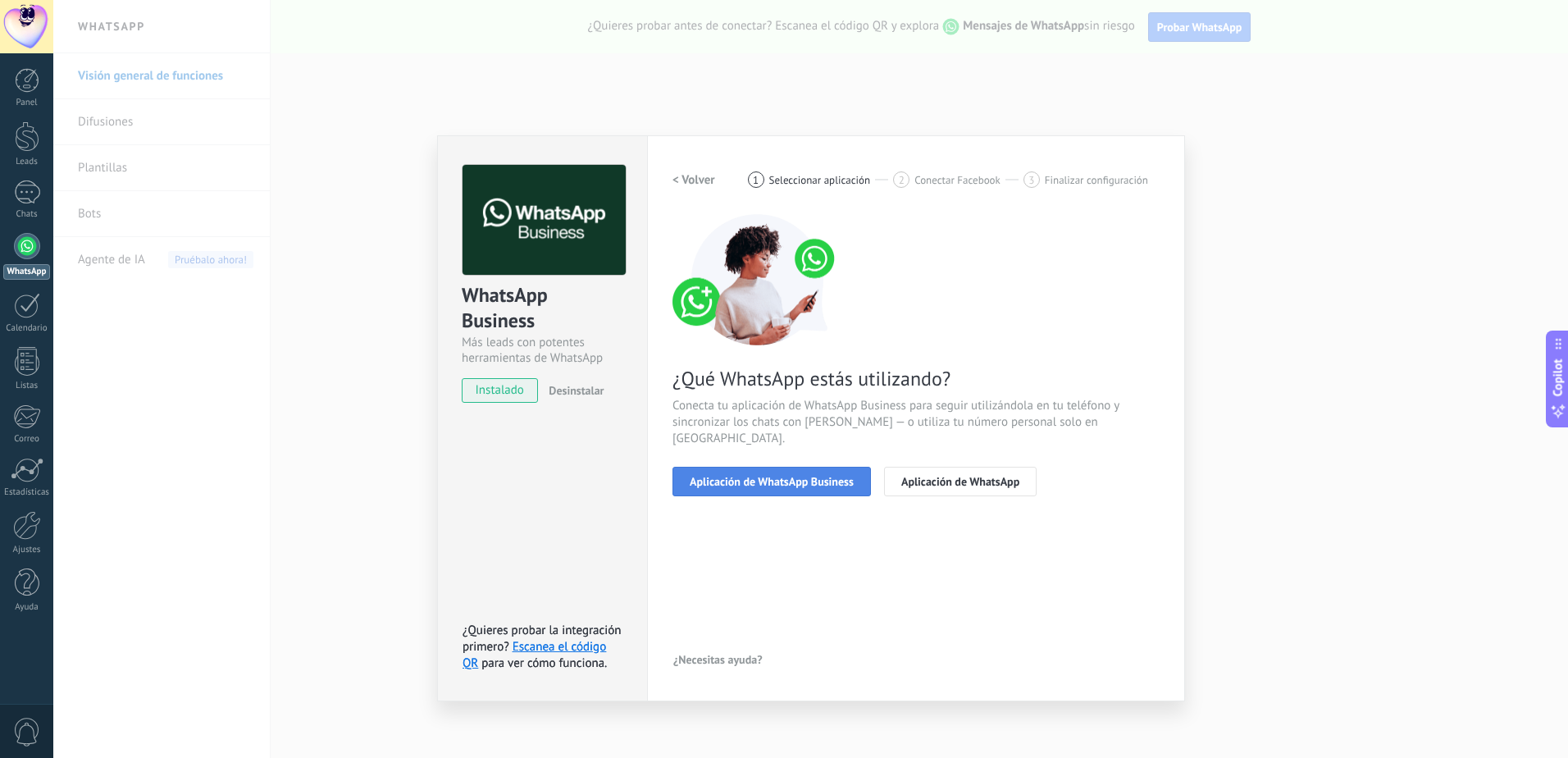
click at [777, 475] on span "Aplicación de WhatsApp Business" at bounding box center [772, 481] width 164 height 12
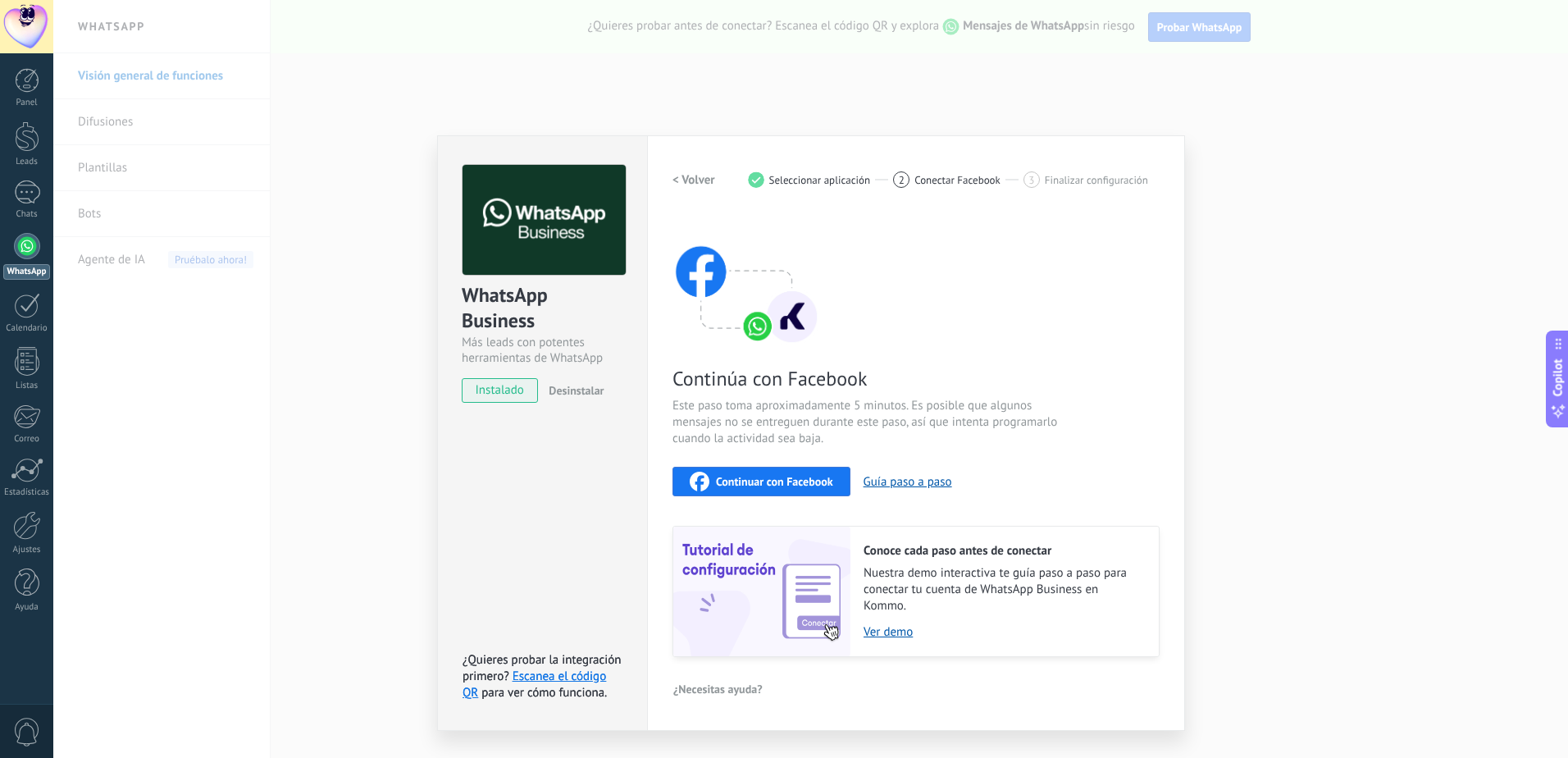
click at [790, 475] on span "Continuar con Facebook" at bounding box center [774, 481] width 117 height 12
